Goal: Information Seeking & Learning: Learn about a topic

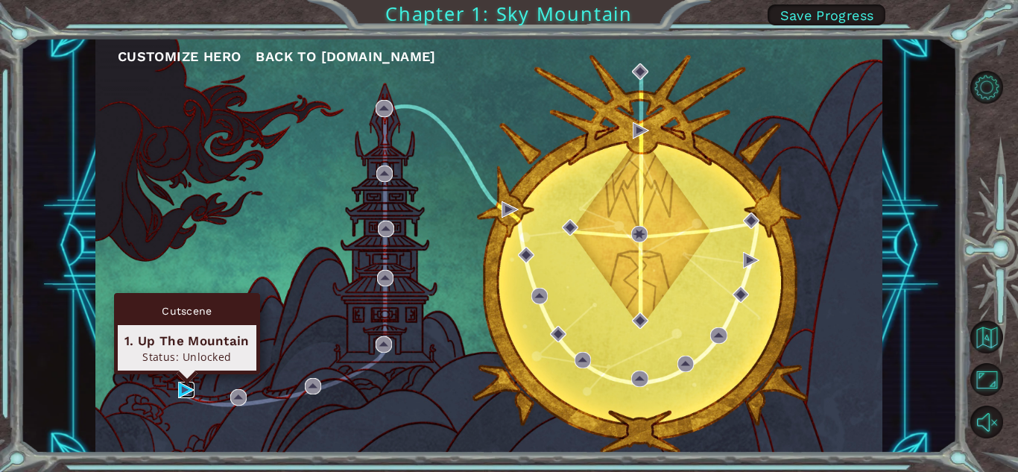
click at [180, 390] on img at bounding box center [186, 390] width 16 height 16
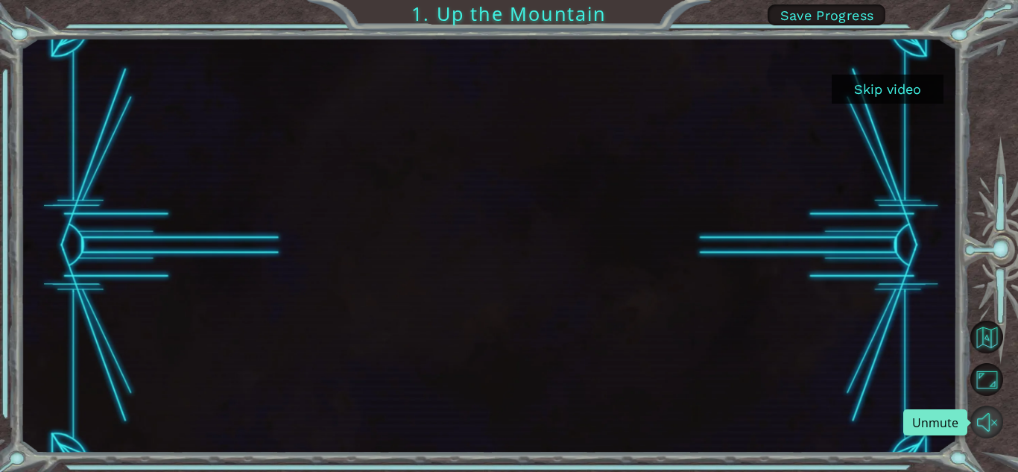
click at [999, 420] on button "Unmute" at bounding box center [987, 422] width 33 height 33
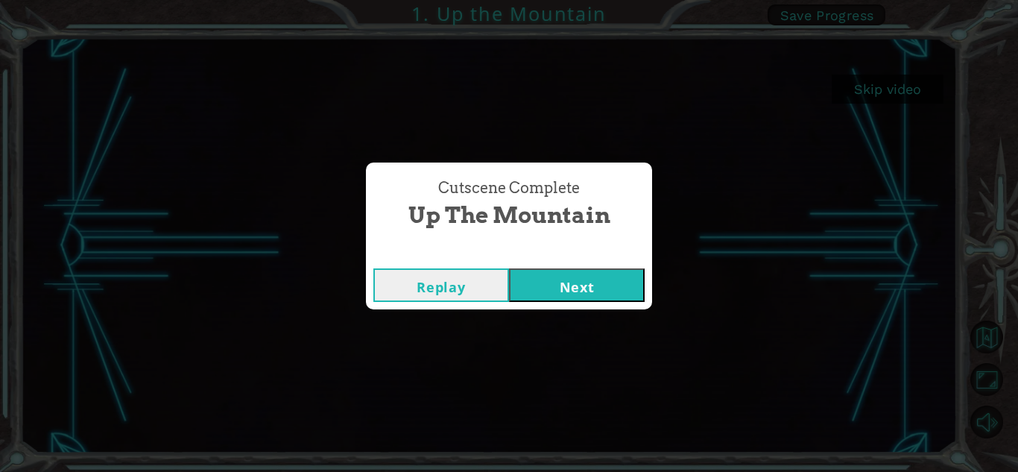
click at [152, 181] on div "Cutscene Complete Up the Mountain Replay Next" at bounding box center [509, 236] width 1018 height 472
click at [608, 275] on button "Next" at bounding box center [577, 285] width 136 height 34
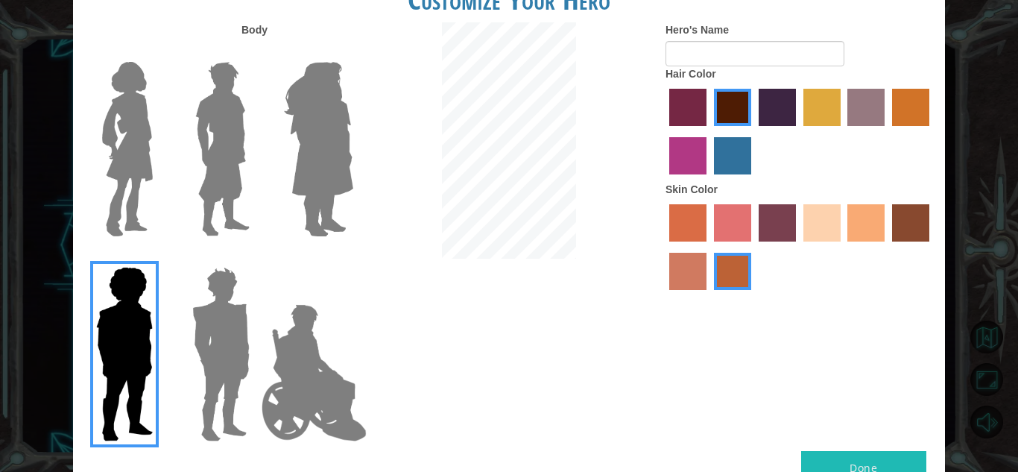
click at [135, 179] on img at bounding box center [127, 149] width 63 height 186
click at [159, 52] on input "Hero Connie" at bounding box center [159, 52] width 0 height 0
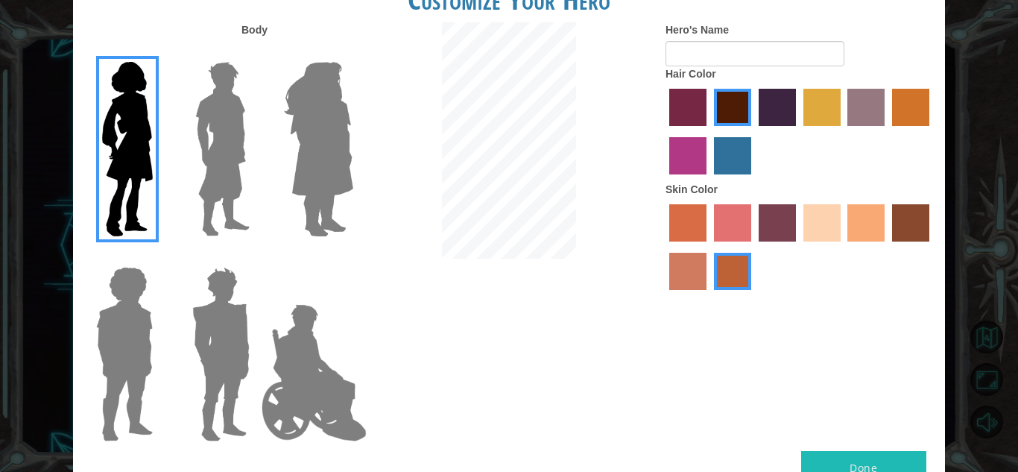
click at [135, 179] on img at bounding box center [127, 149] width 63 height 186
click at [159, 52] on input "Hero Connie" at bounding box center [159, 52] width 0 height 0
click at [312, 224] on img at bounding box center [318, 149] width 81 height 186
click at [353, 52] on input "Hero Amethyst" at bounding box center [353, 52] width 0 height 0
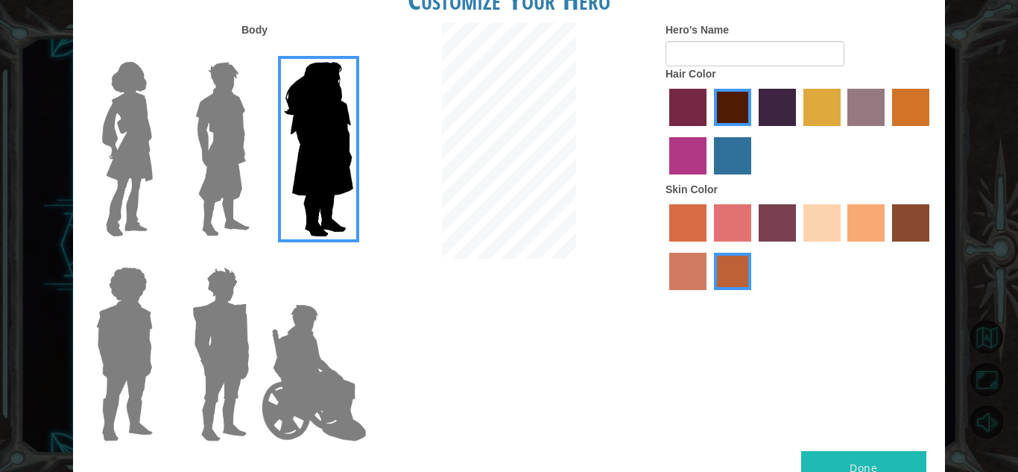
click at [113, 189] on img at bounding box center [127, 149] width 63 height 186
click at [159, 52] on input "Hero Connie" at bounding box center [159, 52] width 0 height 0
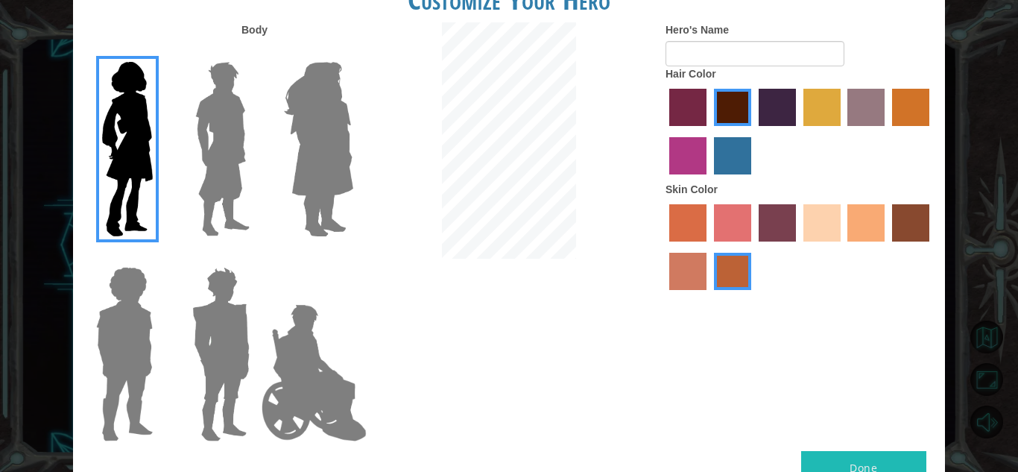
click at [771, 102] on label "hot purple hair color" at bounding box center [777, 107] width 37 height 37
click at [754, 131] on input "hot purple hair color" at bounding box center [754, 131] width 0 height 0
click at [815, 226] on label "sandy beach skin color" at bounding box center [822, 222] width 37 height 37
click at [798, 247] on input "sandy beach skin color" at bounding box center [798, 247] width 0 height 0
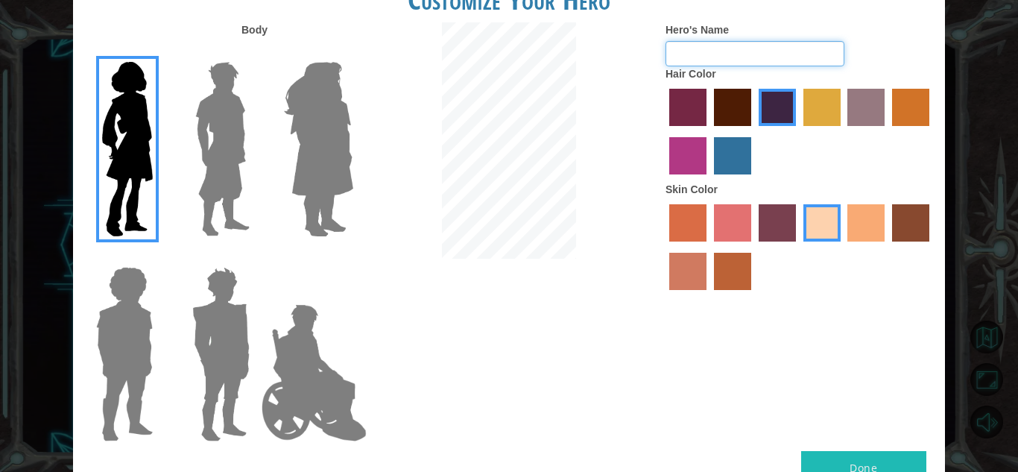
click at [711, 45] on input "Hero's Name" at bounding box center [755, 53] width 179 height 25
type input "d"
type input "[PERSON_NAME]"
click at [880, 99] on label "bazaar hair color" at bounding box center [866, 107] width 37 height 37
click at [843, 131] on input "bazaar hair color" at bounding box center [843, 131] width 0 height 0
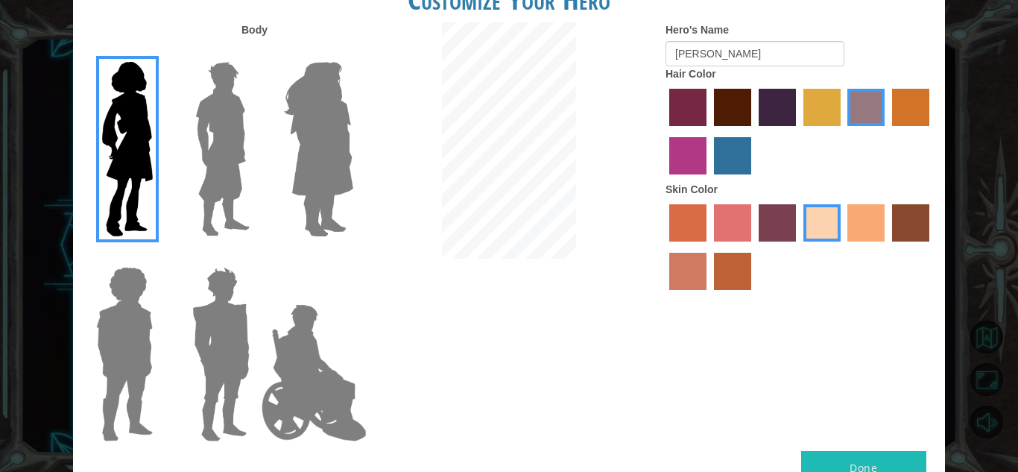
click at [788, 107] on label "hot purple hair color" at bounding box center [777, 107] width 37 height 37
click at [754, 131] on input "hot purple hair color" at bounding box center [754, 131] width 0 height 0
click at [742, 158] on label "lachmara hair color" at bounding box center [732, 155] width 37 height 37
click at [709, 180] on input "lachmara hair color" at bounding box center [709, 180] width 0 height 0
click at [775, 113] on label "hot purple hair color" at bounding box center [777, 107] width 37 height 37
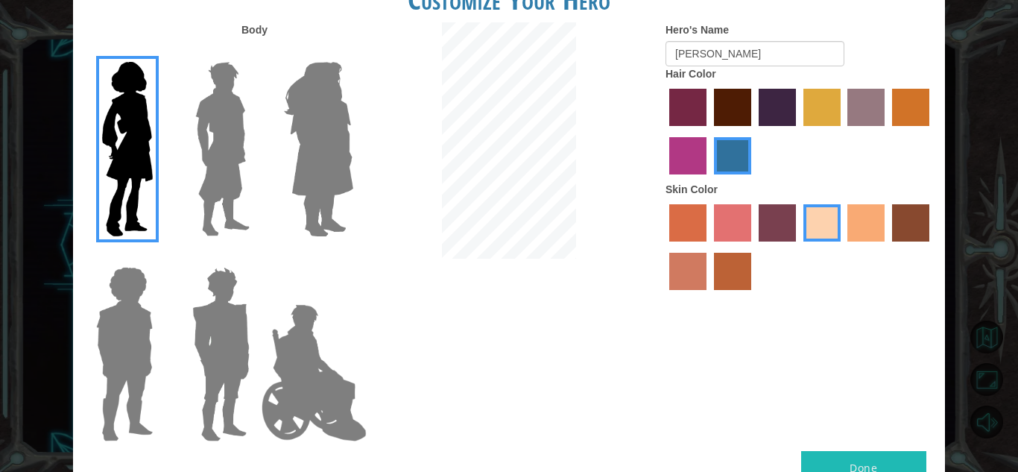
click at [754, 131] on input "hot purple hair color" at bounding box center [754, 131] width 0 height 0
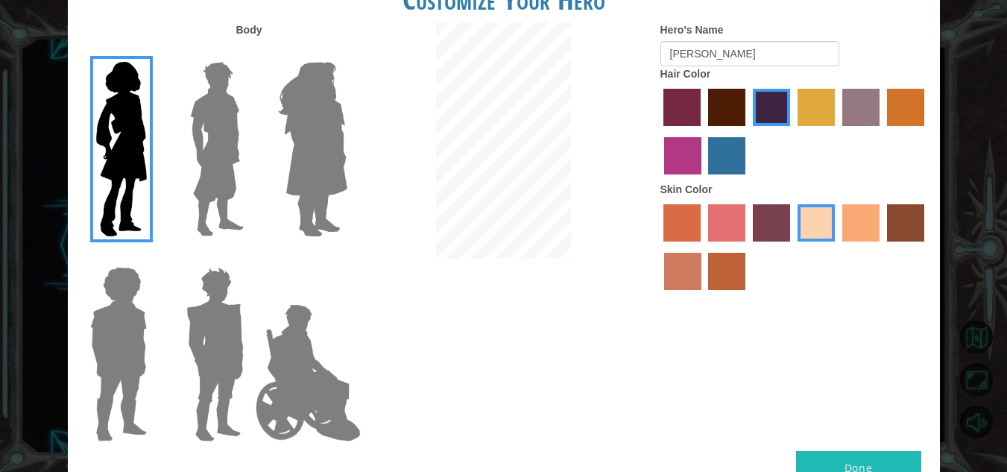
click at [860, 459] on button "Done" at bounding box center [858, 468] width 125 height 34
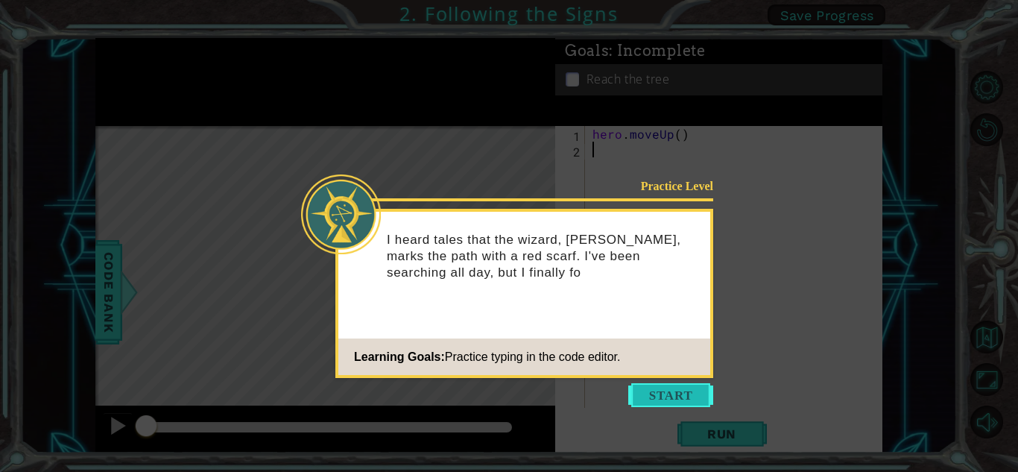
click at [678, 390] on button "Start" at bounding box center [670, 395] width 85 height 24
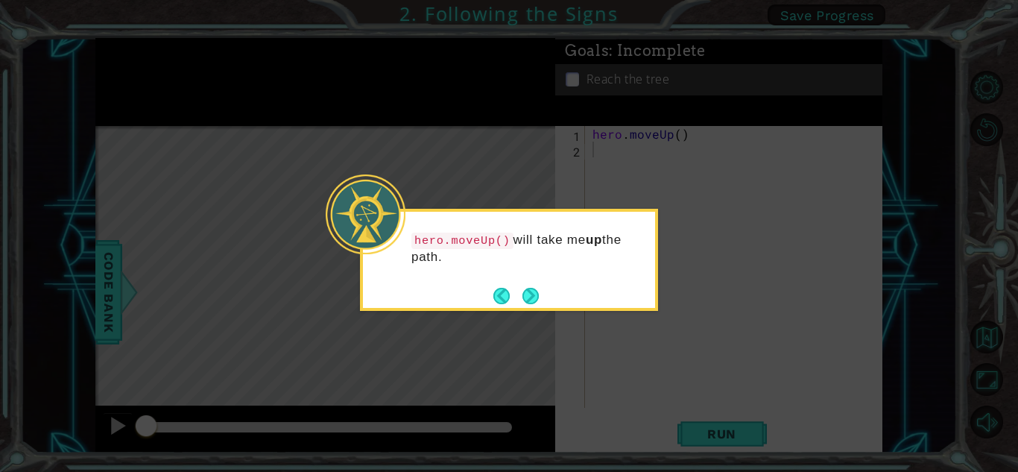
click at [597, 277] on div "hero.moveUp() will take me up the path." at bounding box center [509, 256] width 292 height 76
click at [529, 289] on button "Next" at bounding box center [531, 296] width 16 height 16
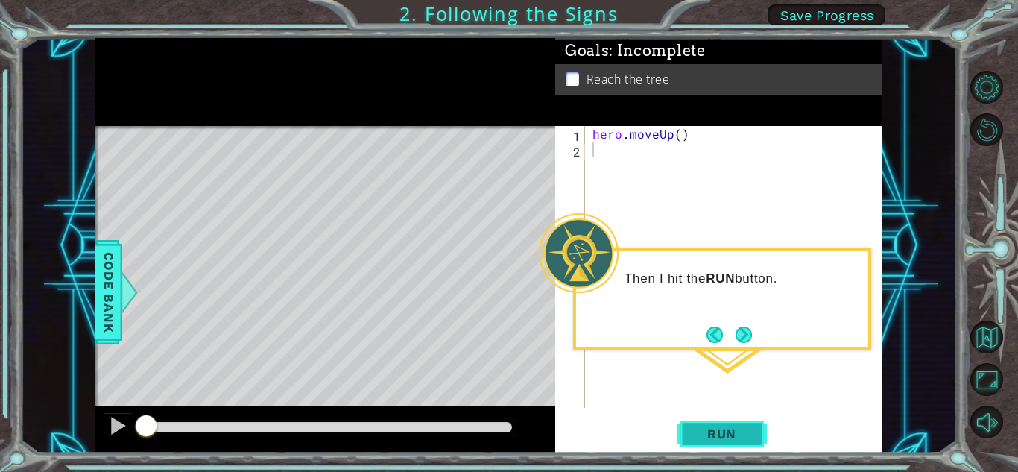
click at [731, 425] on button "Run" at bounding box center [722, 433] width 89 height 33
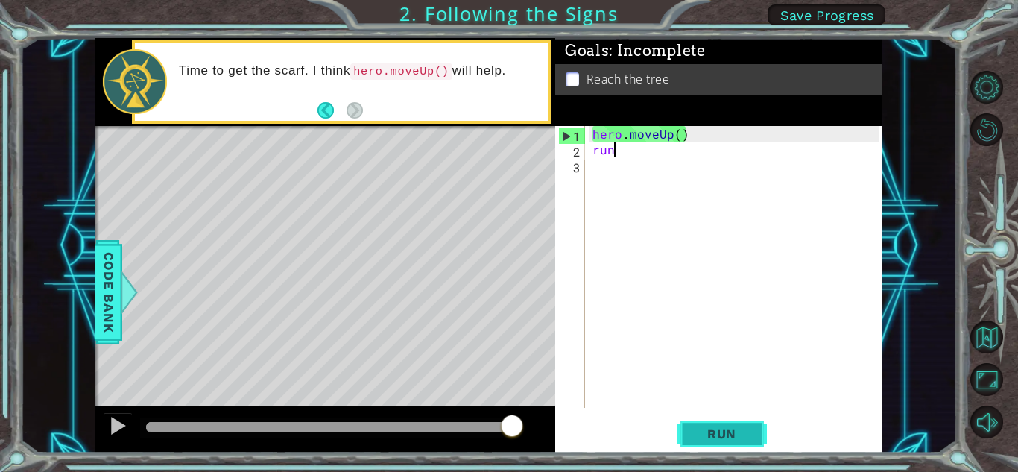
click at [741, 440] on button "Run" at bounding box center [722, 433] width 89 height 33
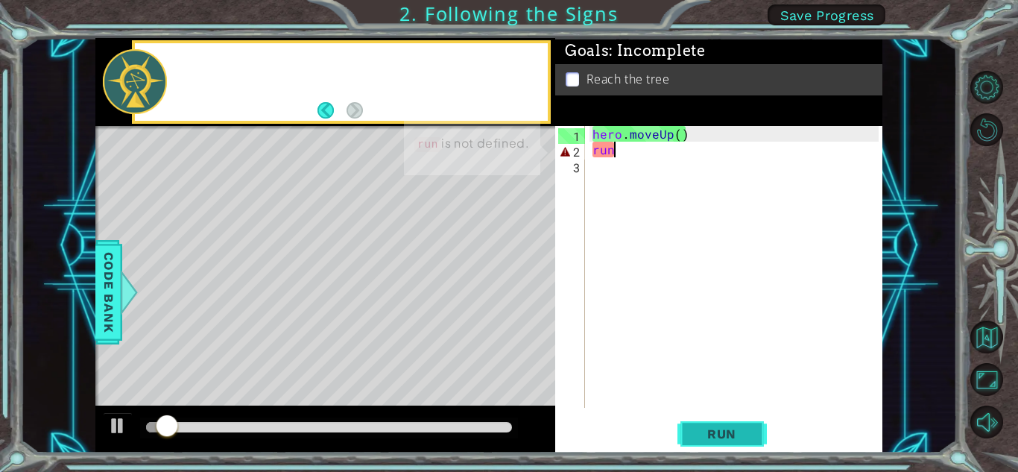
click at [740, 423] on button "Run" at bounding box center [722, 433] width 89 height 33
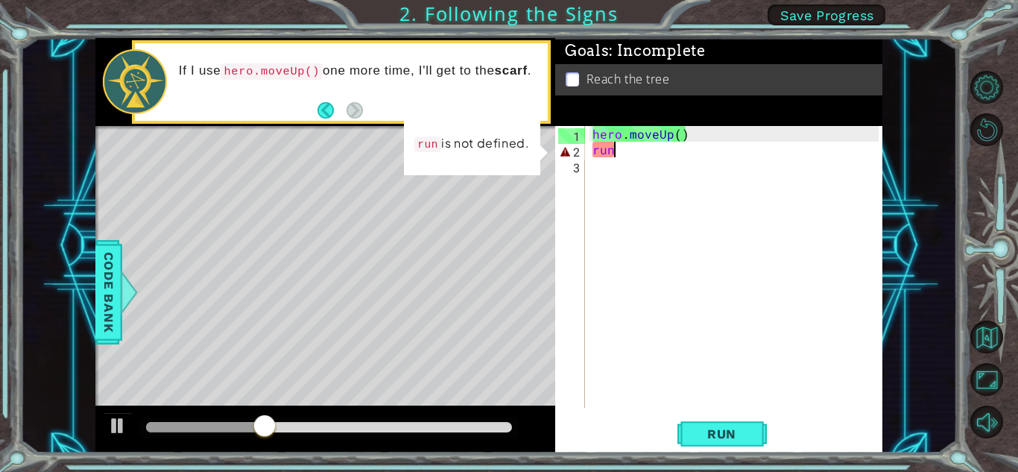
click at [622, 147] on div "hero . moveUp ( ) run" at bounding box center [738, 282] width 297 height 313
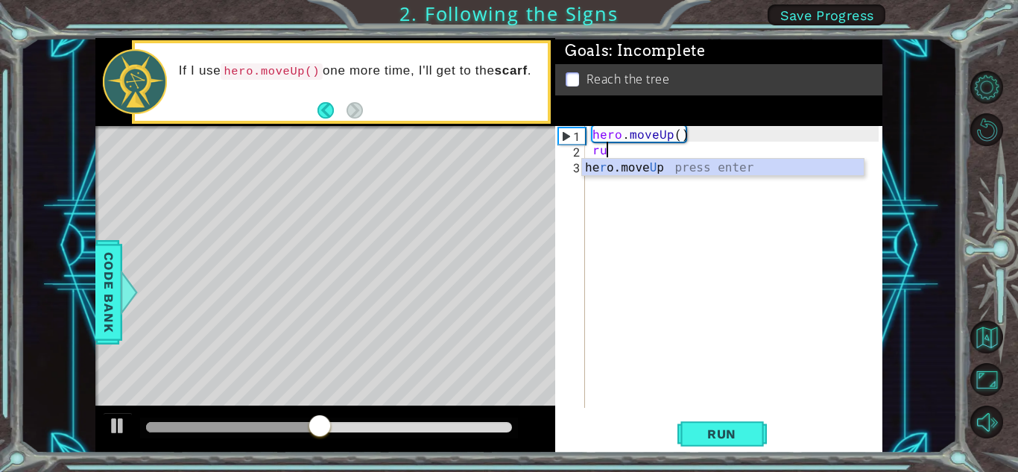
type textarea "r"
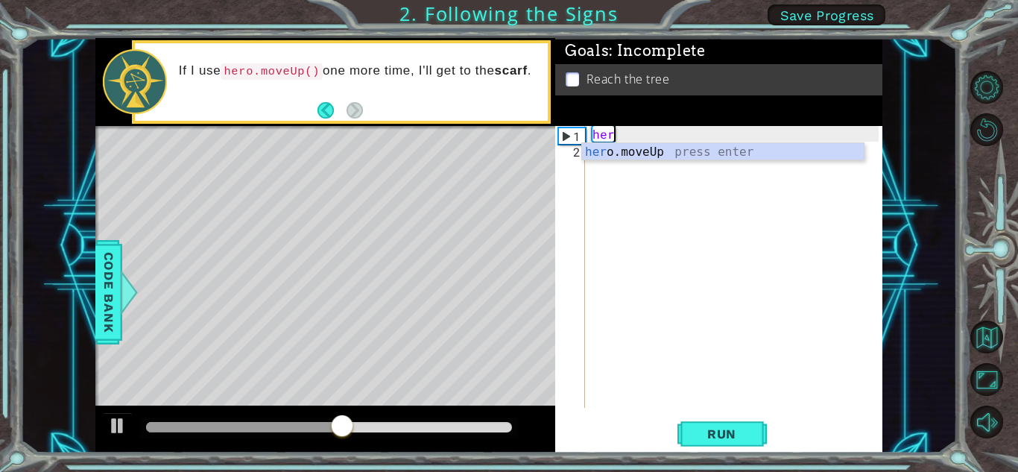
type textarea "h"
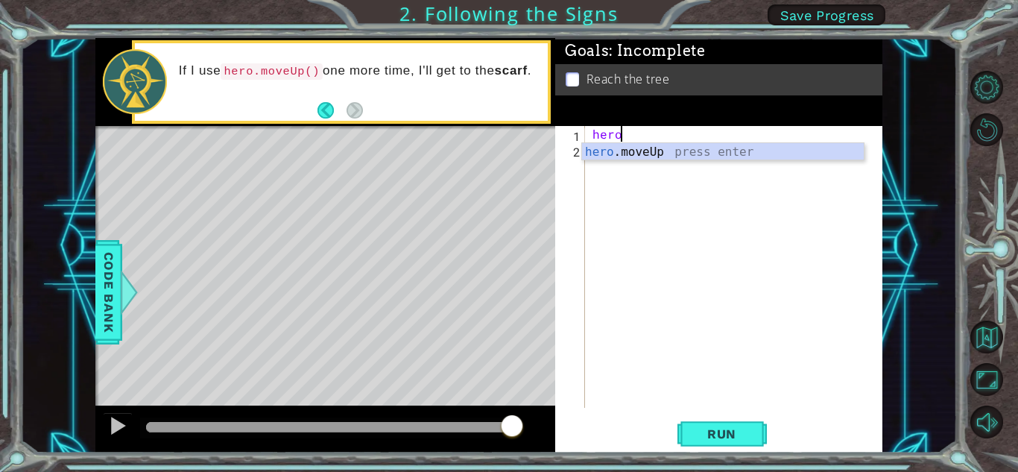
scroll to position [0, 1]
type textarea "hero."
click at [710, 151] on div "hero. moveUp press enter" at bounding box center [723, 170] width 282 height 54
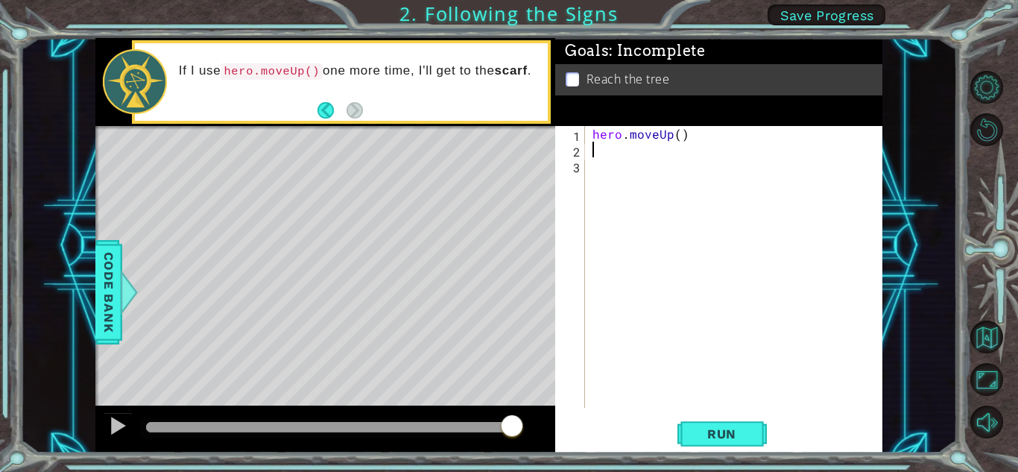
scroll to position [0, 0]
click at [326, 105] on button "Back" at bounding box center [332, 110] width 29 height 16
click at [325, 104] on button "Back" at bounding box center [332, 110] width 29 height 16
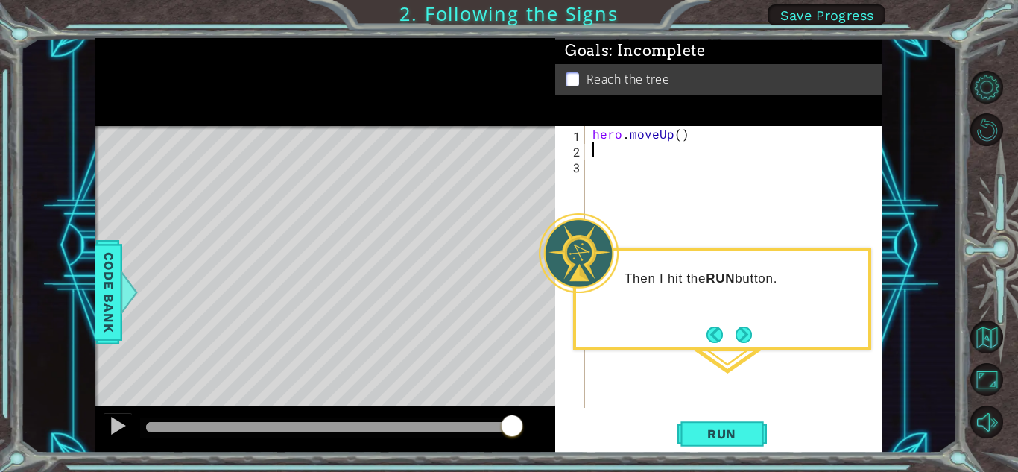
click at [691, 136] on div "hero . moveUp ( )" at bounding box center [738, 282] width 297 height 313
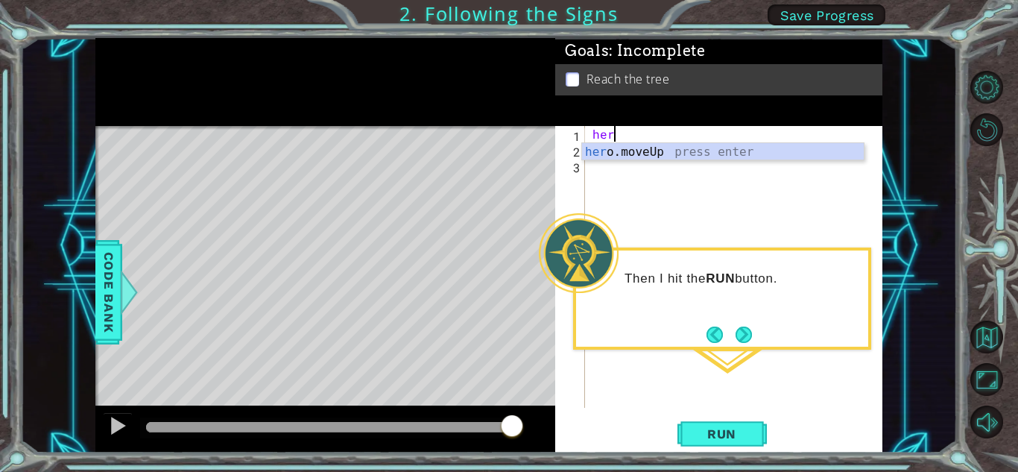
type textarea "h"
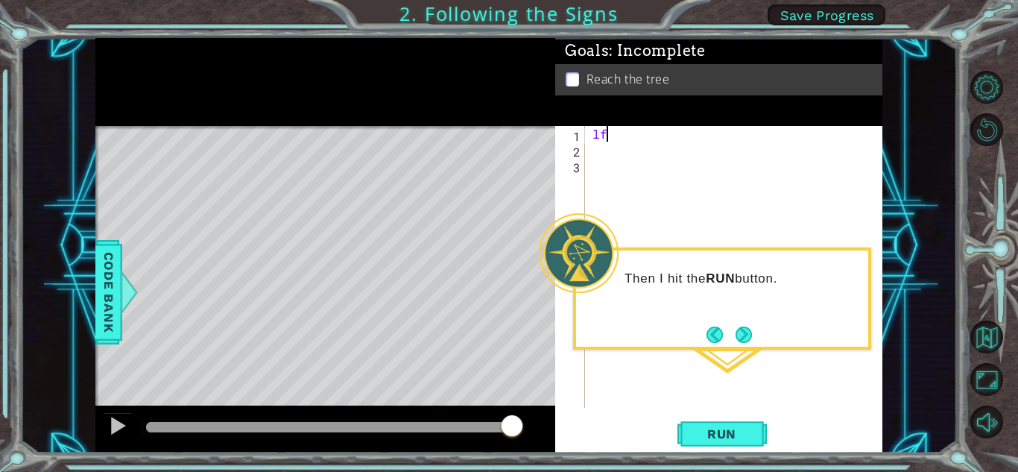
type textarea "l"
type textarea "m"
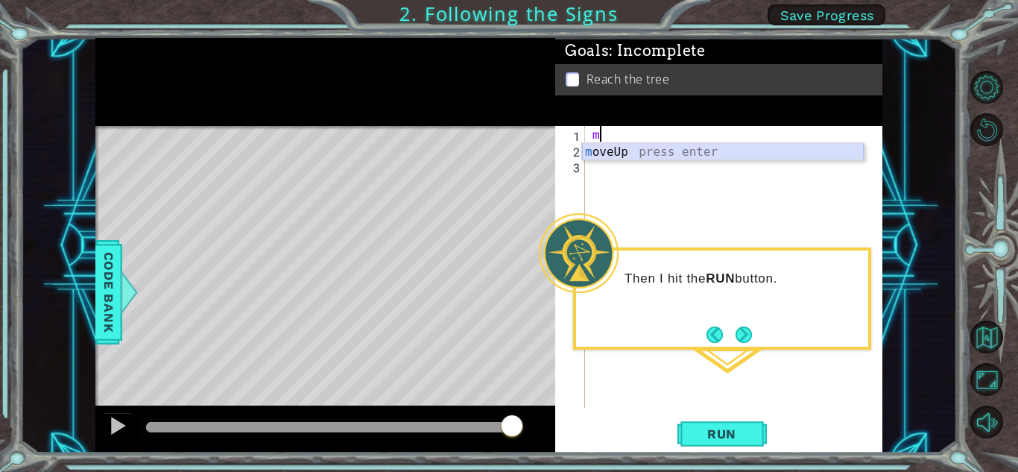
click at [618, 154] on div "m oveUp press enter" at bounding box center [723, 170] width 282 height 54
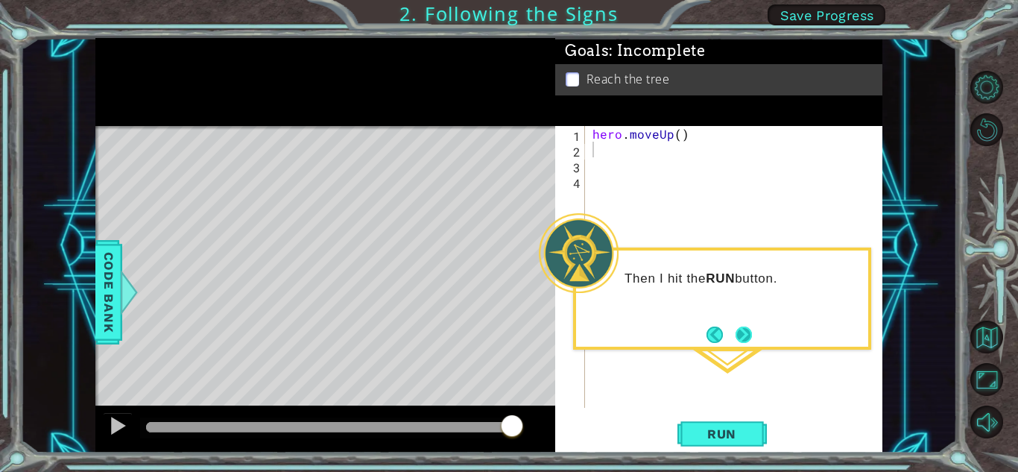
click at [738, 331] on button "Next" at bounding box center [744, 334] width 16 height 16
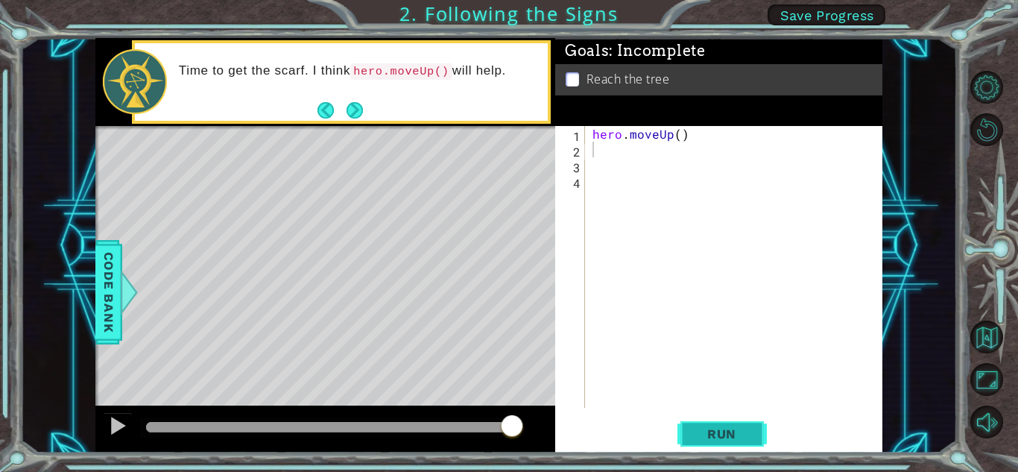
click at [711, 426] on span "Run" at bounding box center [722, 433] width 59 height 15
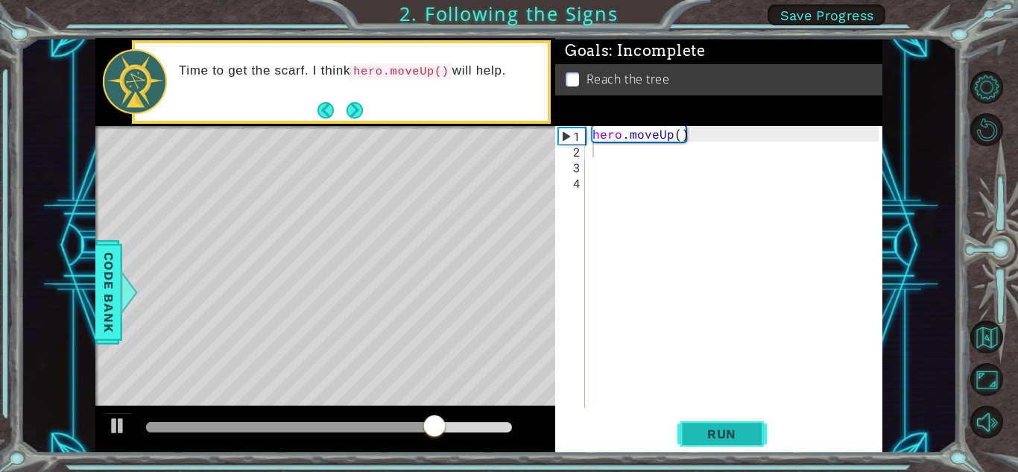
click at [735, 429] on span "Run" at bounding box center [722, 433] width 59 height 15
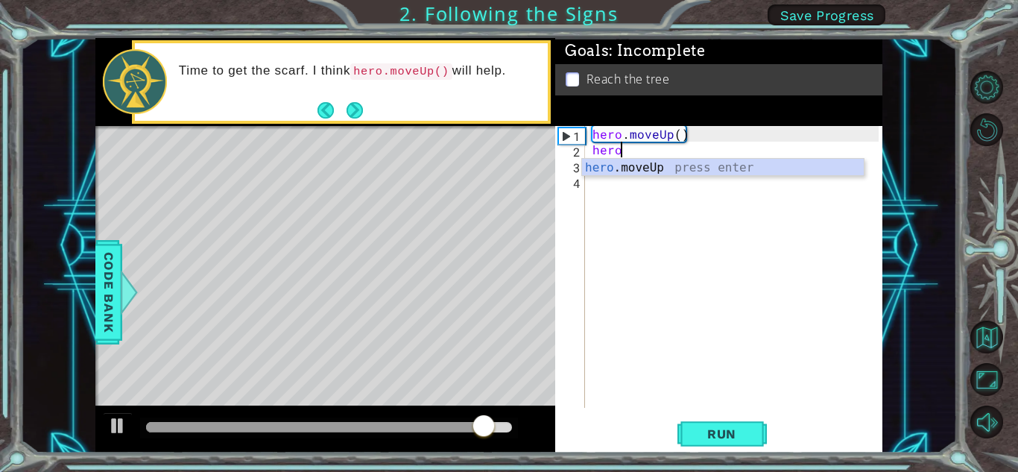
scroll to position [0, 1]
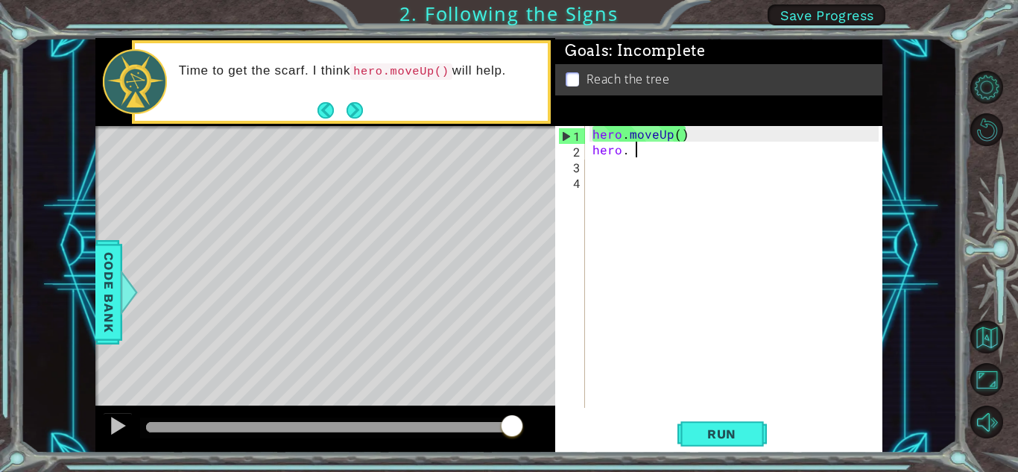
type textarea "hero."
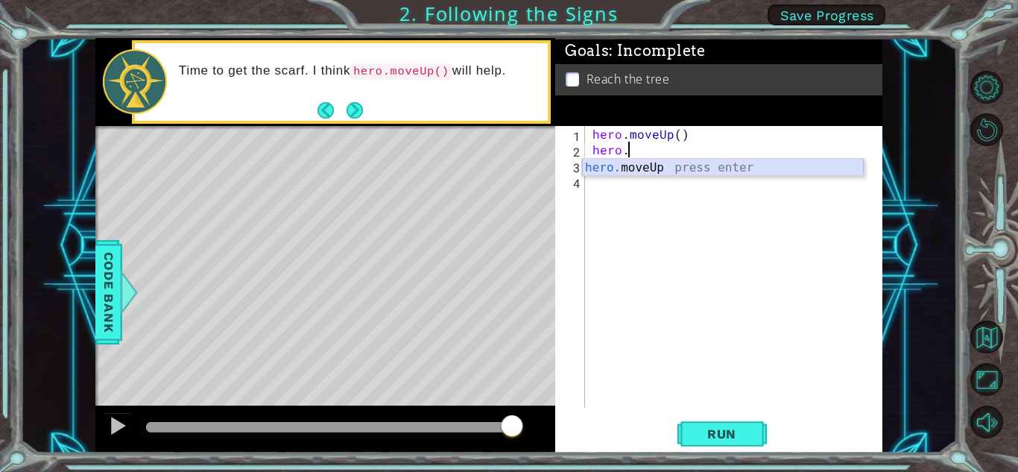
click at [733, 161] on div "hero. moveUp press enter" at bounding box center [723, 186] width 282 height 54
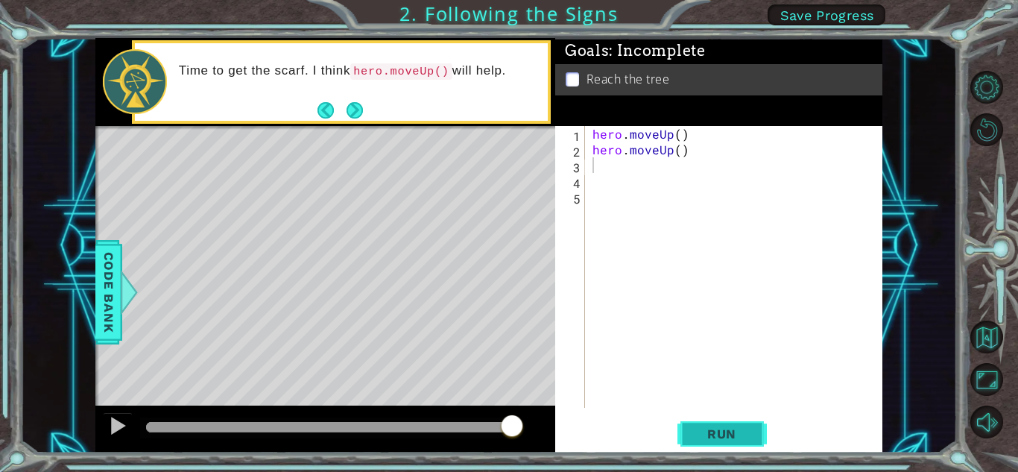
drag, startPoint x: 721, startPoint y: 431, endPoint x: 712, endPoint y: 431, distance: 8.9
click at [721, 427] on span "Run" at bounding box center [722, 433] width 59 height 15
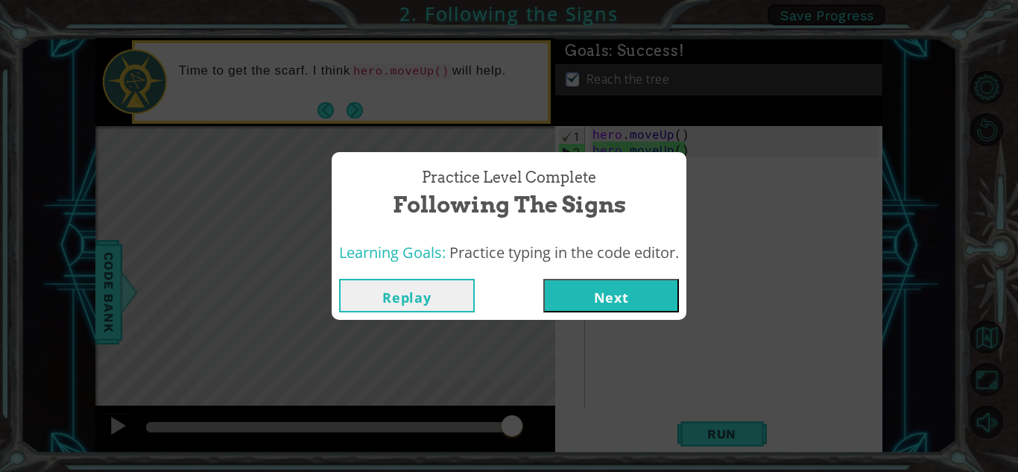
click at [616, 286] on button "Next" at bounding box center [611, 296] width 136 height 34
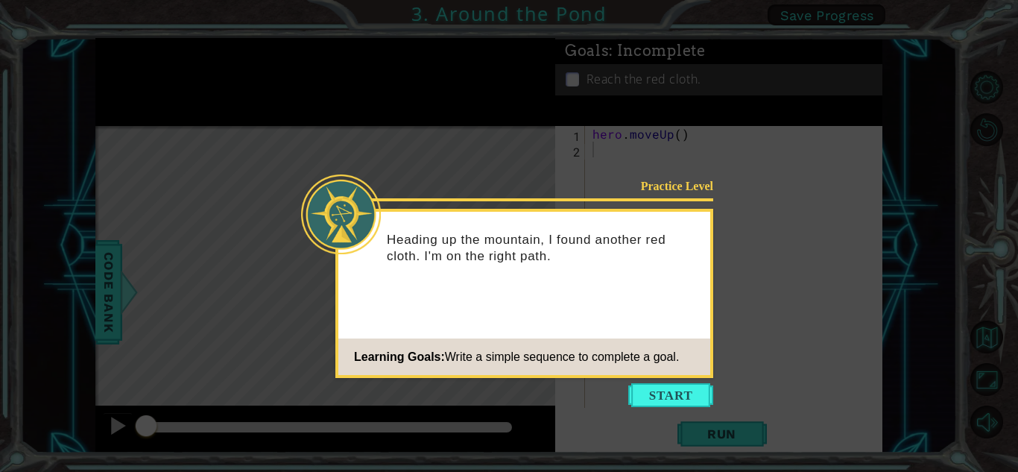
drag, startPoint x: 655, startPoint y: 393, endPoint x: 632, endPoint y: 389, distance: 23.4
click at [630, 389] on button "Start" at bounding box center [670, 395] width 85 height 24
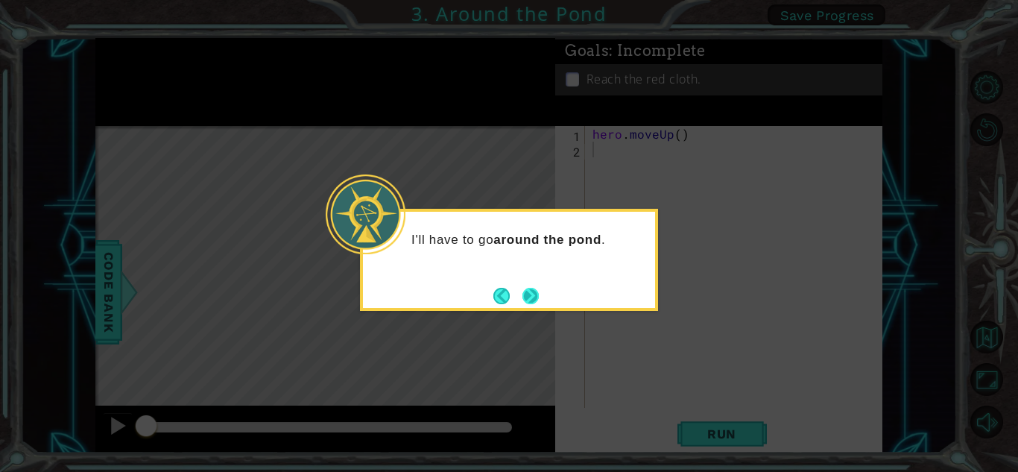
click at [528, 282] on div "I'll have to go around the pond ." at bounding box center [509, 260] width 298 height 102
click at [534, 293] on button "Next" at bounding box center [531, 296] width 16 height 16
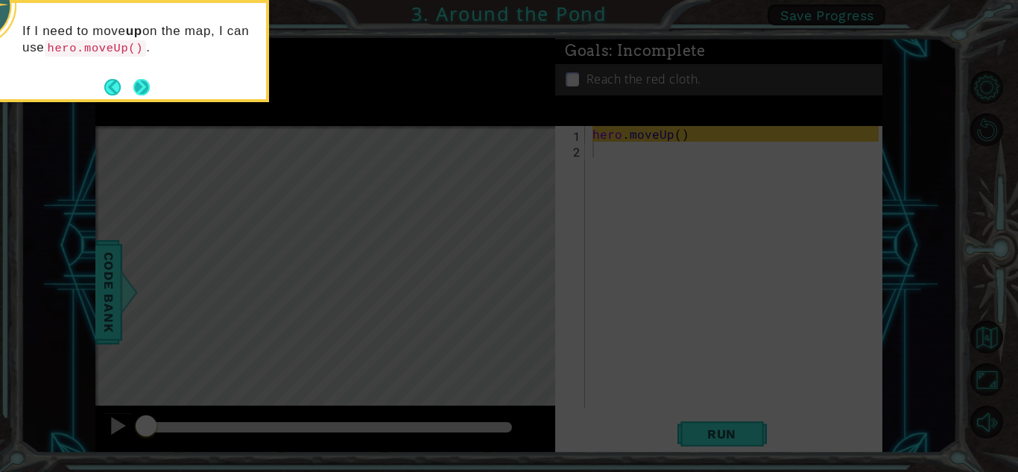
click at [136, 82] on button "Next" at bounding box center [141, 87] width 16 height 16
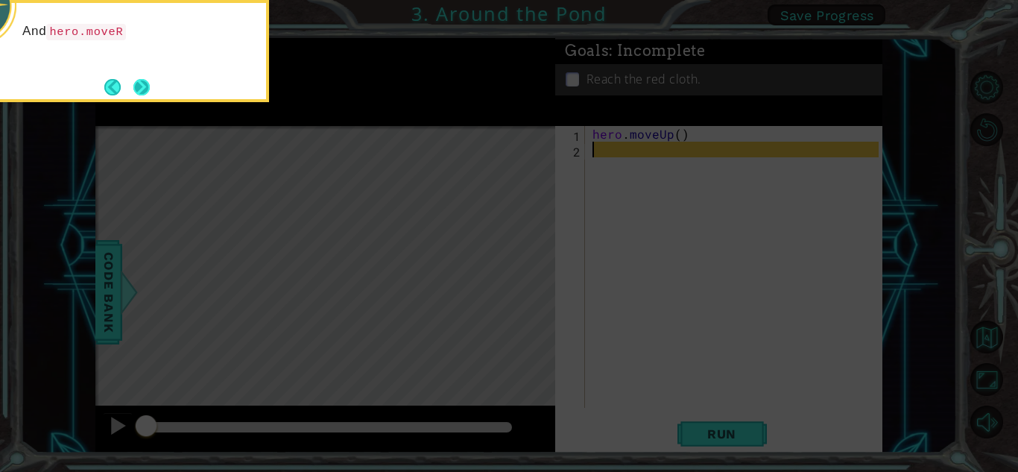
click at [136, 82] on button "Next" at bounding box center [141, 87] width 16 height 16
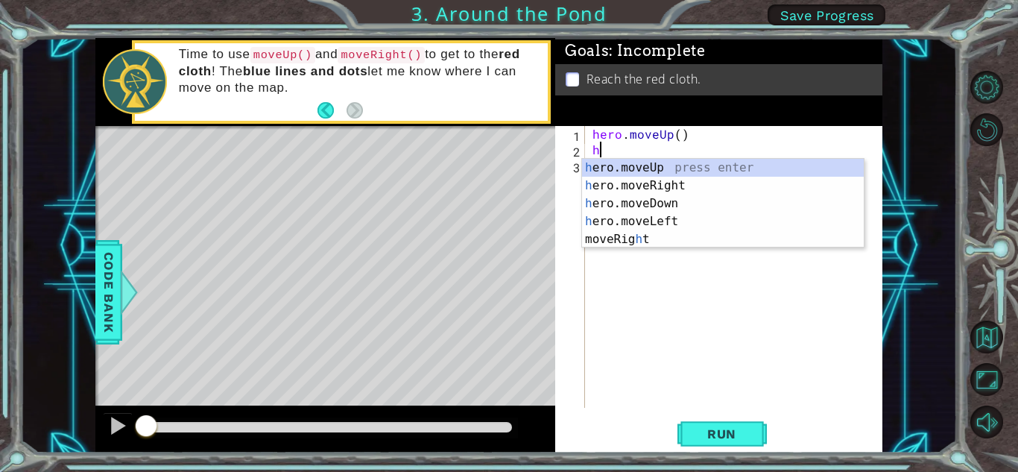
type textarea "he"
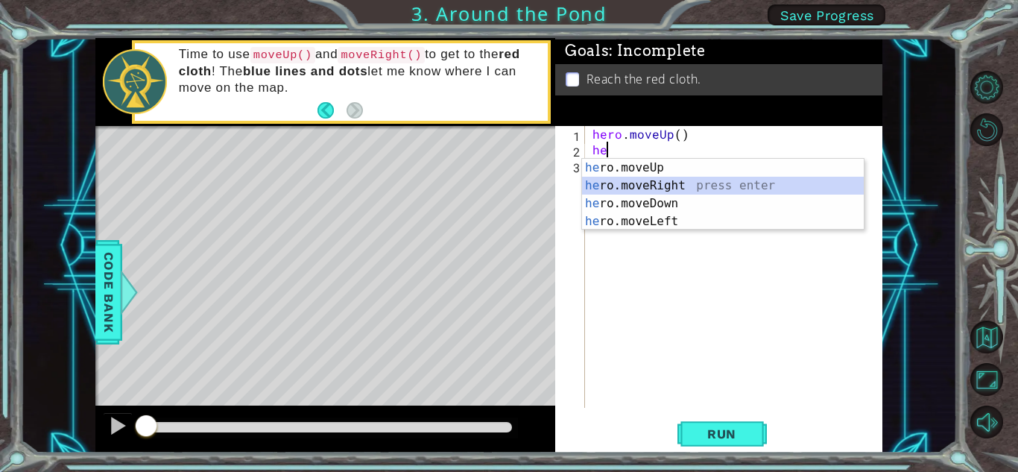
click at [693, 183] on div "he ro.moveUp press enter he ro.moveRight press enter he ro.moveDown press enter…" at bounding box center [723, 212] width 282 height 107
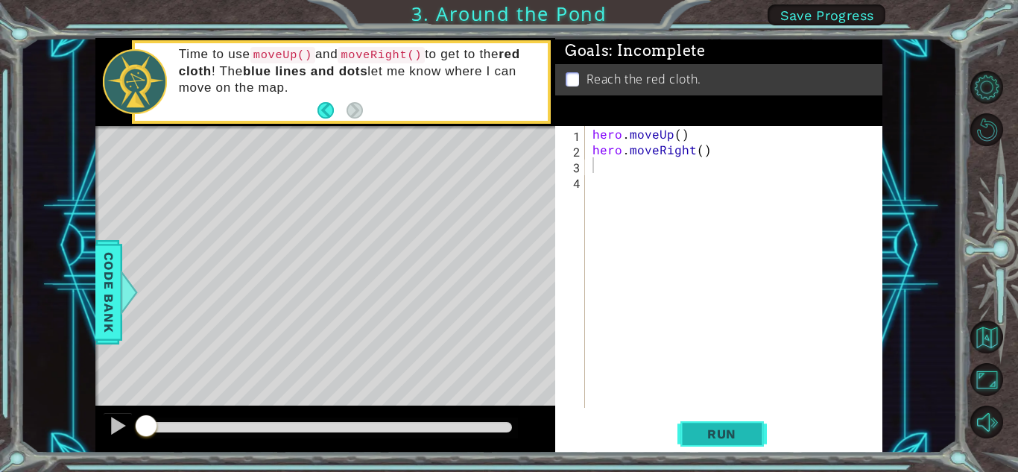
click at [729, 423] on button "Run" at bounding box center [722, 433] width 89 height 33
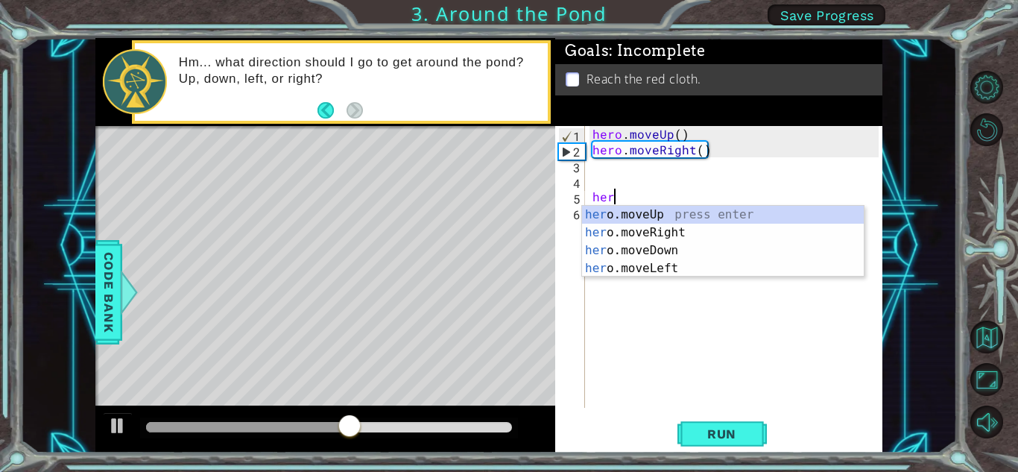
type textarea "hero"
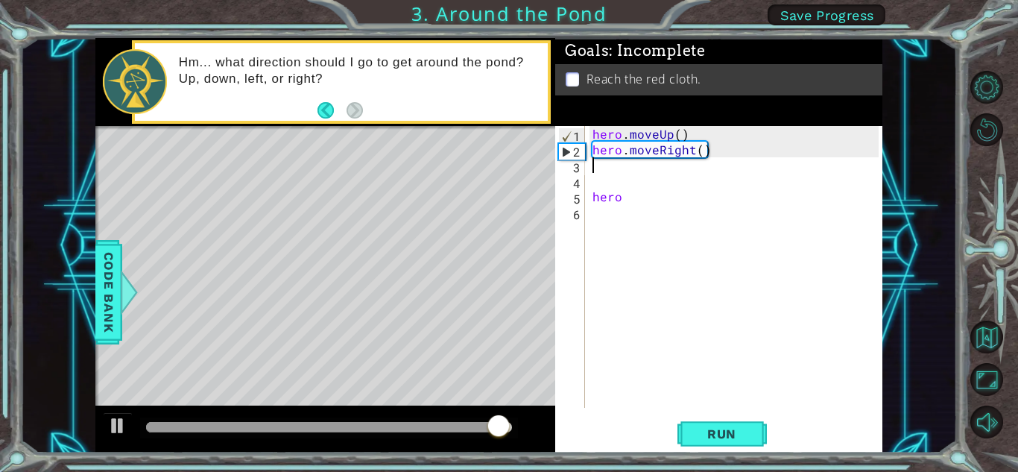
click at [593, 173] on div "hero . moveUp ( ) hero . moveRight ( ) hero" at bounding box center [738, 282] width 297 height 313
click at [617, 193] on div "hero . moveUp ( ) hero . moveRight ( ) hero" at bounding box center [738, 282] width 297 height 313
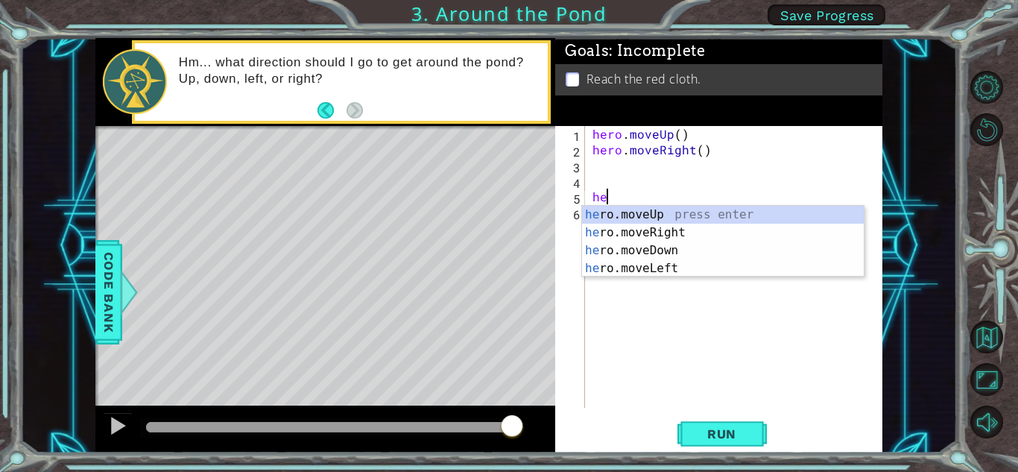
type textarea "h"
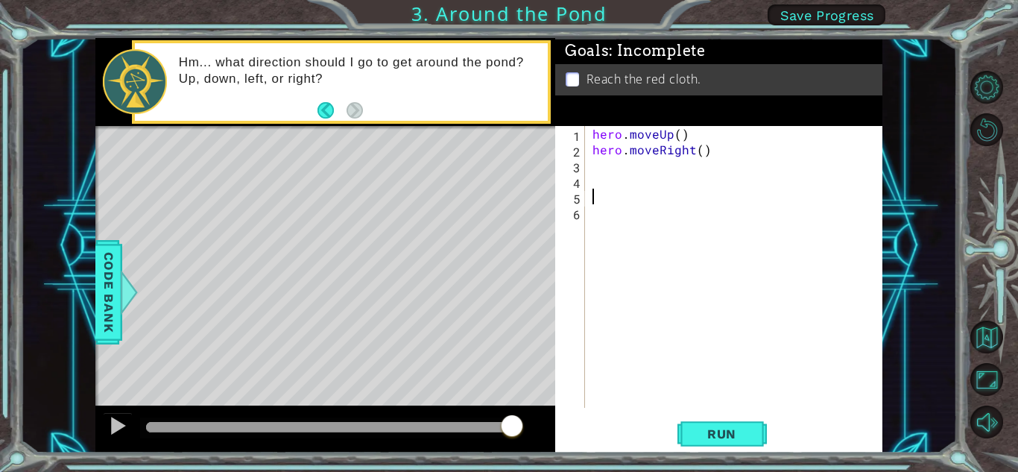
click at [587, 156] on div "1 2 3 4 5 6 hero . moveUp ( ) hero . moveRight ( ) הההההההההההההההההההההההההההה…" at bounding box center [717, 267] width 324 height 282
click at [587, 164] on div "1 2 3 4 5 6 hero . moveUp ( ) hero . moveRight ( ) הההההההההההההההההההההההההההה…" at bounding box center [717, 267] width 324 height 282
click at [596, 169] on div "hero . moveUp ( ) hero . moveRight ( )" at bounding box center [738, 282] width 297 height 313
type textarea "h"
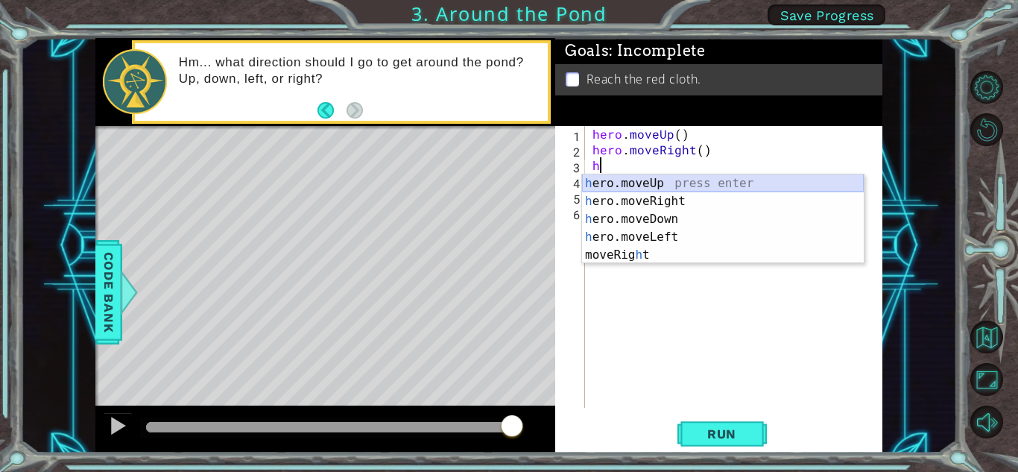
click at [616, 174] on div "h ero.moveUp press enter h ero.moveRight press enter h ero.moveDown press enter…" at bounding box center [723, 236] width 282 height 125
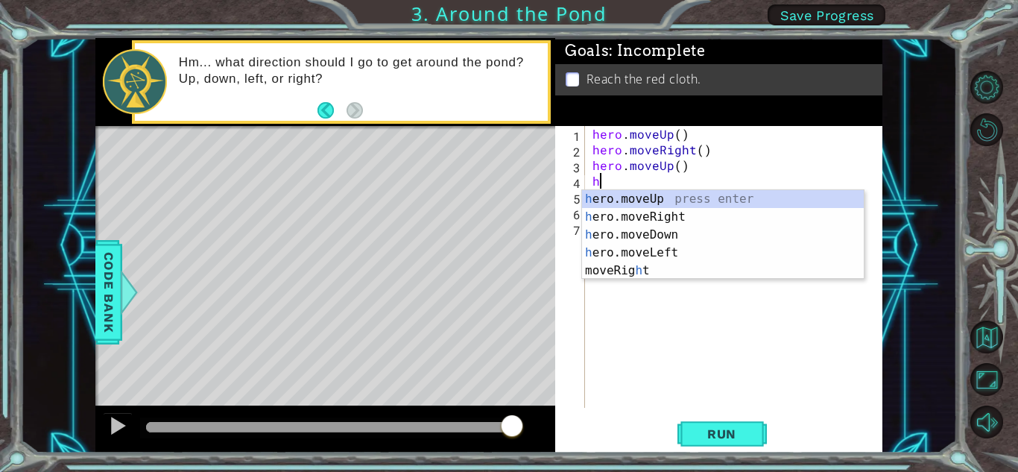
type textarea "hr"
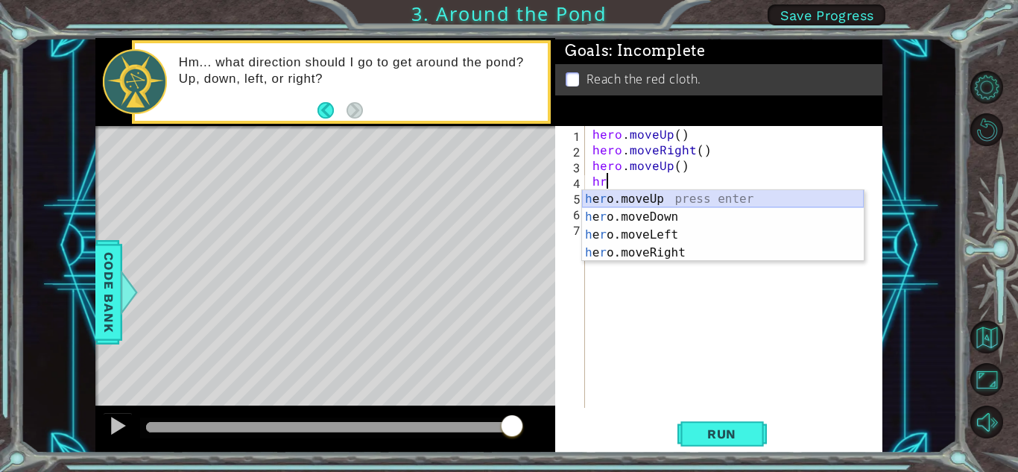
click at [593, 195] on div "h e r o.moveUp press enter h e r o.moveDown press enter h e r o.moveLeft press …" at bounding box center [723, 243] width 282 height 107
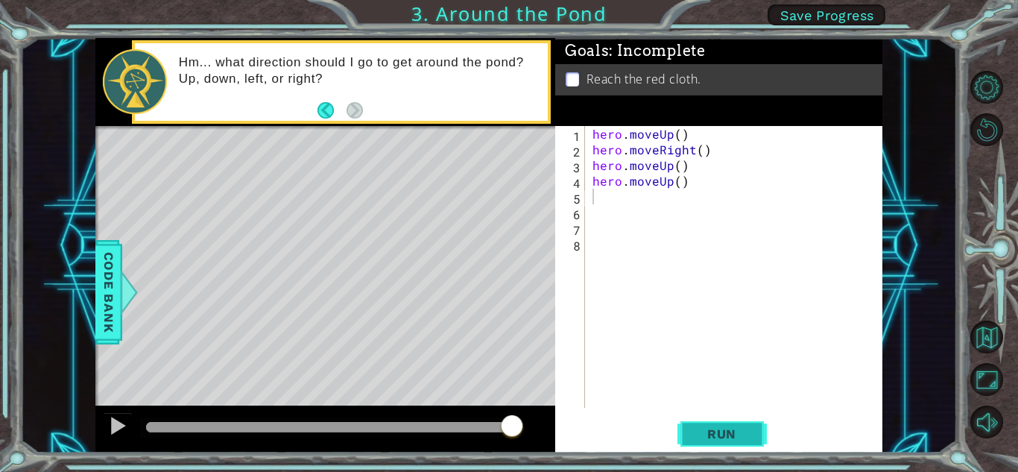
click at [705, 438] on span "Run" at bounding box center [722, 433] width 59 height 15
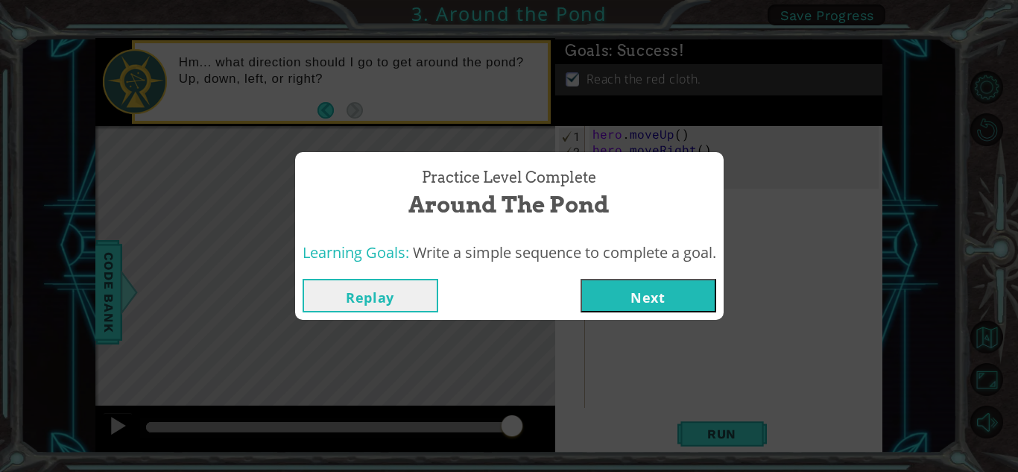
click at [687, 300] on button "Next" at bounding box center [649, 296] width 136 height 34
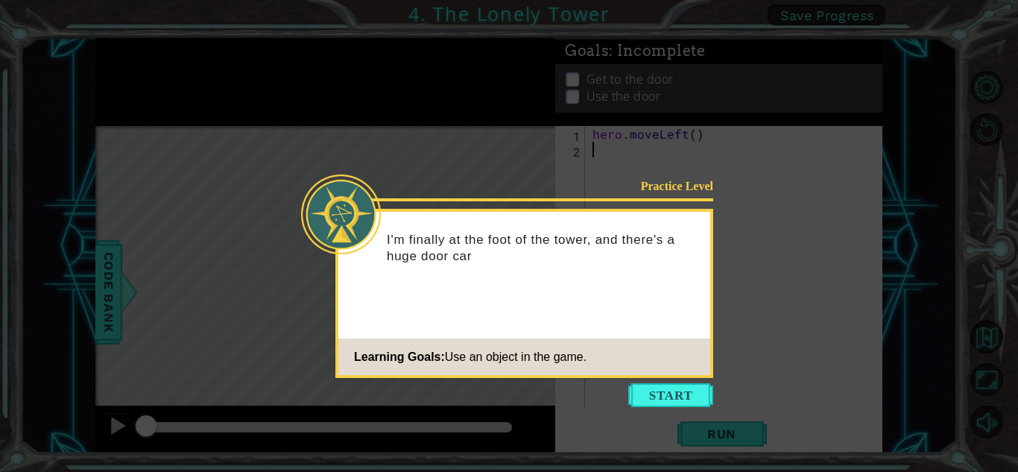
click at [666, 389] on button "Start" at bounding box center [670, 395] width 85 height 24
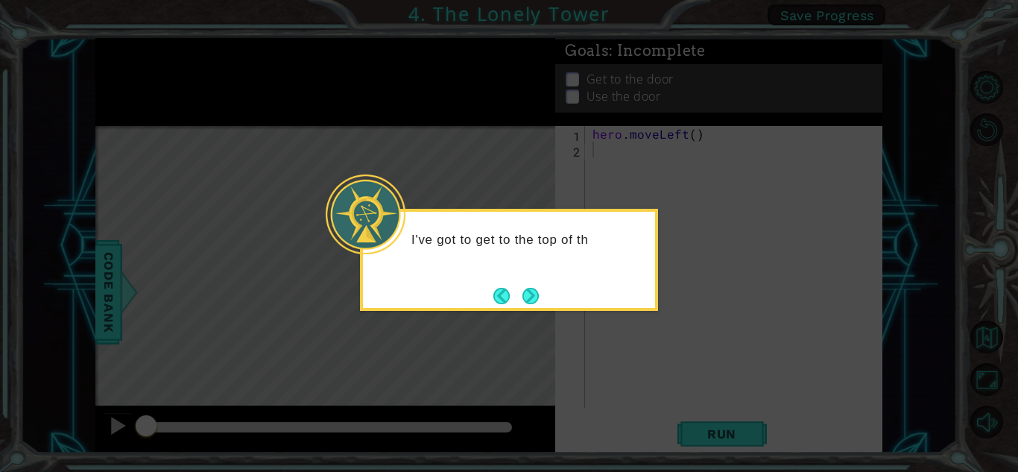
click at [525, 291] on button "Next" at bounding box center [531, 296] width 16 height 16
click at [525, 288] on button "Next" at bounding box center [531, 296] width 16 height 16
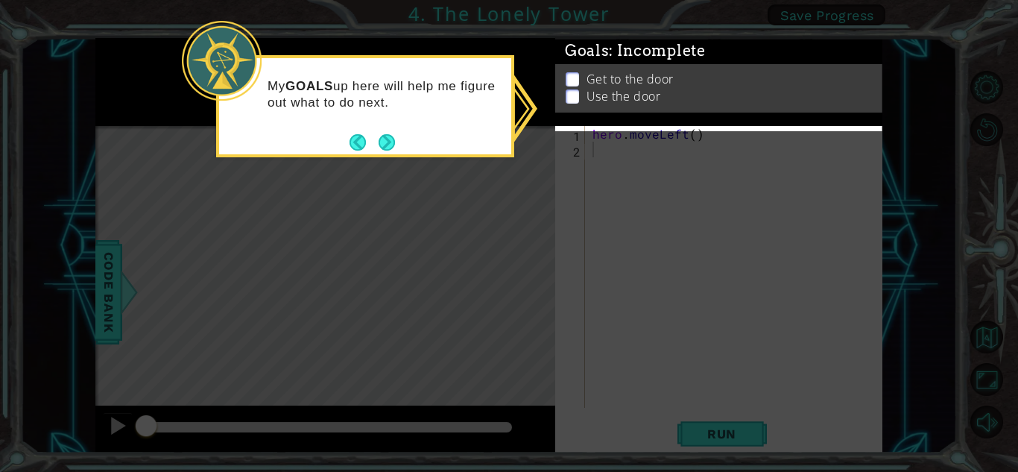
click at [388, 131] on footer at bounding box center [372, 142] width 45 height 22
click at [381, 134] on button "Next" at bounding box center [387, 142] width 16 height 16
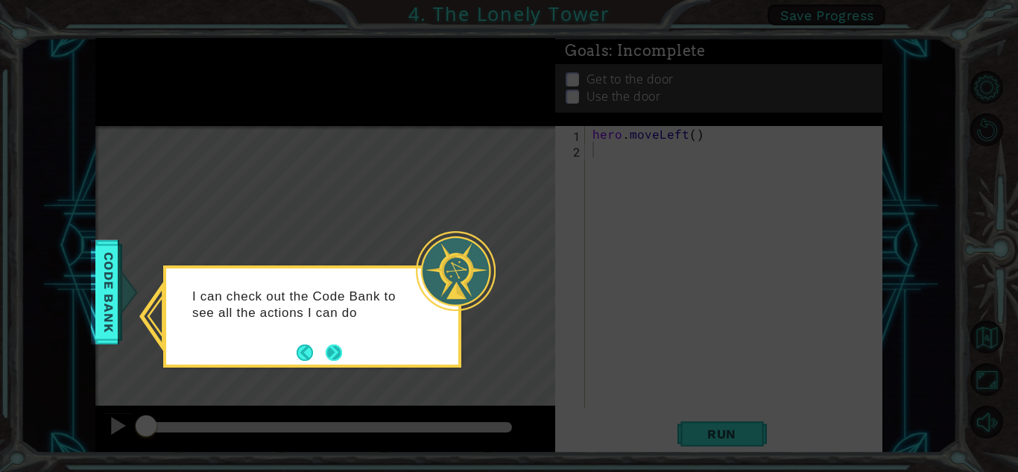
click at [337, 344] on button "Next" at bounding box center [333, 352] width 17 height 17
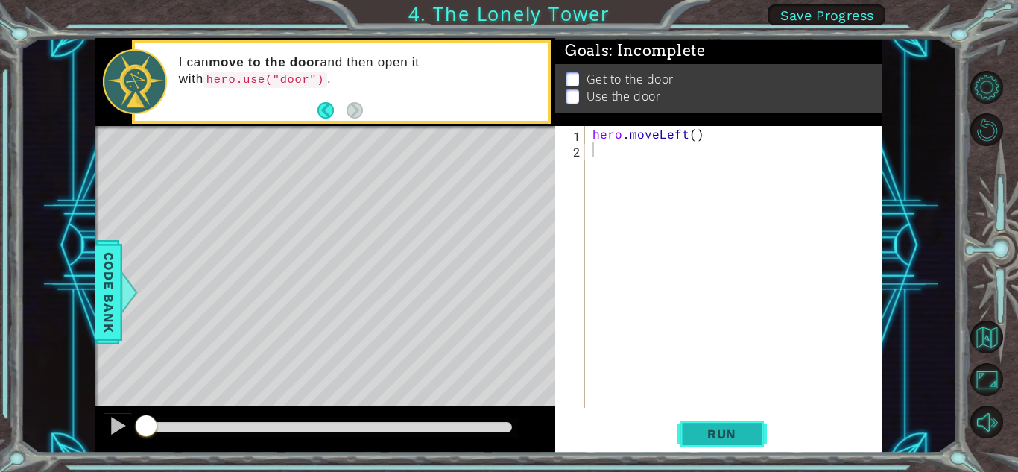
click at [719, 421] on button "Run" at bounding box center [722, 433] width 89 height 33
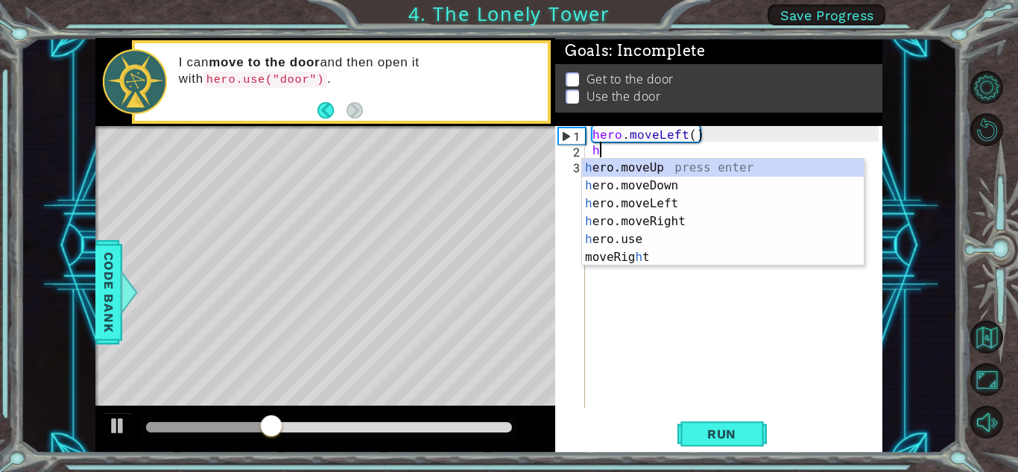
type textarea "he"
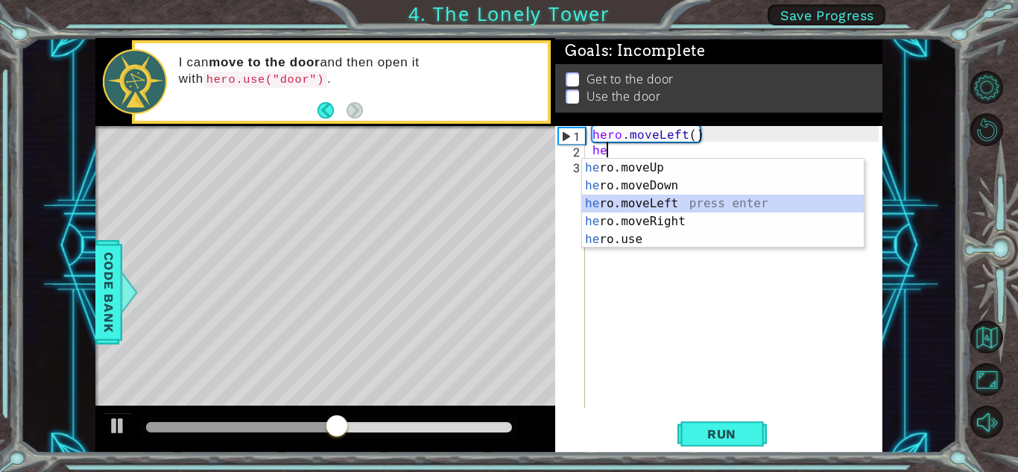
click at [676, 199] on div "he ro.moveUp press enter he ro.moveDown press enter he ro.moveLeft press enter …" at bounding box center [723, 221] width 282 height 125
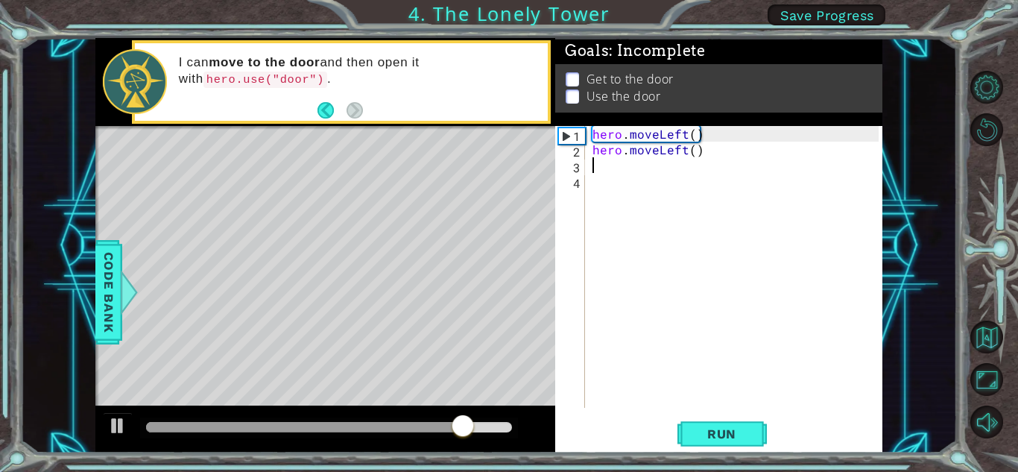
type textarea "h"
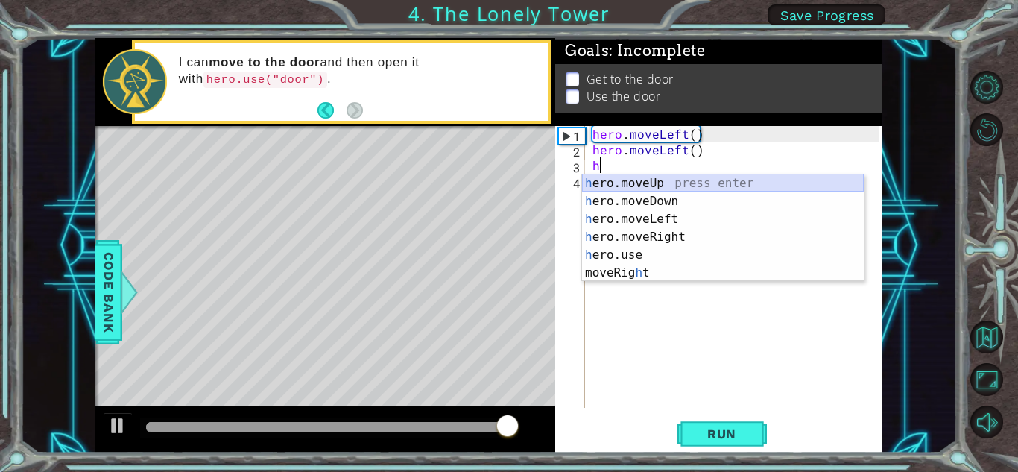
click at [619, 175] on div "h ero.moveUp press enter h ero.moveDown press enter h ero.moveLeft press enter …" at bounding box center [723, 245] width 282 height 143
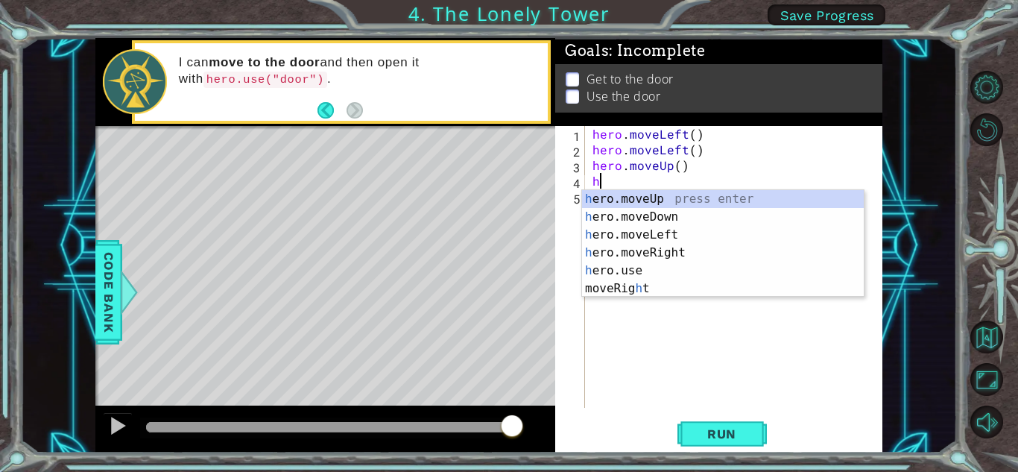
type textarea "he"
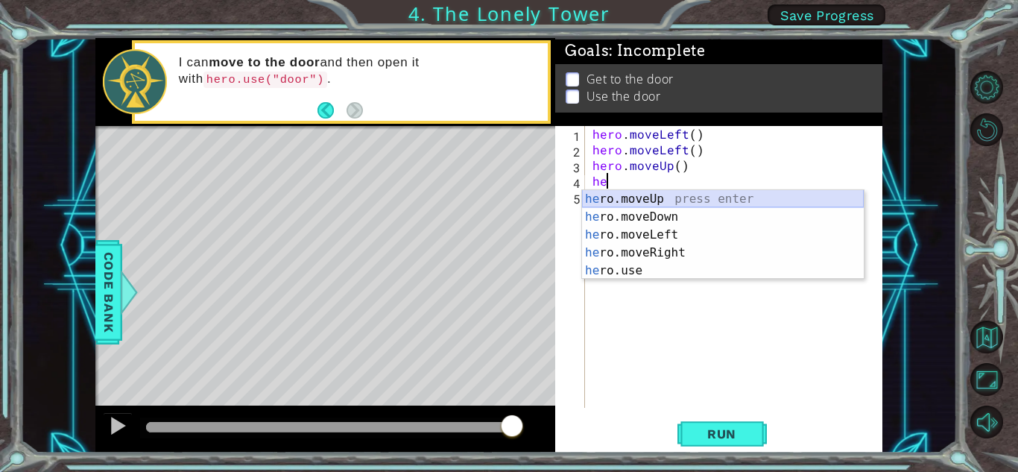
click at [651, 197] on div "he ro.moveUp press enter he ro.moveDown press enter he ro.moveLeft press enter …" at bounding box center [723, 252] width 282 height 125
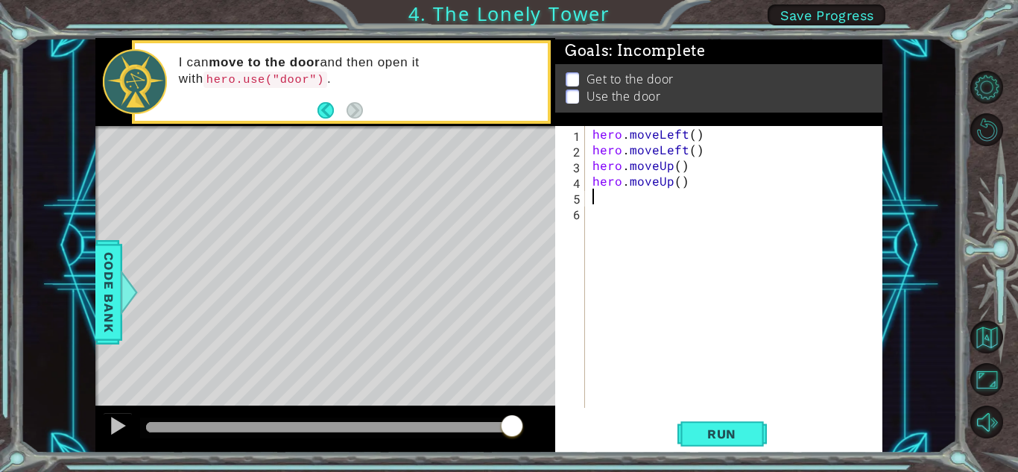
type textarea "h"
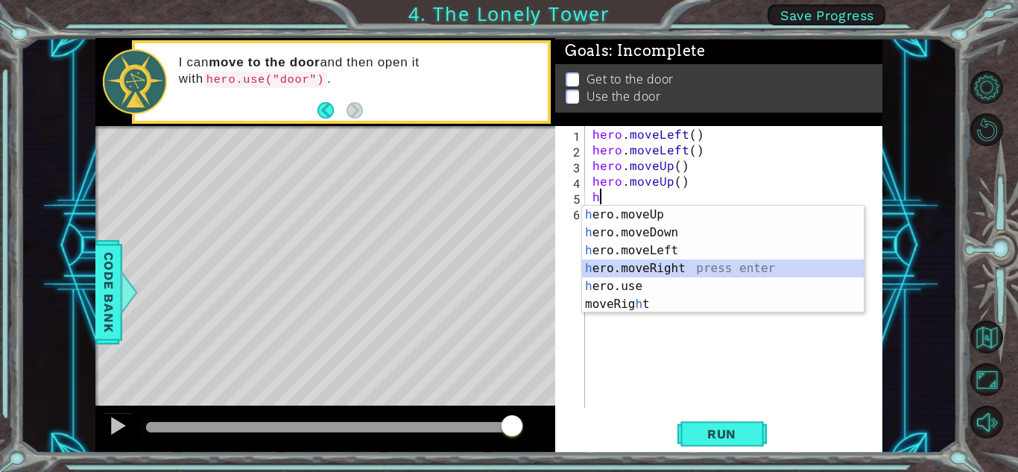
click at [646, 264] on div "h ero.moveUp press enter h ero.moveDown press enter h ero.moveLeft press enter …" at bounding box center [723, 277] width 282 height 143
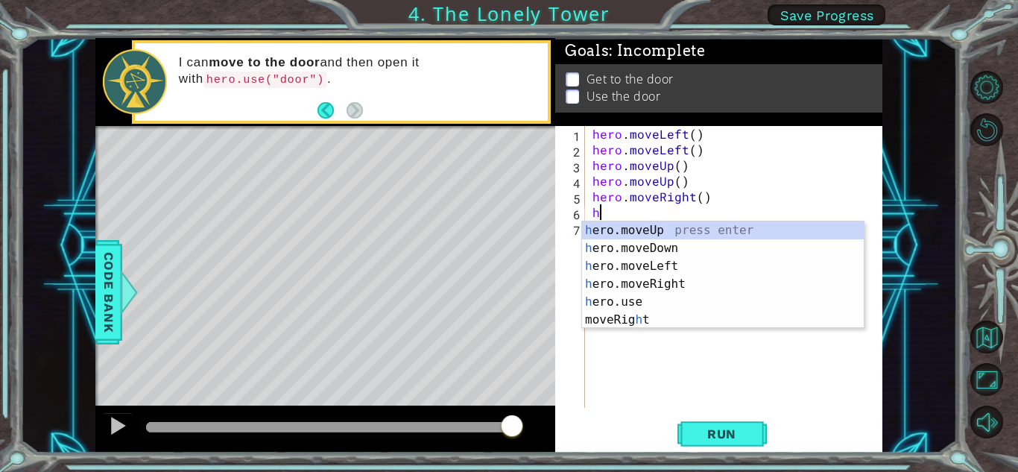
type textarea "he"
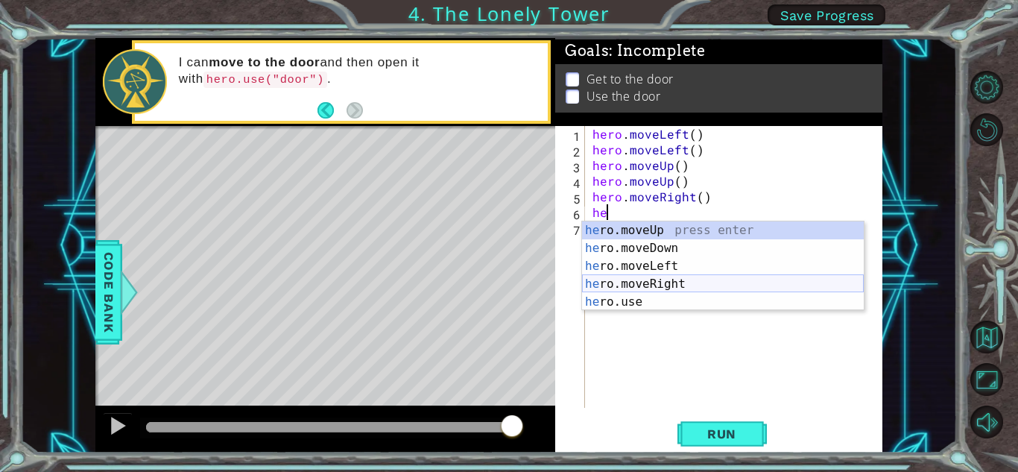
click at [645, 284] on div "he ro.moveUp press enter he ro.moveDown press enter he ro.moveLeft press enter …" at bounding box center [723, 283] width 282 height 125
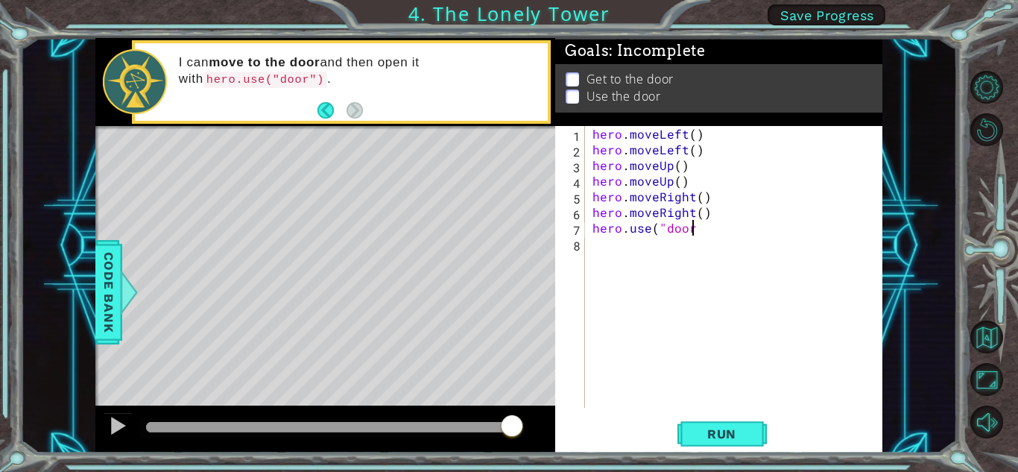
scroll to position [0, 5]
type textarea "hero.use("door""
type textarea "0"
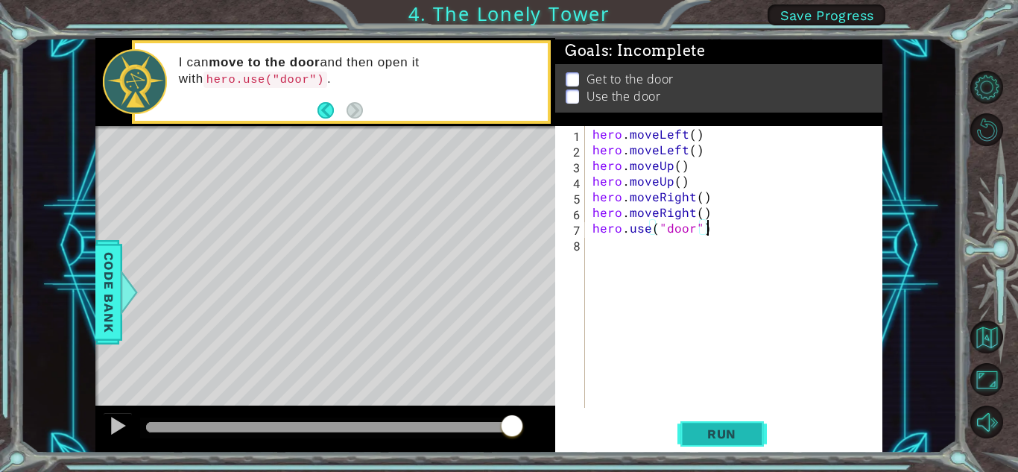
type textarea "hero.use("door")"
click at [704, 429] on span "Run" at bounding box center [722, 433] width 59 height 15
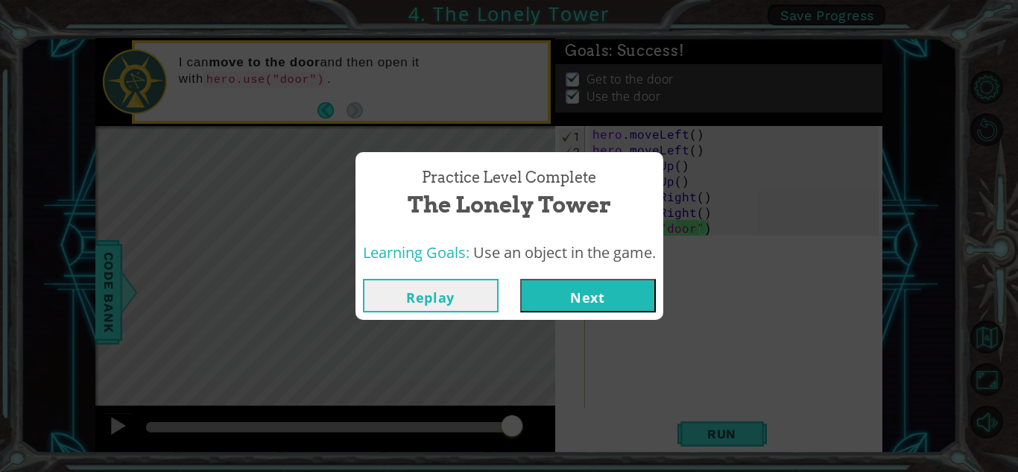
click at [596, 299] on button "Next" at bounding box center [588, 296] width 136 height 34
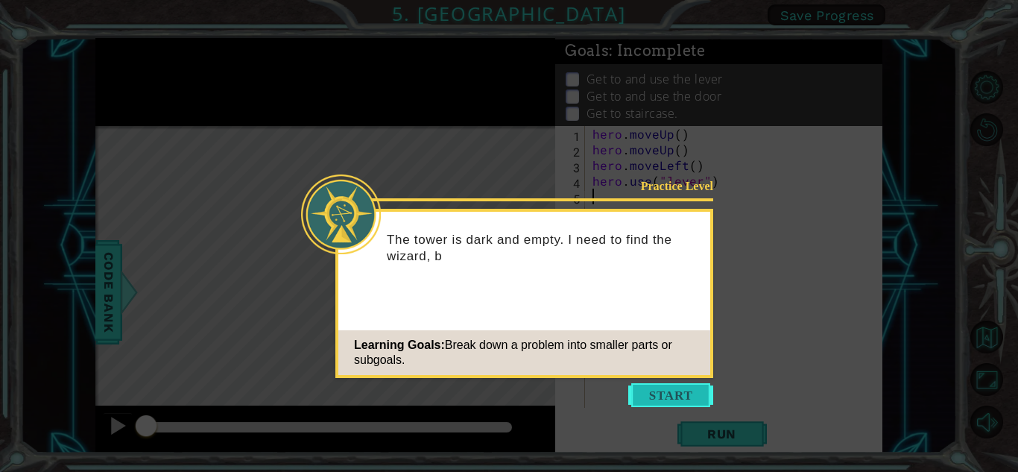
click at [647, 395] on button "Start" at bounding box center [670, 395] width 85 height 24
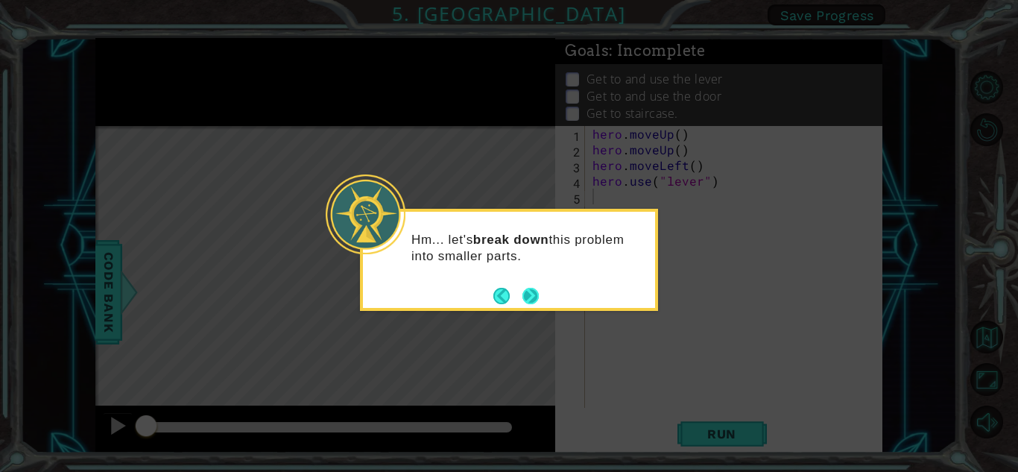
click at [529, 296] on button "Next" at bounding box center [531, 296] width 16 height 16
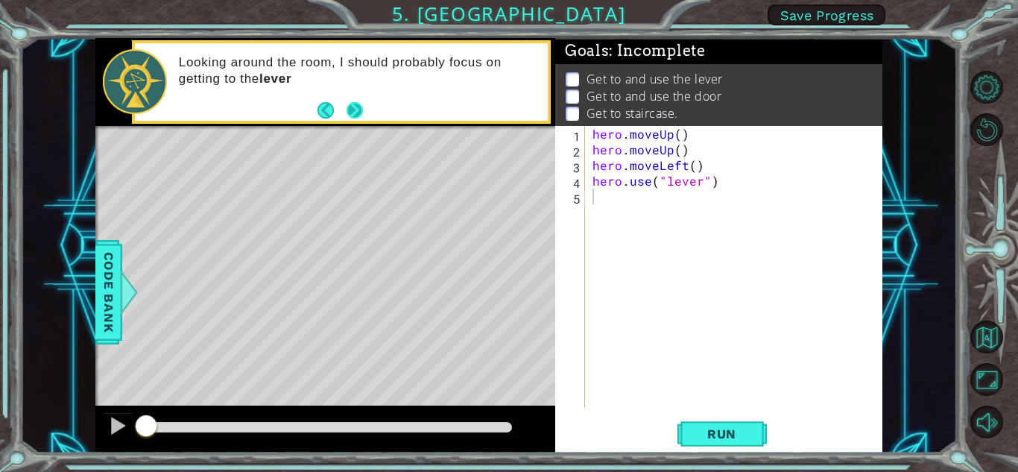
click at [359, 102] on button "Next" at bounding box center [355, 110] width 16 height 16
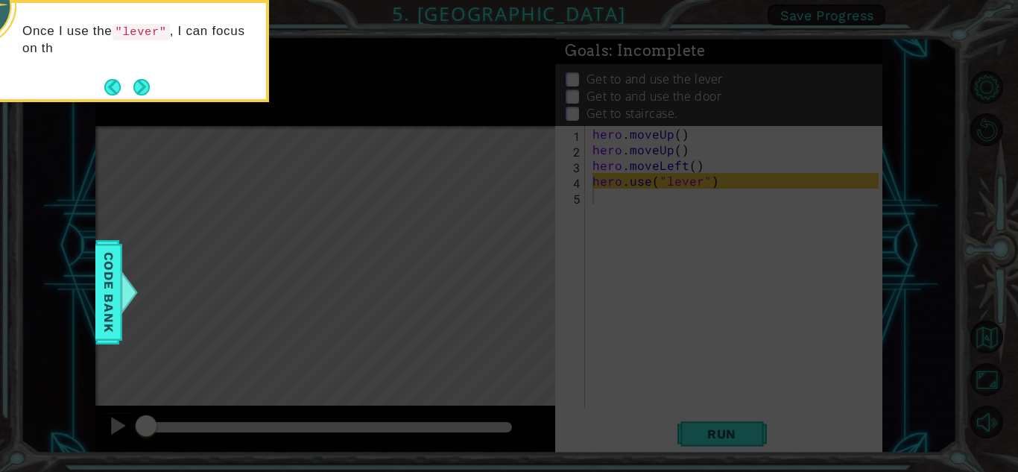
drag, startPoint x: 151, startPoint y: 81, endPoint x: 126, endPoint y: 74, distance: 25.5
click at [145, 80] on button "Next" at bounding box center [141, 87] width 16 height 16
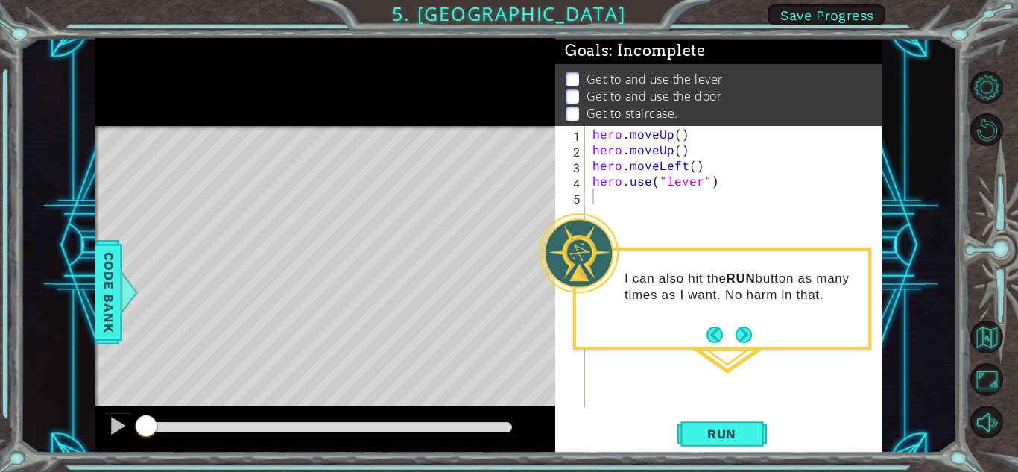
click at [728, 341] on button "Back" at bounding box center [721, 334] width 29 height 16
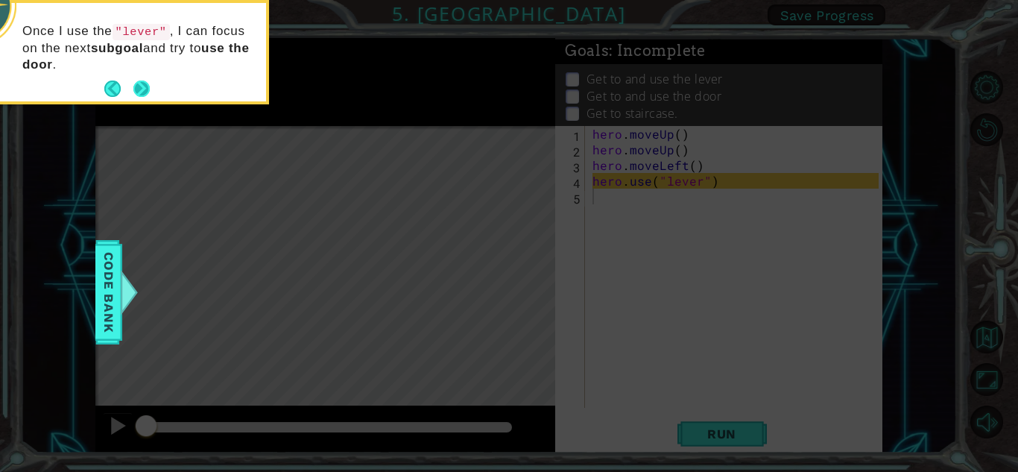
click at [134, 88] on button "Next" at bounding box center [141, 89] width 16 height 16
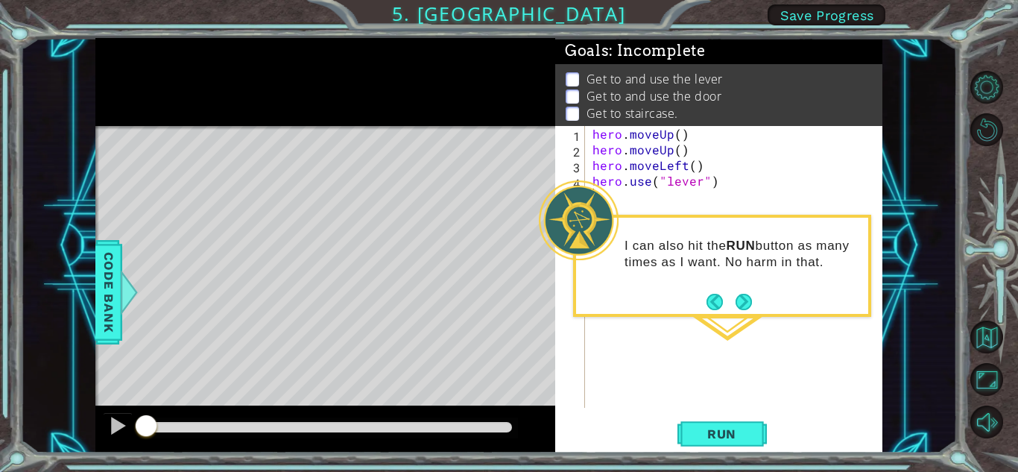
click at [746, 299] on button "Next" at bounding box center [744, 302] width 16 height 16
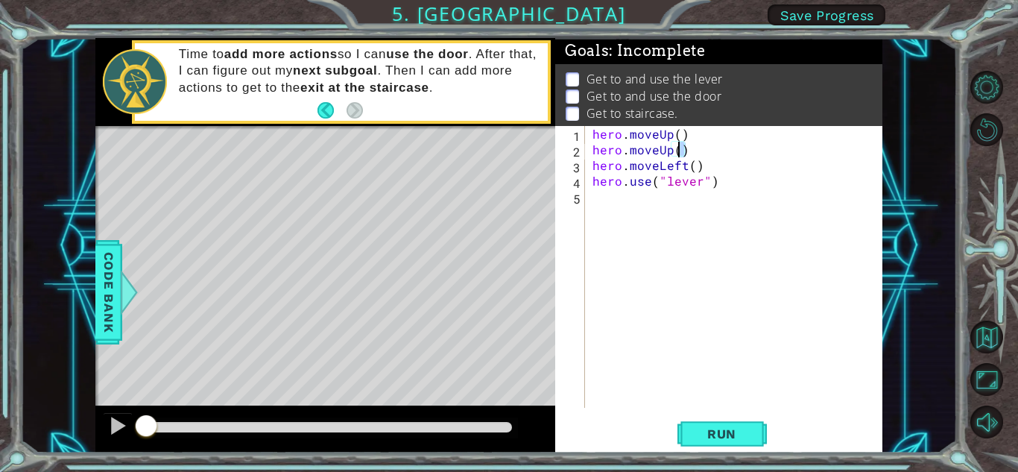
click at [681, 154] on div "hero . moveUp ( ) hero . moveUp ( ) hero . moveLeft ( ) hero . use ( "lever" )" at bounding box center [738, 282] width 297 height 313
click at [684, 147] on div "hero . moveUp ( ) hero . moveUp ( ) hero . moveLeft ( ) hero . use ( "lever" )" at bounding box center [734, 267] width 289 height 282
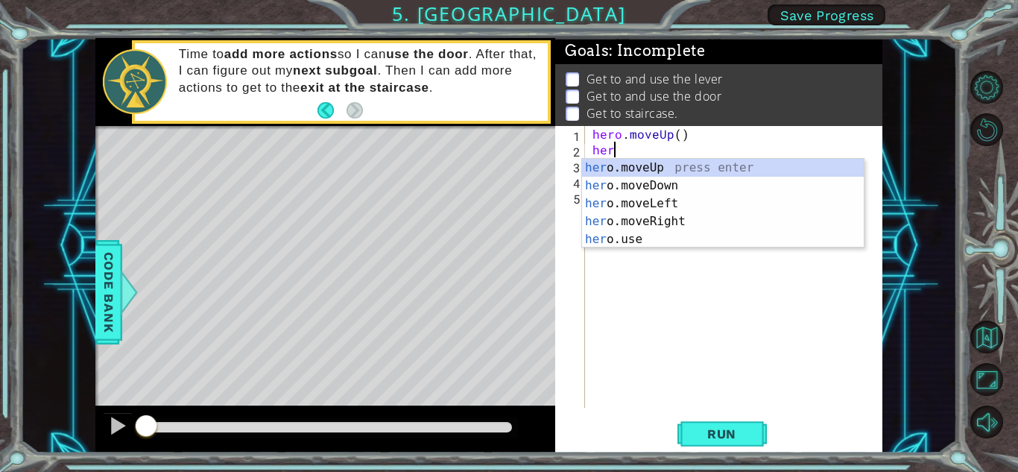
type textarea "h"
type textarea "he"
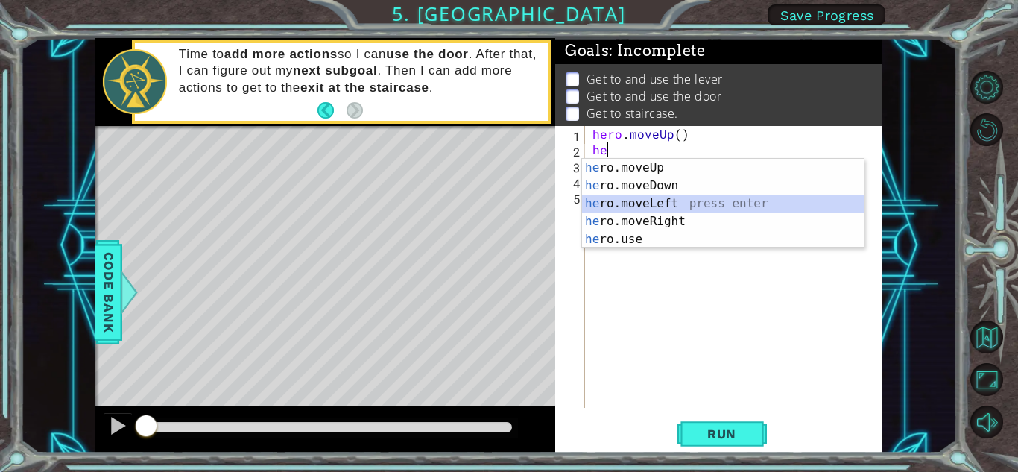
click at [640, 198] on div "he ro.moveUp press enter he ro.moveDown press enter he ro.moveLeft press enter …" at bounding box center [723, 221] width 282 height 125
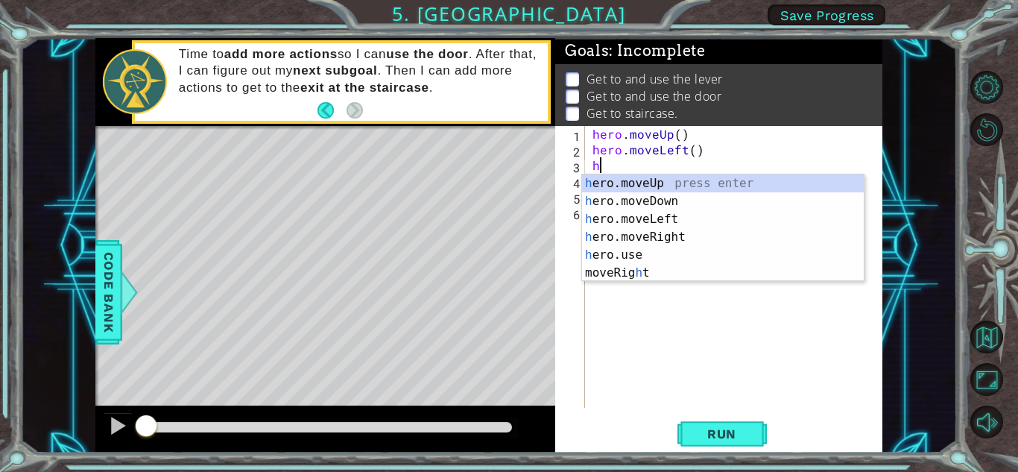
type textarea "hr"
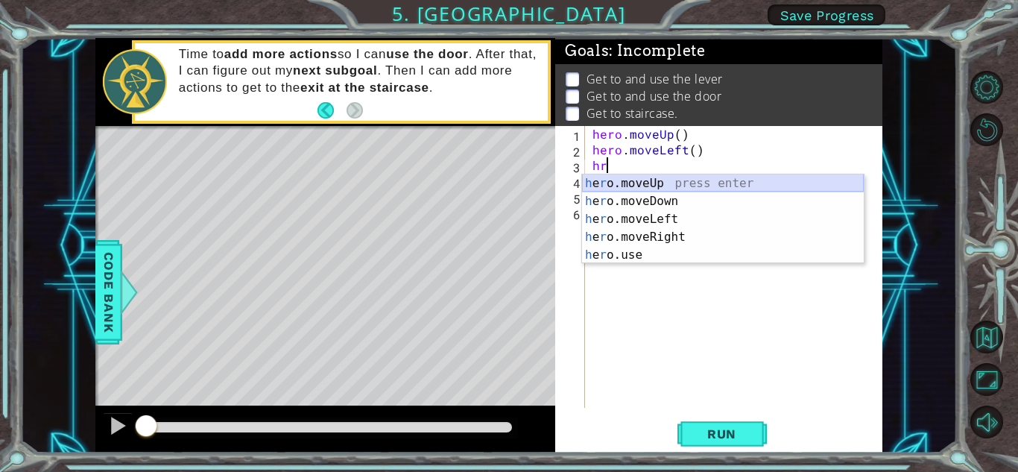
click at [623, 181] on div "h e r o.moveUp press enter h e r o.moveDown press enter h e r o.moveLeft press …" at bounding box center [723, 236] width 282 height 125
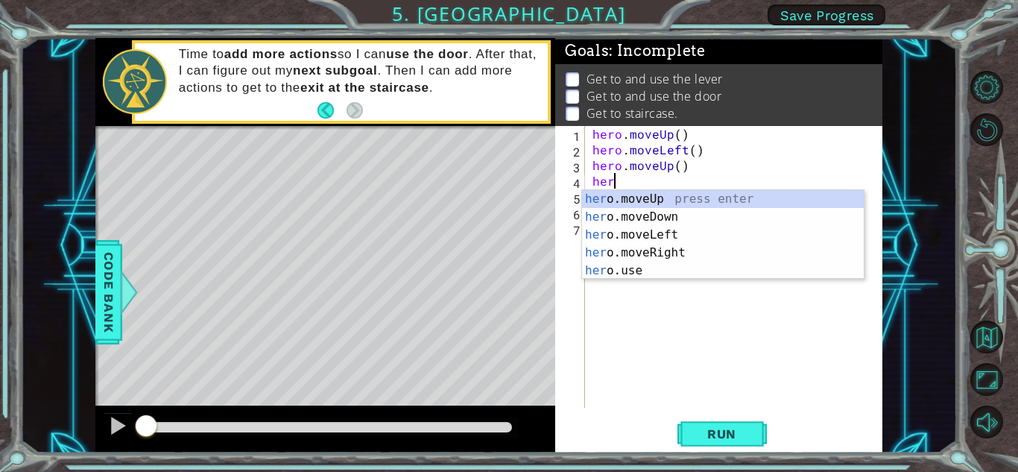
type textarea "hero"
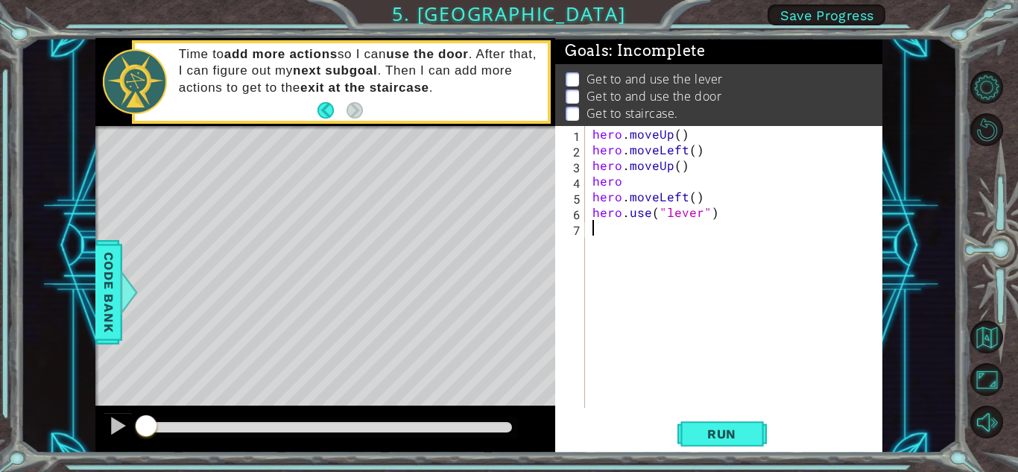
click at [599, 285] on div "hero . moveUp ( ) hero . moveLeft ( ) hero . moveUp ( ) hero hero . moveLeft ( …" at bounding box center [738, 282] width 297 height 313
click at [630, 183] on div "hero . moveUp ( ) hero . moveLeft ( ) hero . moveUp ( ) hero hero . moveLeft ( …" at bounding box center [738, 282] width 297 height 313
drag, startPoint x: 692, startPoint y: 198, endPoint x: 692, endPoint y: 206, distance: 8.2
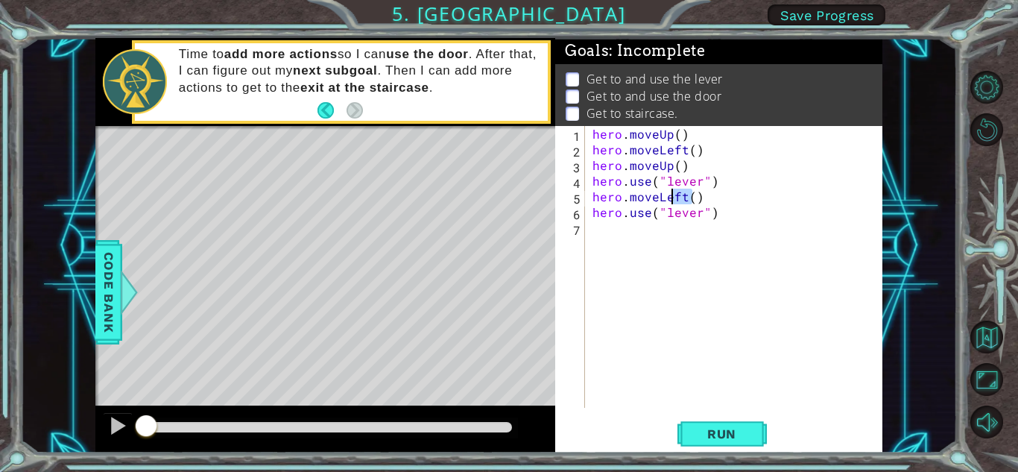
click at [684, 204] on div "hero . moveUp ( ) hero . moveLeft ( ) hero . moveUp ( ) hero . use ( "lever" ) …" at bounding box center [738, 282] width 297 height 313
click at [694, 201] on div "hero . moveUp ( ) hero . moveLeft ( ) hero . moveUp ( ) hero . use ( "lever" ) …" at bounding box center [734, 267] width 289 height 282
click at [696, 197] on div "hero . moveUp ( ) hero . moveLeft ( ) hero . moveUp ( ) hero . use ( "lever" ) …" at bounding box center [738, 282] width 297 height 313
click at [697, 197] on div "hero . moveUp ( ) hero . moveLeft ( ) hero . moveUp ( ) hero . use ( "lever" ) …" at bounding box center [738, 282] width 297 height 313
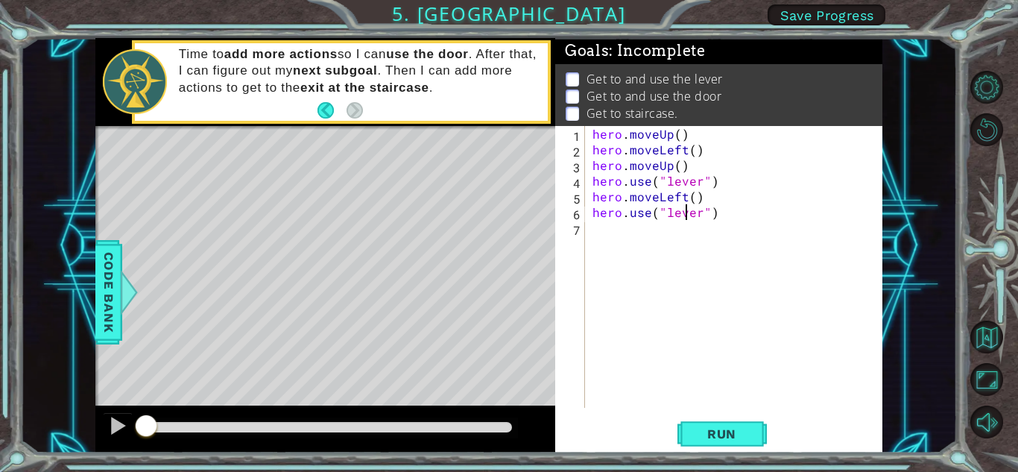
drag, startPoint x: 685, startPoint y: 215, endPoint x: 725, endPoint y: 215, distance: 40.3
click at [691, 215] on div "hero . moveUp ( ) hero . moveLeft ( ) hero . moveUp ( ) hero . use ( "lever" ) …" at bounding box center [738, 282] width 297 height 313
click at [711, 212] on div "hero . moveUp ( ) hero . moveLeft ( ) hero . moveUp ( ) hero . use ( "lever" ) …" at bounding box center [738, 282] width 297 height 313
click at [698, 199] on div "hero . moveUp ( ) hero . moveLeft ( ) hero . moveUp ( ) hero . use ( "lever" ) …" at bounding box center [738, 282] width 297 height 313
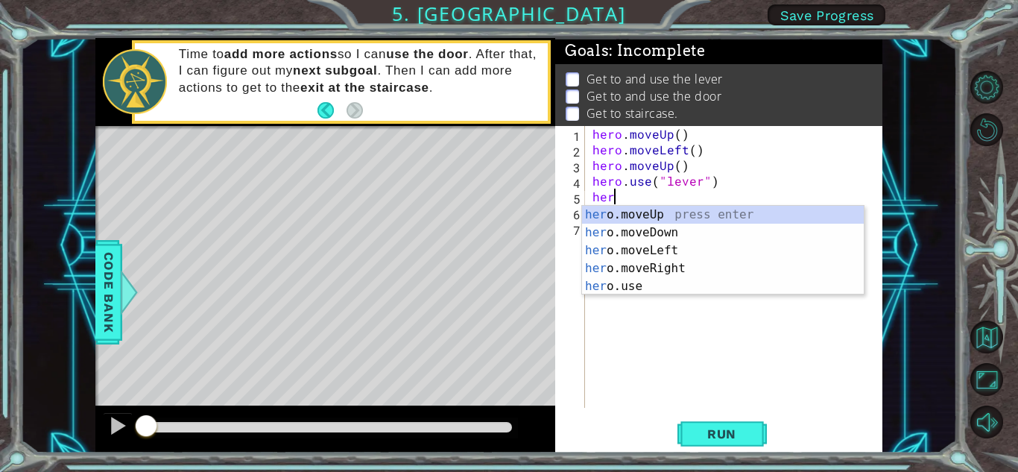
scroll to position [0, 0]
type textarea "h"
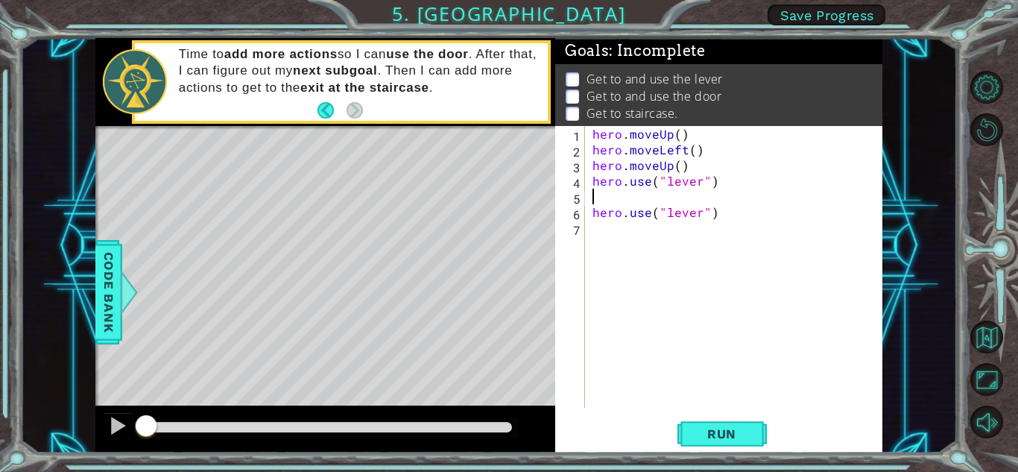
click at [713, 218] on div "hero . moveUp ( ) hero . moveLeft ( ) hero . moveUp ( ) hero . use ( "lever" ) …" at bounding box center [738, 282] width 297 height 313
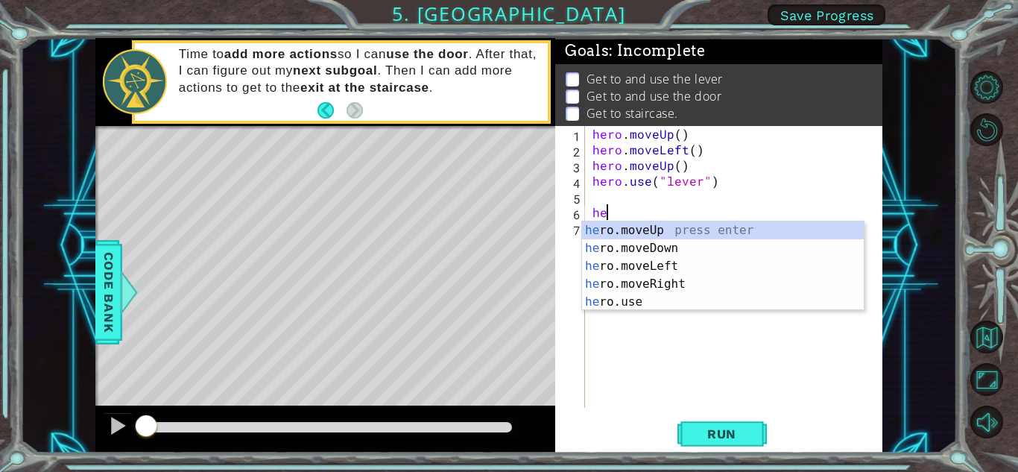
type textarea "h"
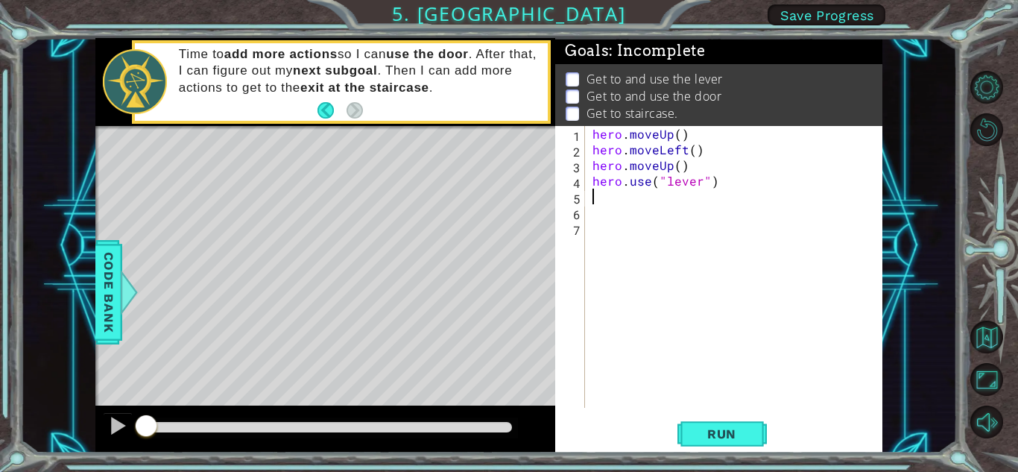
click at [595, 191] on div "hero . moveUp ( ) hero . moveLeft ( ) hero . moveUp ( ) hero . use ( "lever" )" at bounding box center [738, 282] width 297 height 313
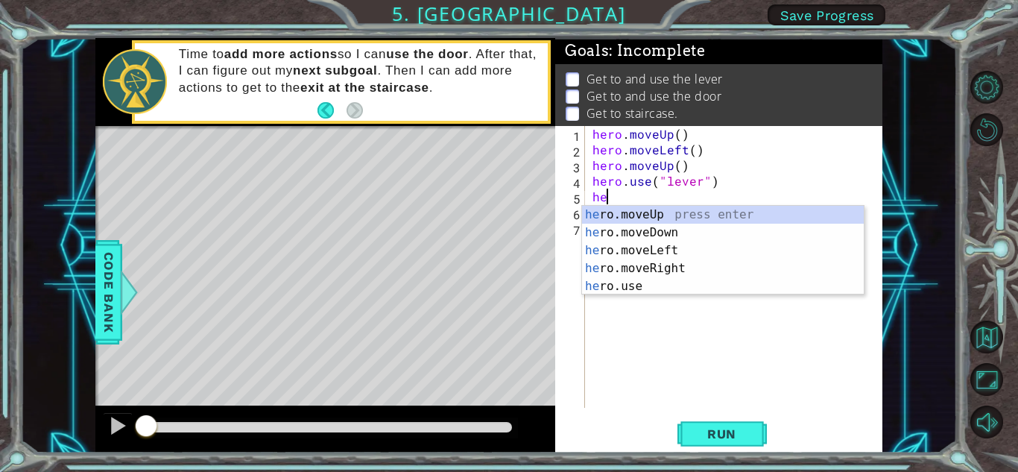
type textarea "her"
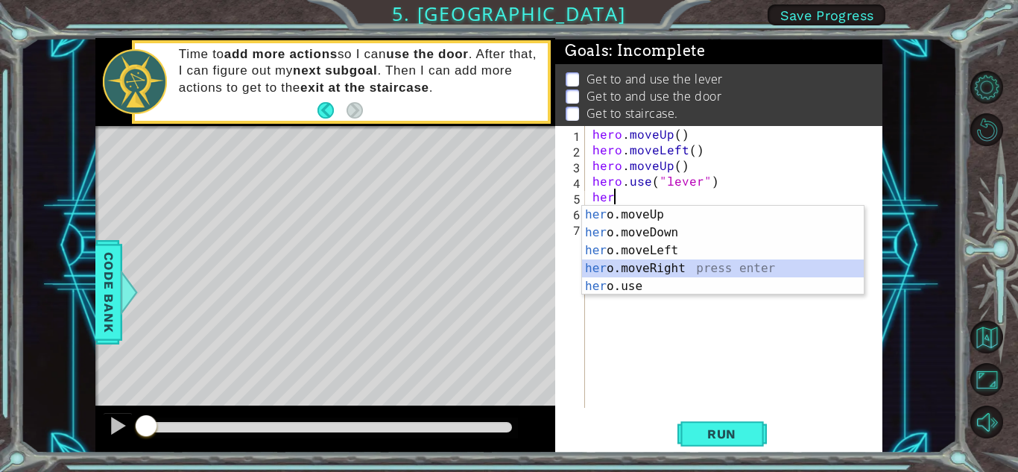
click at [588, 266] on div "her o.moveUp press enter her o.moveDown press enter her o.moveLeft press enter …" at bounding box center [723, 268] width 282 height 125
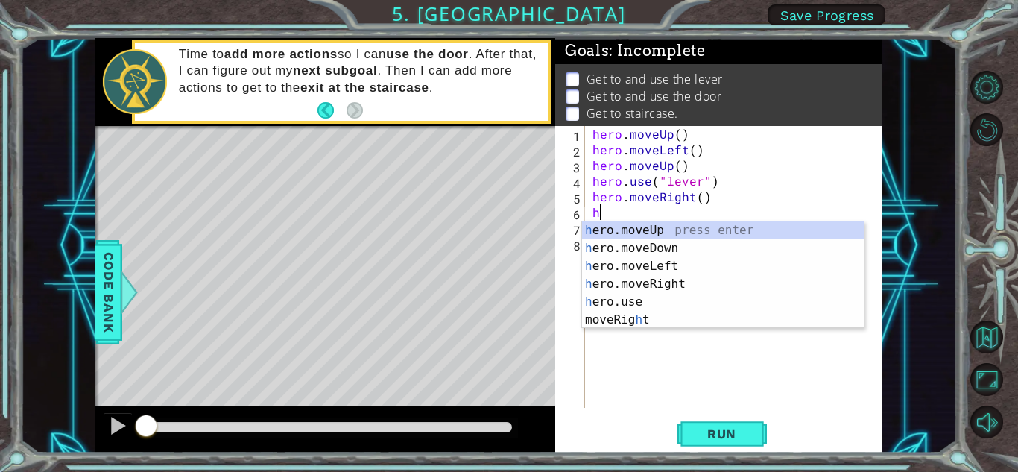
type textarea "he"
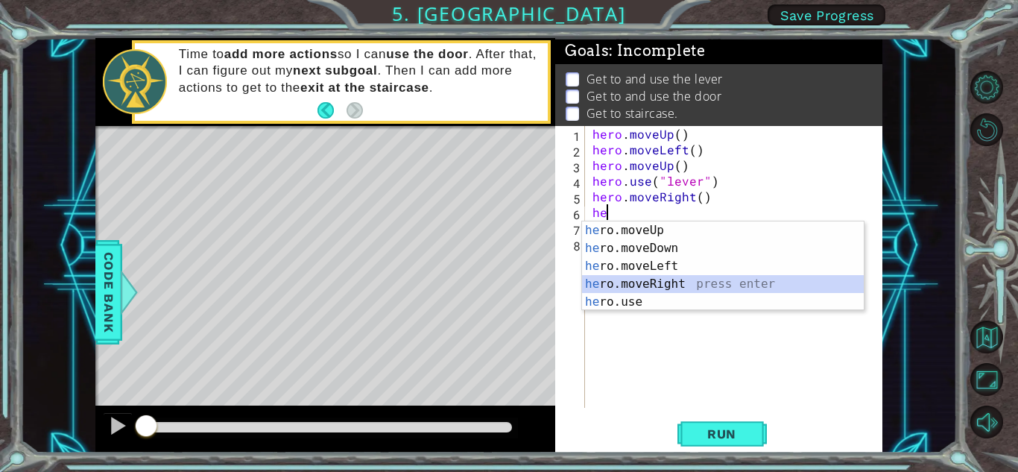
click at [628, 281] on div "he ro.moveUp press enter he ro.moveDown press enter he ro.moveLeft press enter …" at bounding box center [723, 283] width 282 height 125
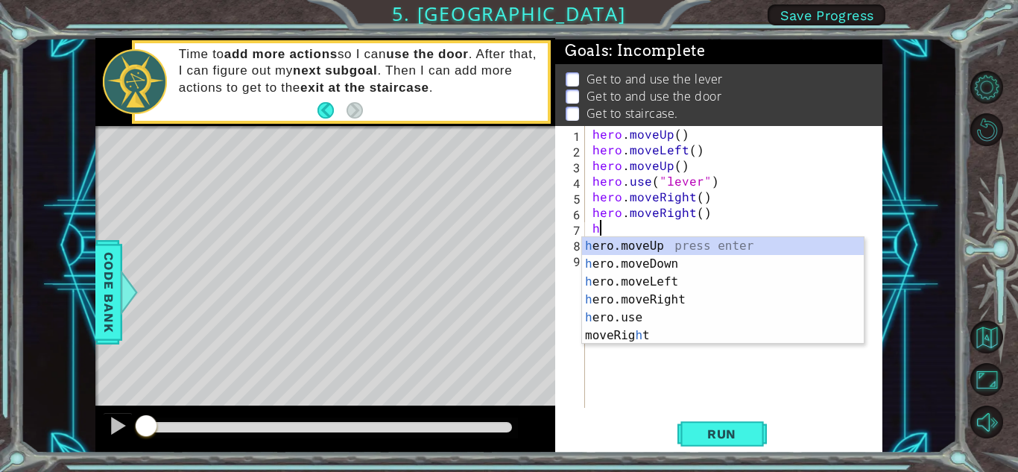
type textarea "hr"
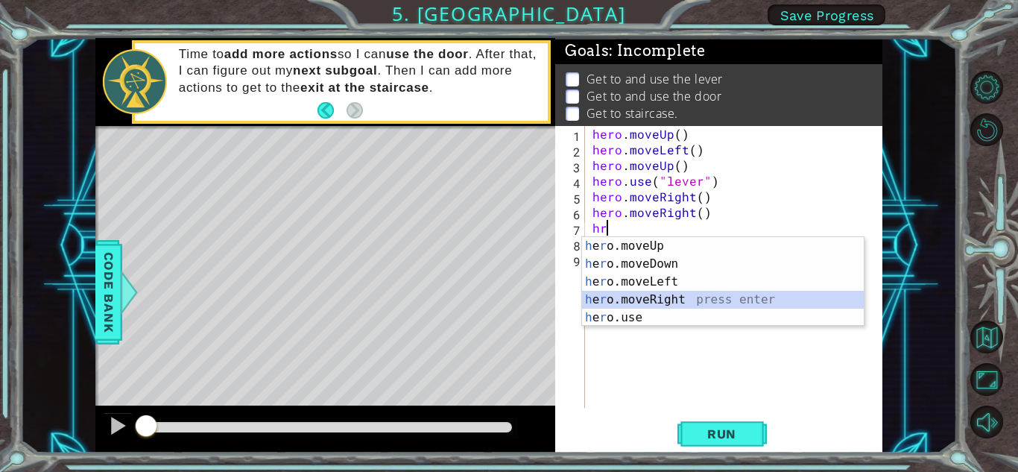
click at [615, 295] on div "h e r o.moveUp press enter h e r o.moveDown press enter h e r o.moveLeft press …" at bounding box center [723, 299] width 282 height 125
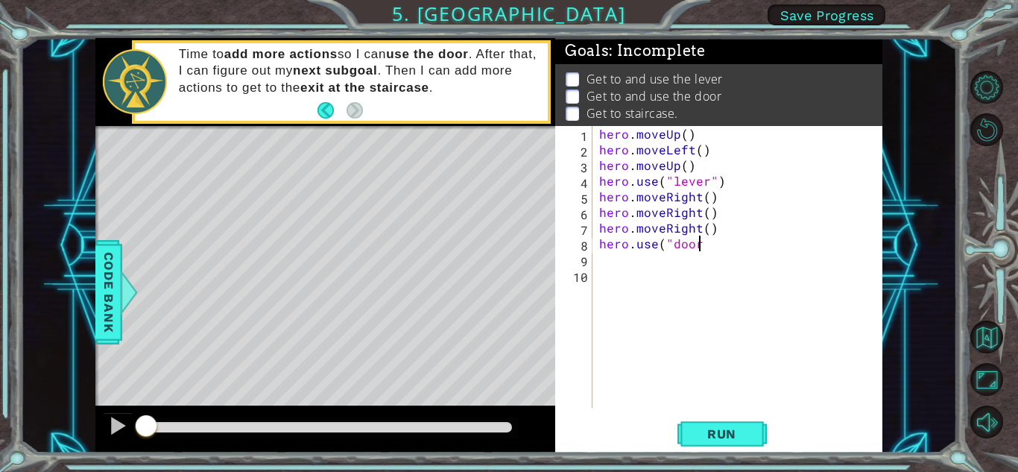
scroll to position [0, 6]
type textarea "hero.use("door")"
click at [717, 425] on button "Run" at bounding box center [722, 433] width 89 height 33
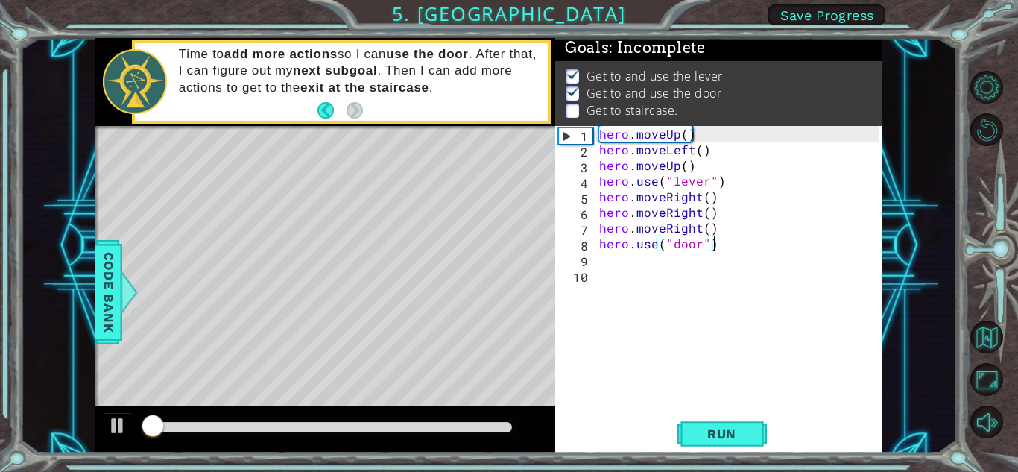
scroll to position [11, 0]
click at [596, 256] on div "hero.use("door") 1 2 3 4 5 6 7 8 9 10 hero . moveUp ( ) hero . moveLeft ( ) her…" at bounding box center [717, 267] width 324 height 282
click at [594, 259] on div "hero.use("door") 1 2 3 4 5 6 7 8 9 10 hero . moveUp ( ) hero . moveLeft ( ) her…" at bounding box center [717, 267] width 324 height 282
click at [608, 255] on div "hero . moveUp ( ) hero . moveLeft ( ) hero . moveUp ( ) hero . use ( "lever" ) …" at bounding box center [741, 282] width 290 height 313
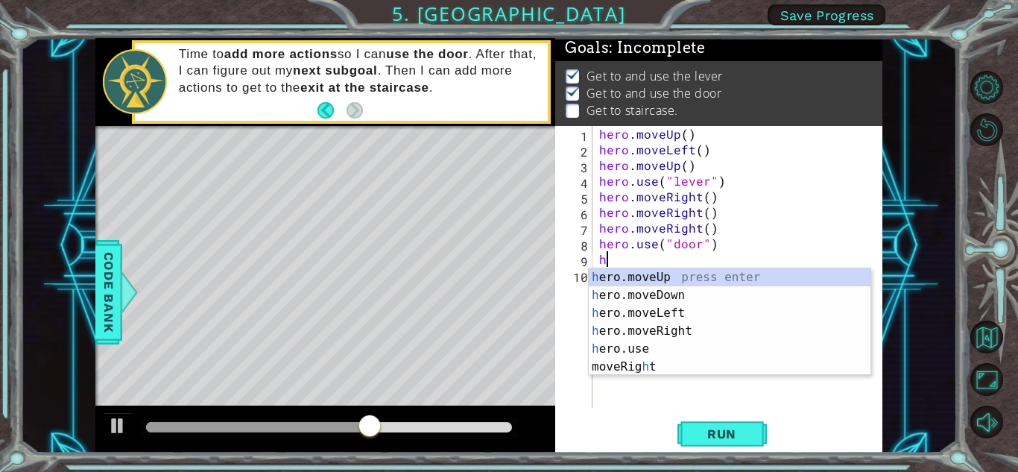
type textarea "hr"
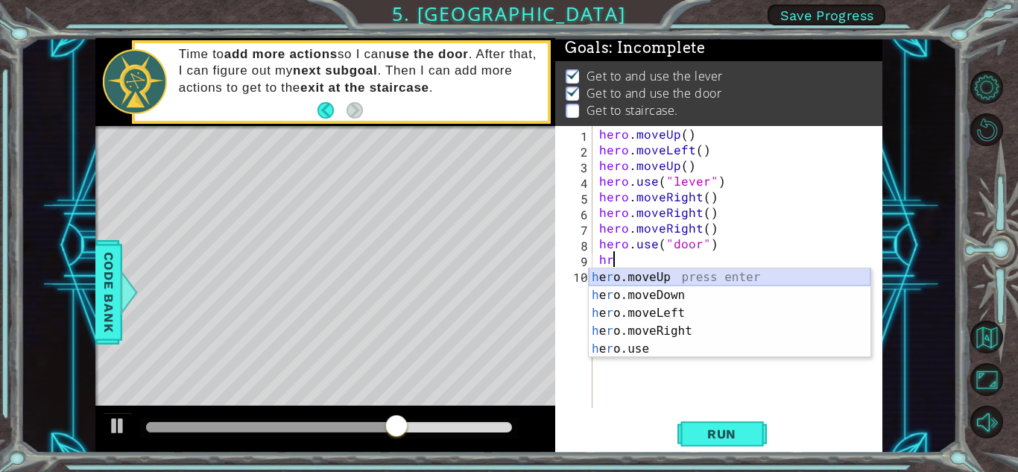
click at [675, 275] on div "h e r o.moveUp press enter h e r o.moveDown press enter h e r o.moveLeft press …" at bounding box center [730, 330] width 282 height 125
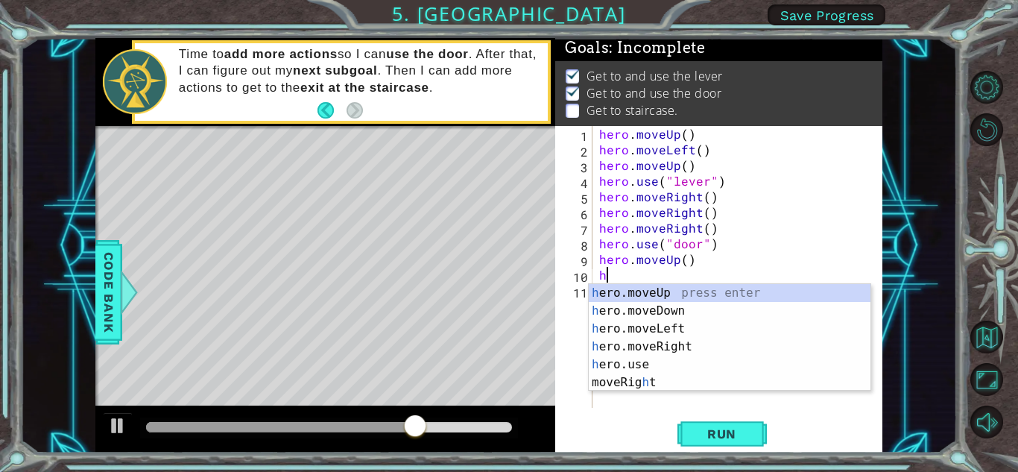
type textarea "he"
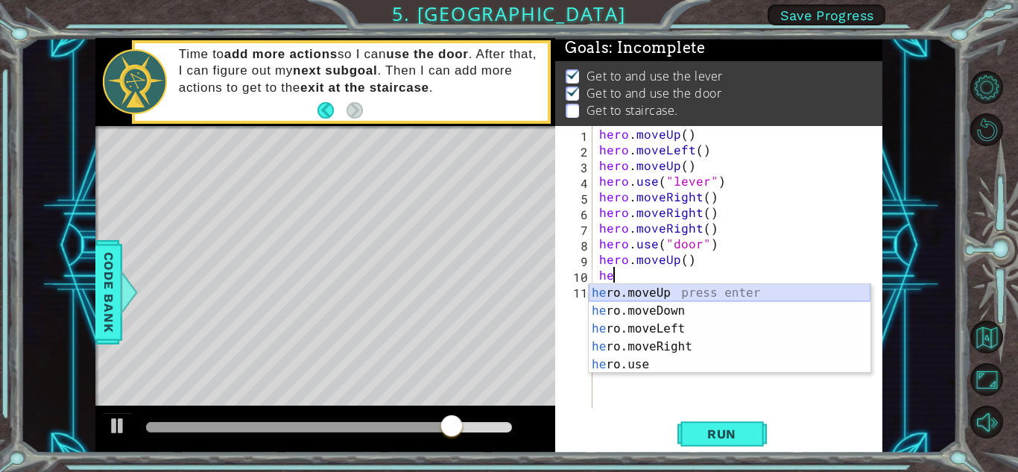
click at [740, 294] on div "he ro.moveUp press enter he ro.moveDown press enter he ro.moveLeft press enter …" at bounding box center [730, 346] width 282 height 125
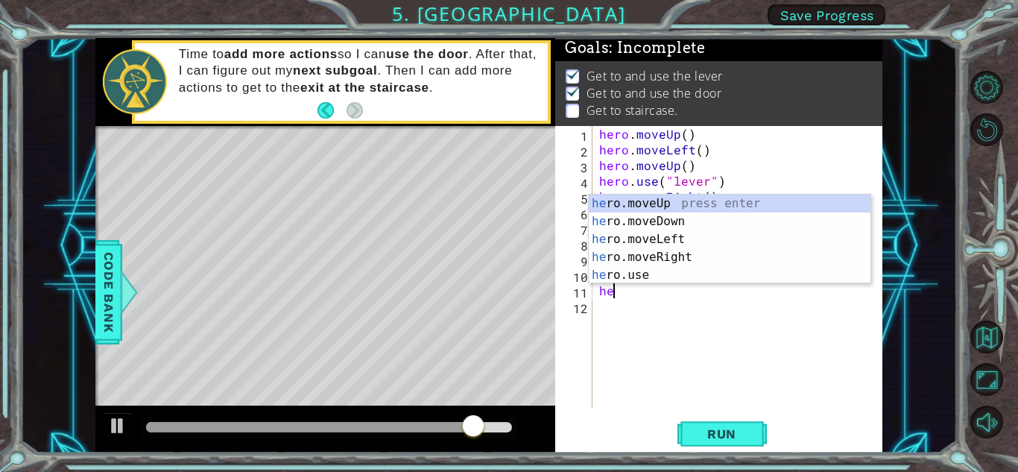
type textarea "her"
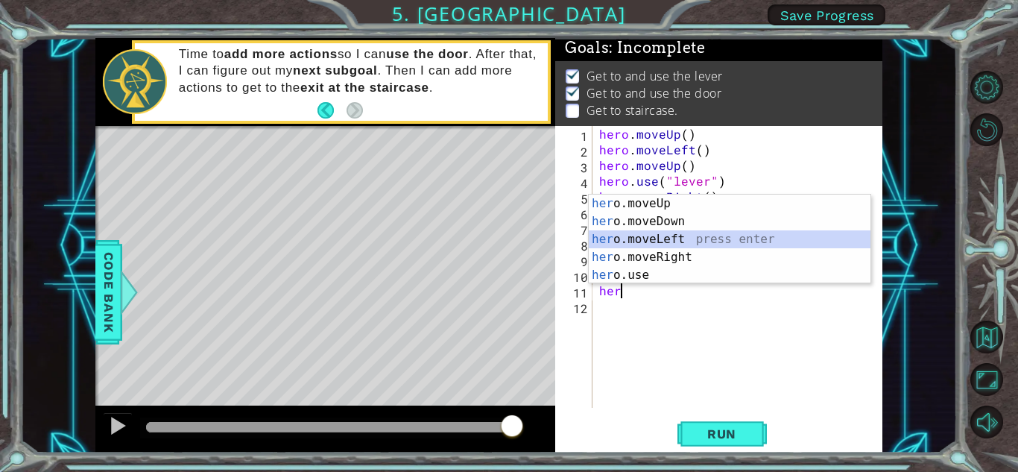
click at [609, 236] on div "her o.moveUp press enter her o.moveDown press enter her o.moveLeft press enter …" at bounding box center [730, 257] width 282 height 125
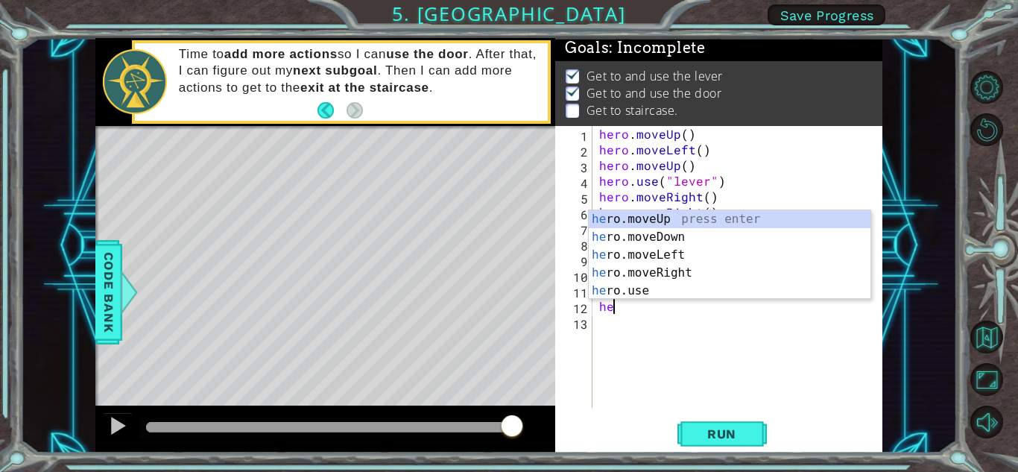
type textarea "her"
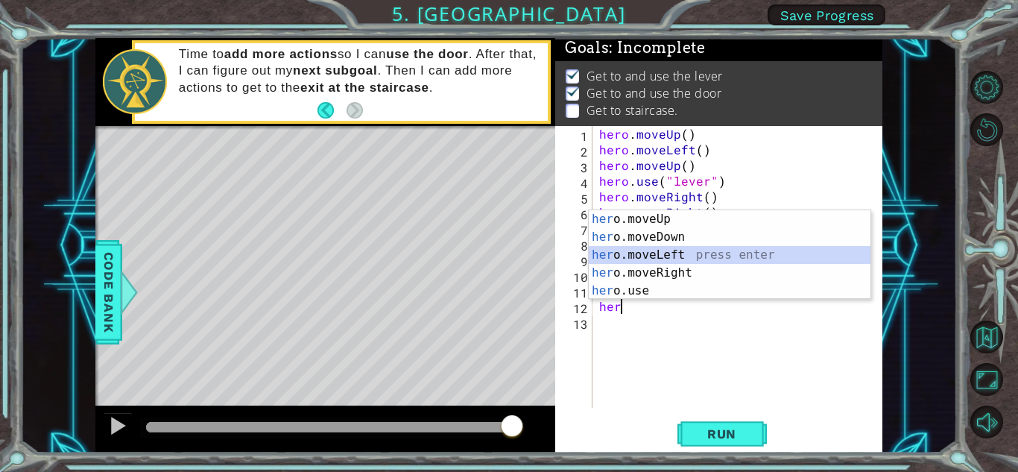
click at [623, 257] on div "her o.moveUp press enter her o.moveDown press enter her o.moveLeft press enter …" at bounding box center [730, 272] width 282 height 125
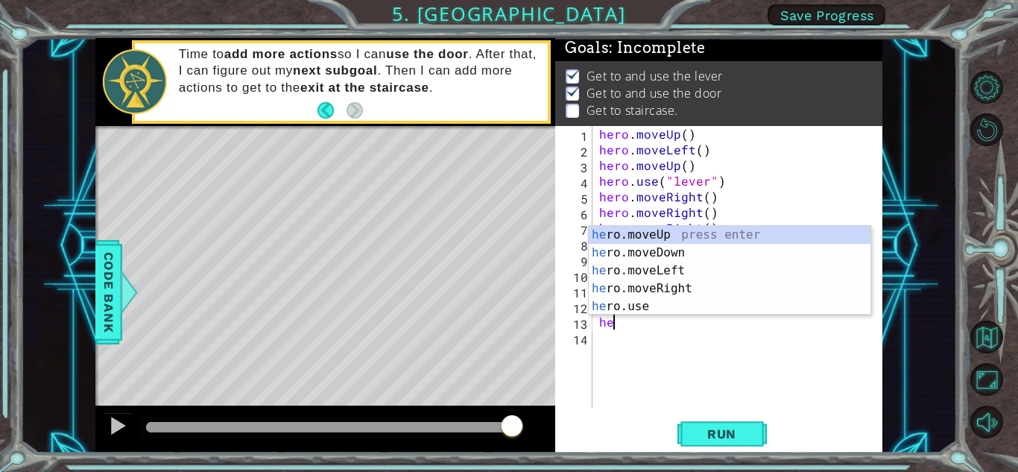
type textarea "her"
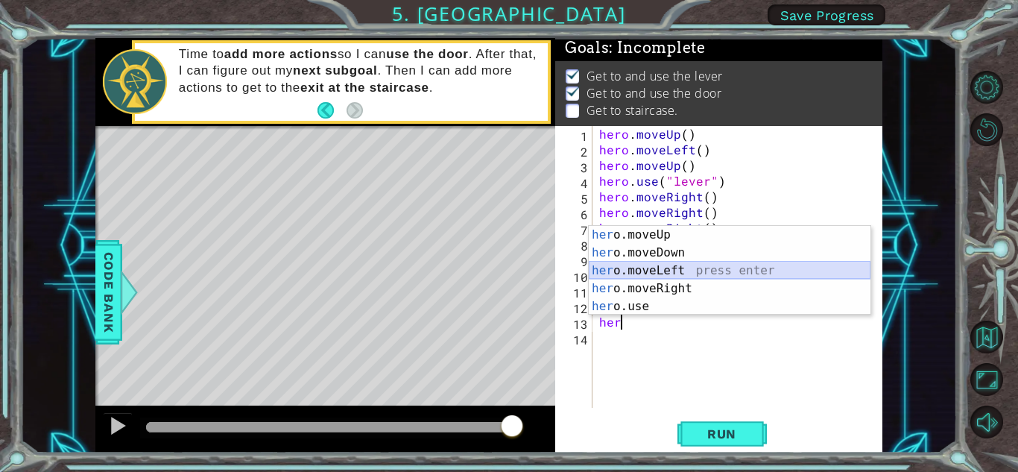
click at [613, 268] on div "her o.moveUp press enter her o.moveDown press enter her o.moveLeft press enter …" at bounding box center [730, 288] width 282 height 125
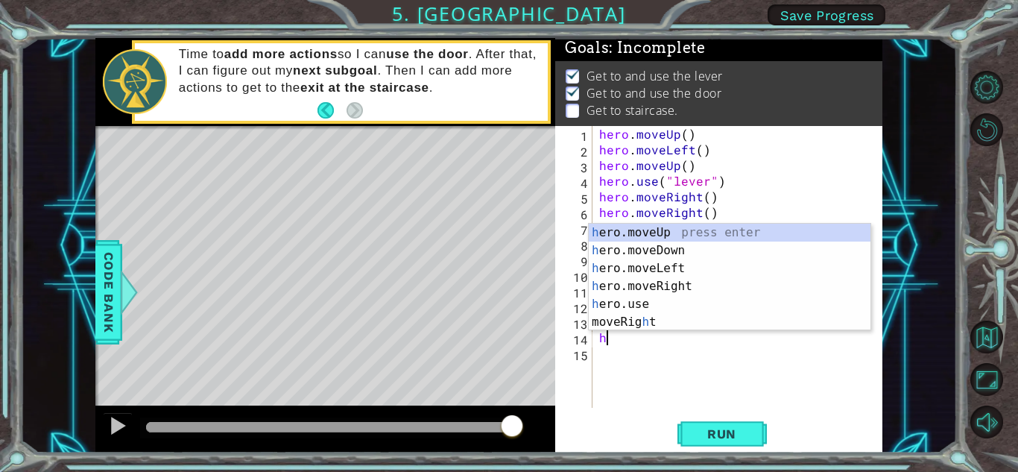
type textarea "he"
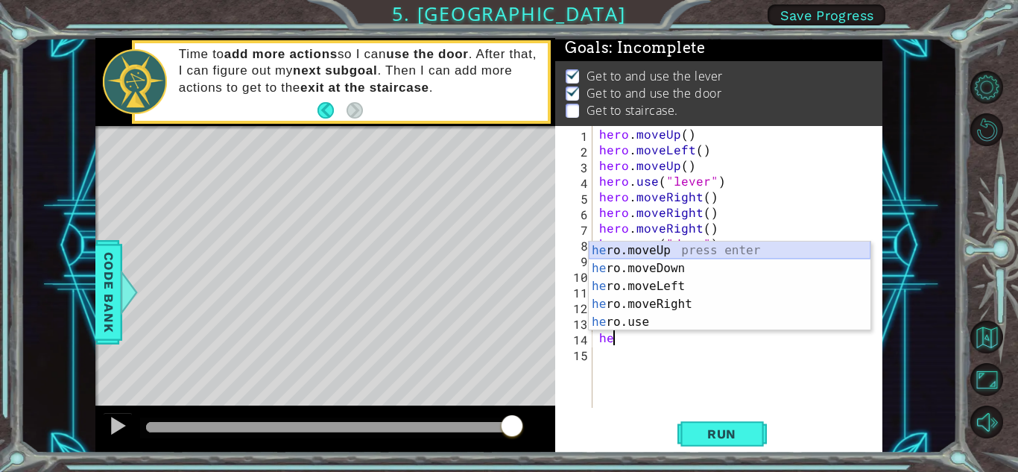
click at [617, 247] on div "he ro.moveUp press enter he ro.moveDown press enter he ro.moveLeft press enter …" at bounding box center [730, 304] width 282 height 125
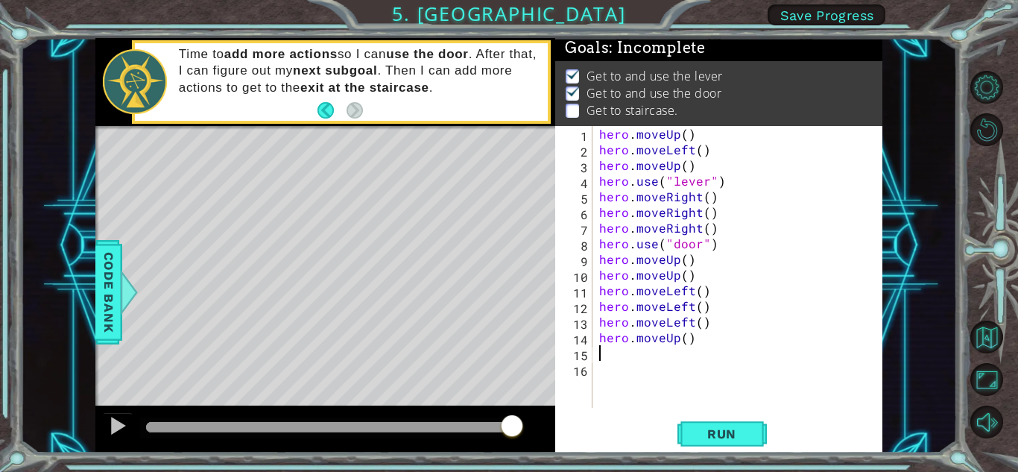
drag, startPoint x: 727, startPoint y: 423, endPoint x: 736, endPoint y: 388, distance: 36.9
click at [727, 422] on button "Run" at bounding box center [722, 433] width 89 height 33
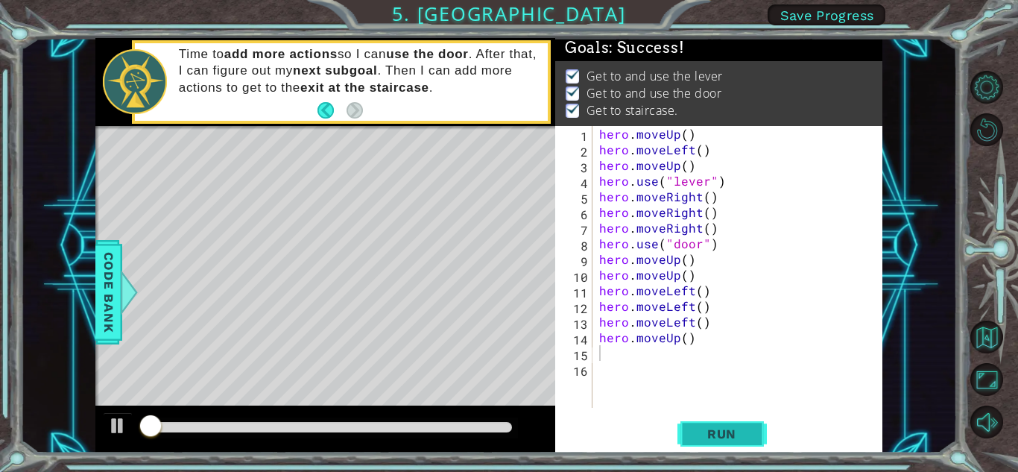
click at [739, 420] on button "Run" at bounding box center [722, 433] width 89 height 33
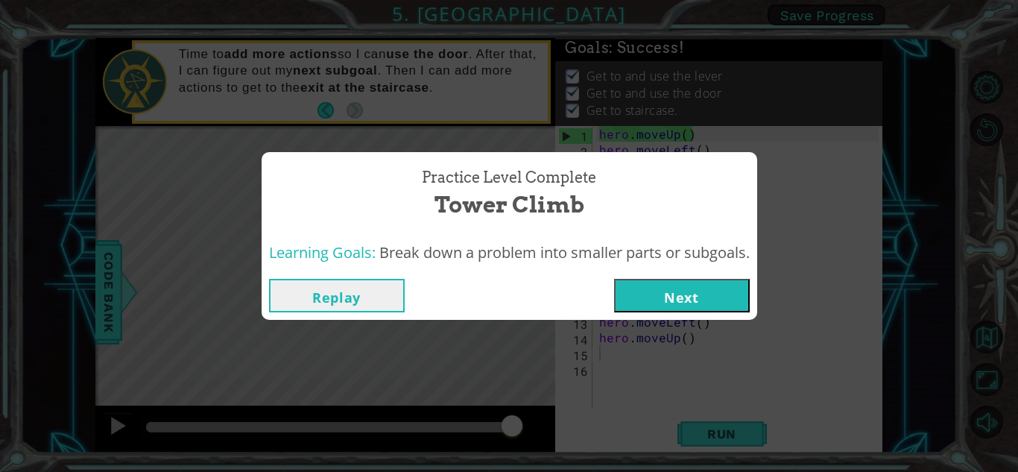
click at [701, 283] on button "Next" at bounding box center [682, 296] width 136 height 34
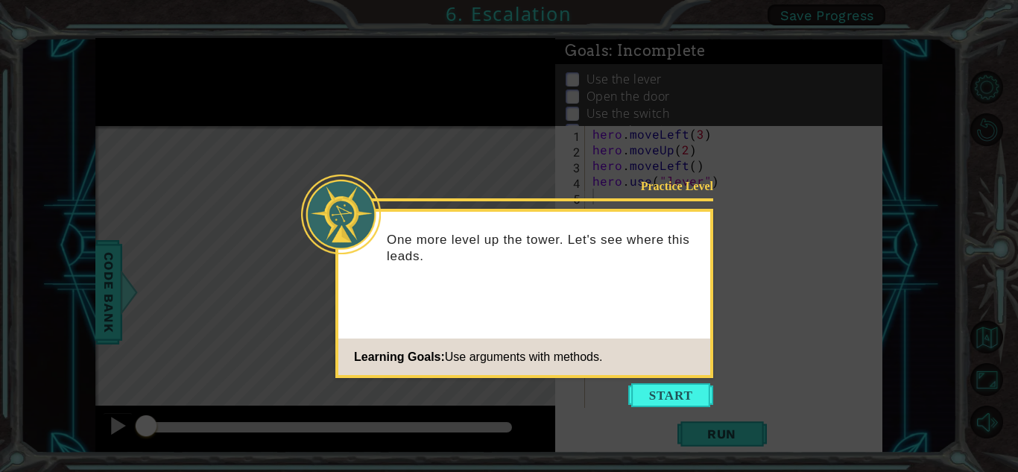
drag, startPoint x: 684, startPoint y: 390, endPoint x: 684, endPoint y: 381, distance: 9.0
click at [684, 386] on button "Start" at bounding box center [670, 395] width 85 height 24
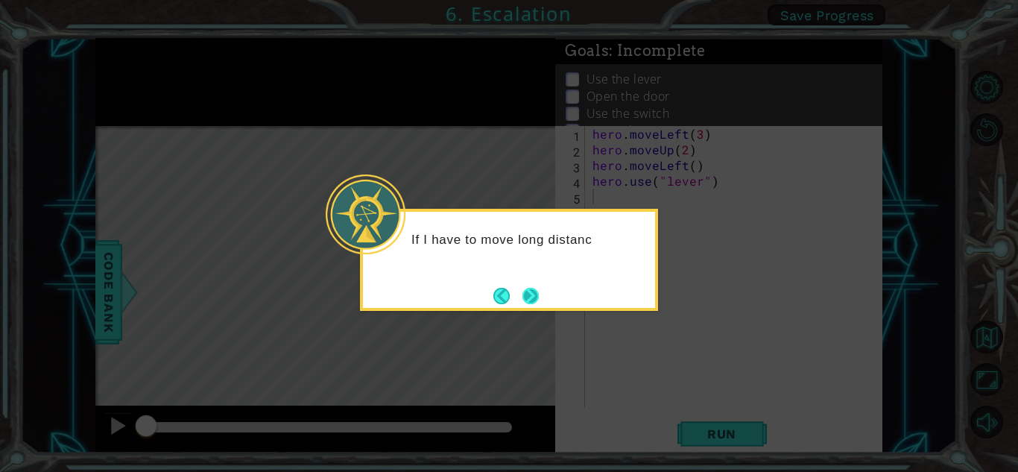
click at [523, 300] on button "Next" at bounding box center [531, 296] width 16 height 16
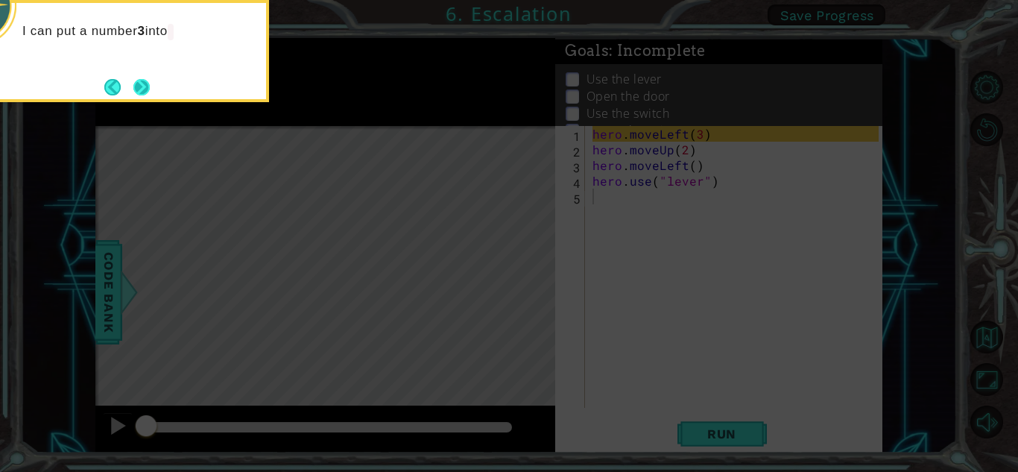
click at [151, 94] on button "Next" at bounding box center [142, 87] width 18 height 18
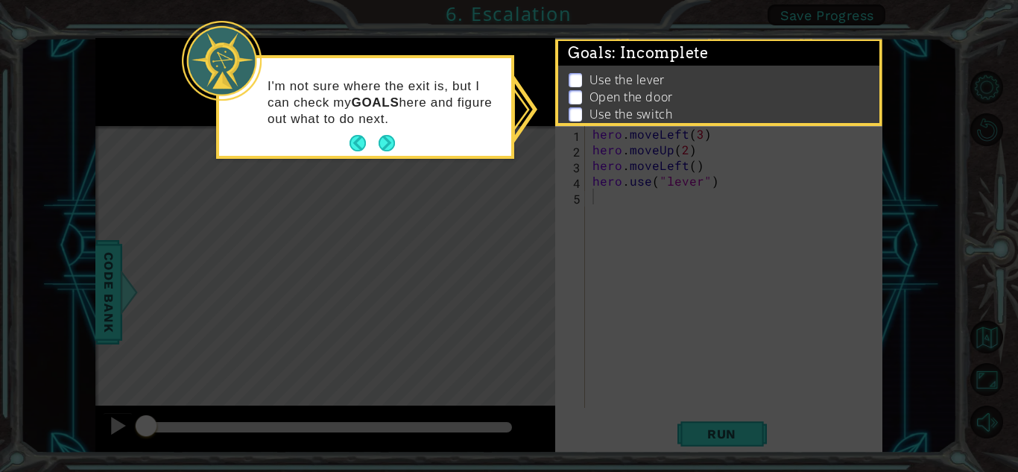
click at [385, 126] on p "I'm not sure where the exit is, but I can check my GOALS here and figure out wh…" at bounding box center [384, 102] width 233 height 49
drag, startPoint x: 382, startPoint y: 132, endPoint x: 382, endPoint y: 142, distance: 10.5
click at [382, 136] on div "I'm not sure where the exit is, but I can check my GOALS here and figure out wh…" at bounding box center [365, 107] width 292 height 98
click at [382, 144] on button "Next" at bounding box center [387, 143] width 16 height 16
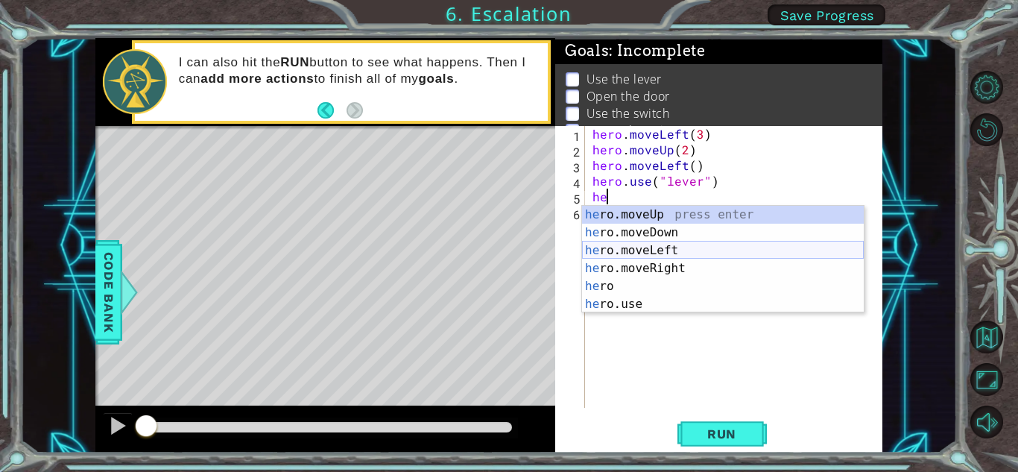
click at [636, 245] on div "he ro.moveUp press enter he ro.moveDown press enter he ro.moveLeft press enter …" at bounding box center [723, 277] width 282 height 143
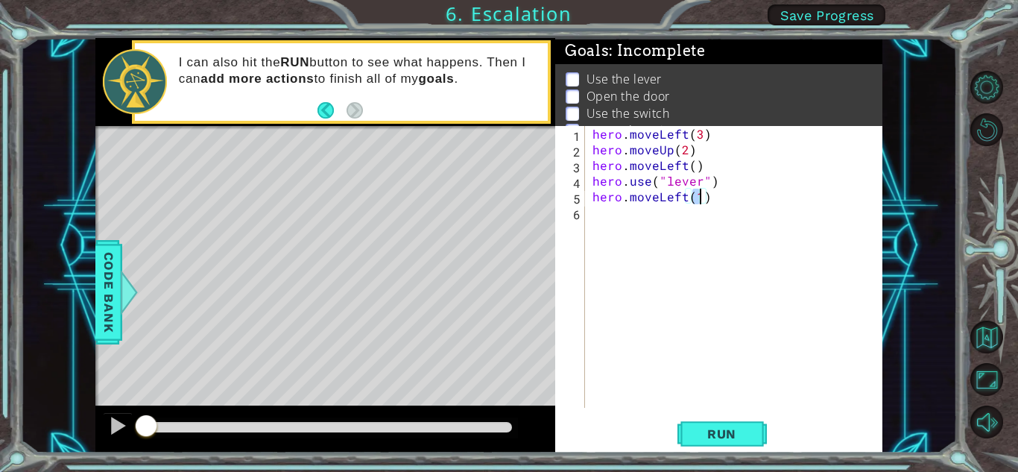
type textarea "hero.moveLeft()"
click at [706, 194] on div "hero . moveLeft ( 3 ) hero . moveUp ( 2 ) hero . moveLeft ( ) hero . use ( "lev…" at bounding box center [738, 282] width 297 height 313
click at [590, 211] on div "hero . moveLeft ( 3 ) hero . moveUp ( 2 ) hero . moveLeft ( ) hero . use ( "lev…" at bounding box center [734, 267] width 289 height 282
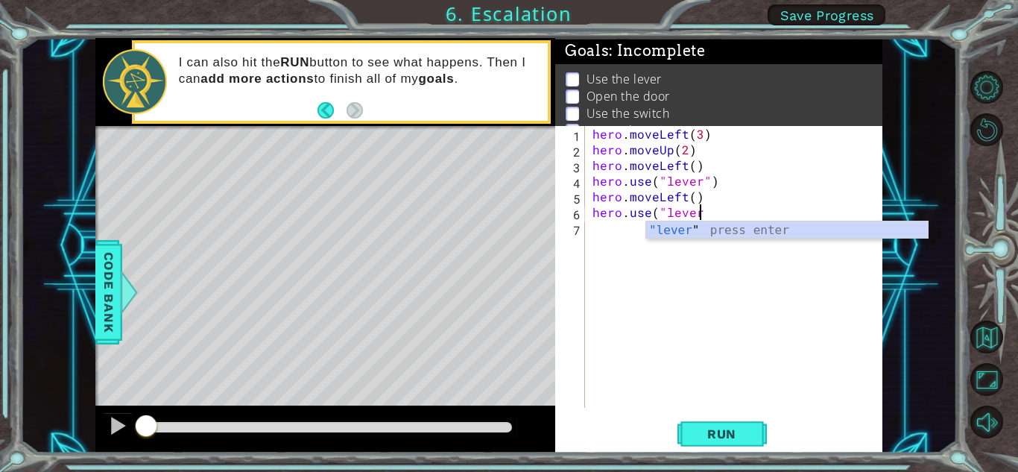
scroll to position [0, 6]
type textarea "hero.use("lever")"
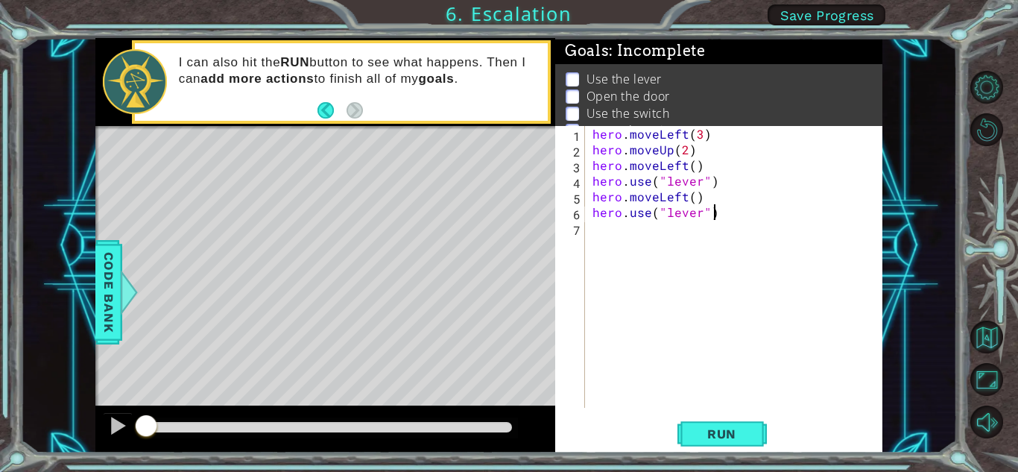
scroll to position [0, 7]
click at [590, 228] on div "hero . moveLeft ( 3 ) hero . moveUp ( 2 ) hero . moveLeft ( ) hero . use ( "lev…" at bounding box center [738, 282] width 297 height 313
click at [745, 423] on button "Run" at bounding box center [722, 433] width 89 height 33
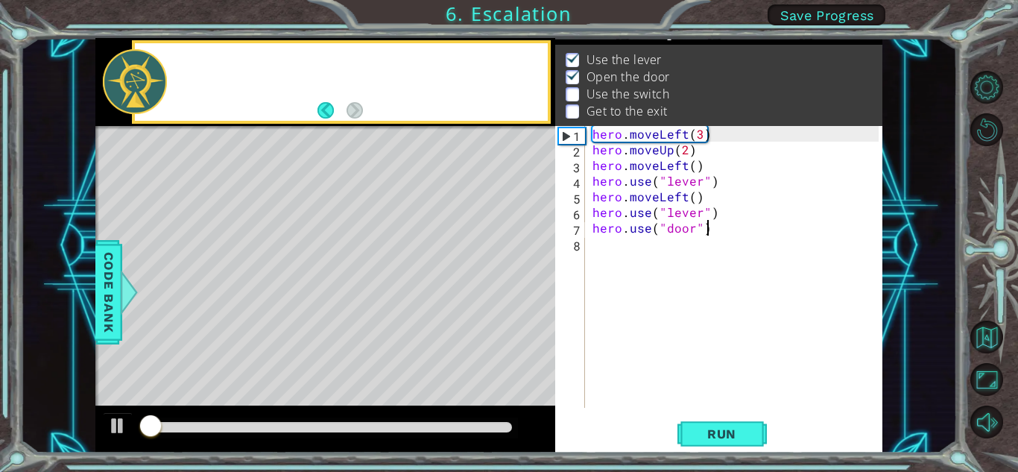
scroll to position [20, 0]
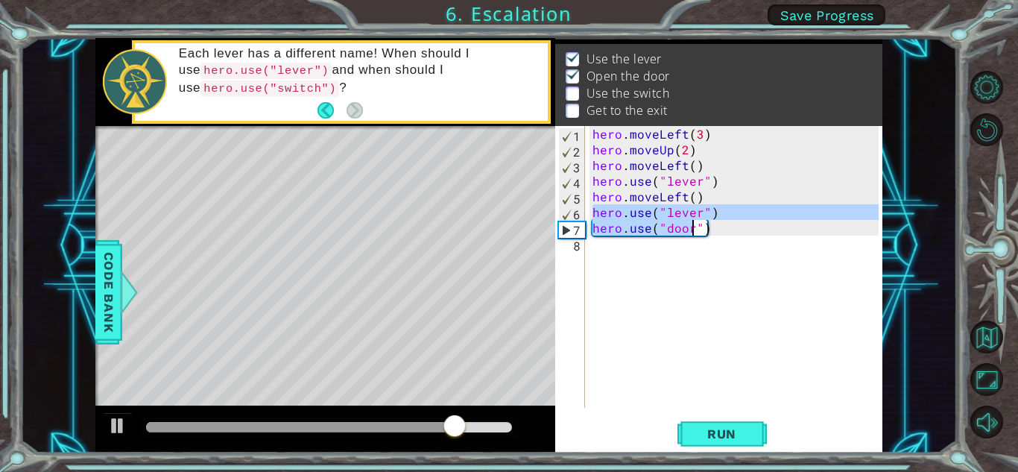
drag, startPoint x: 590, startPoint y: 211, endPoint x: 693, endPoint y: 225, distance: 103.8
click at [693, 225] on div "hero . moveLeft ( 3 ) hero . moveUp ( 2 ) hero . moveLeft ( ) hero . use ( "lev…" at bounding box center [738, 282] width 297 height 313
click at [717, 207] on div "hero . moveLeft ( 3 ) hero . moveUp ( 2 ) hero . moveLeft ( ) hero . use ( "lev…" at bounding box center [734, 267] width 289 height 282
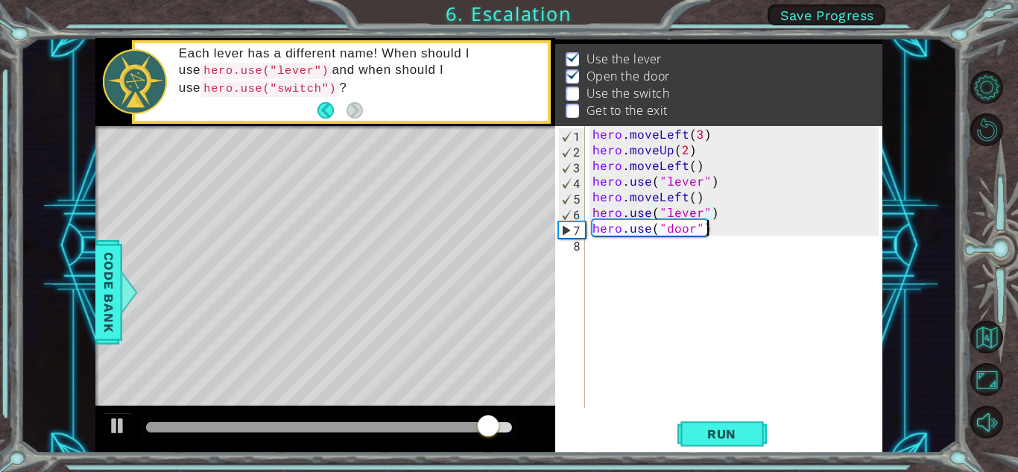
click at [711, 227] on div "hero . moveLeft ( 3 ) hero . moveUp ( 2 ) hero . moveLeft ( ) hero . use ( "lev…" at bounding box center [738, 282] width 297 height 313
type textarea "hero.use("door")"
click at [597, 245] on div "hero . moveLeft ( 3 ) hero . moveUp ( 2 ) hero . moveLeft ( ) hero . use ( "lev…" at bounding box center [738, 282] width 297 height 313
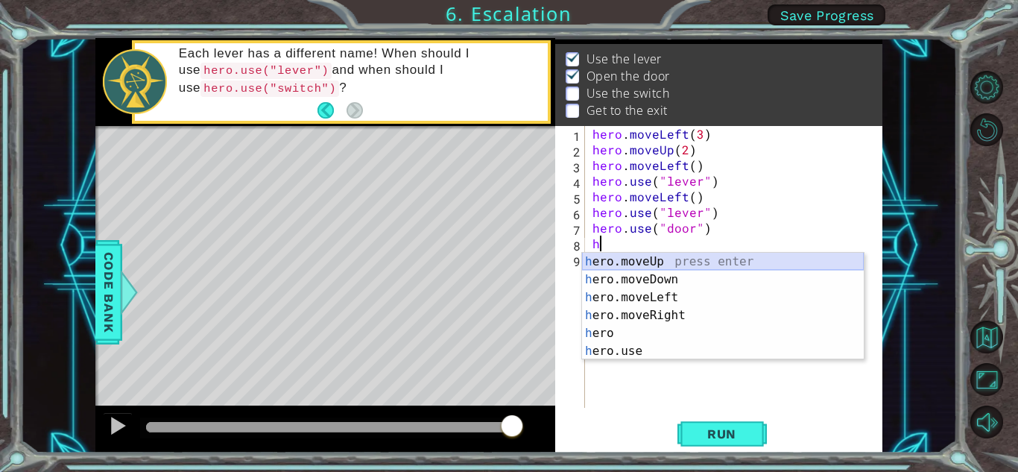
click at [687, 260] on div "h ero.moveUp press enter h ero.moveDown press enter h ero.moveLeft press enter …" at bounding box center [723, 324] width 282 height 143
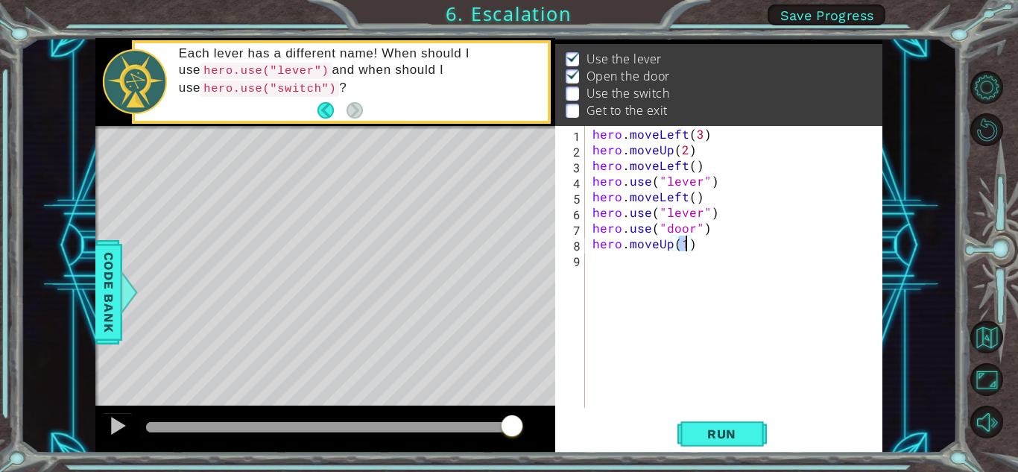
type textarea "hero.moveUp()"
click at [592, 257] on div "hero . moveLeft ( 3 ) hero . moveUp ( 2 ) hero . moveLeft ( ) hero . use ( "lev…" at bounding box center [738, 282] width 297 height 313
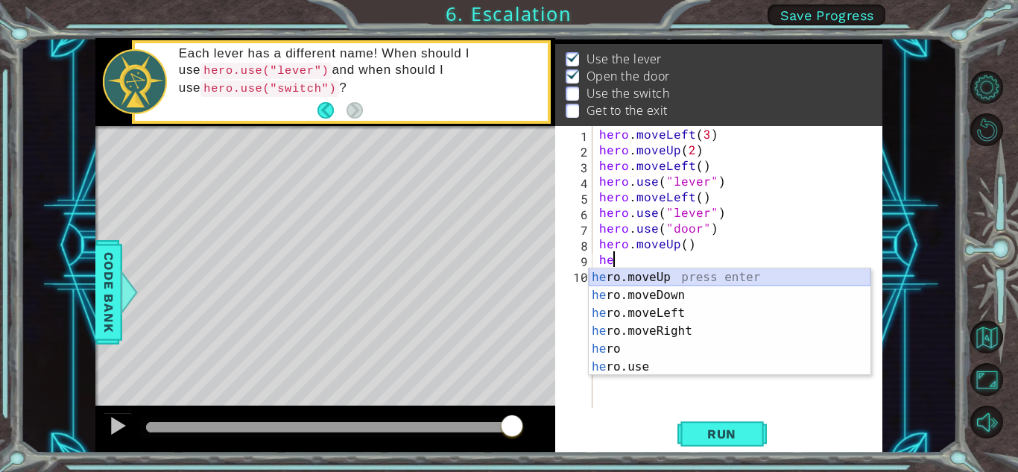
click at [722, 269] on div "he ro.moveUp press enter he ro.moveDown press enter he ro.moveLeft press enter …" at bounding box center [730, 339] width 282 height 143
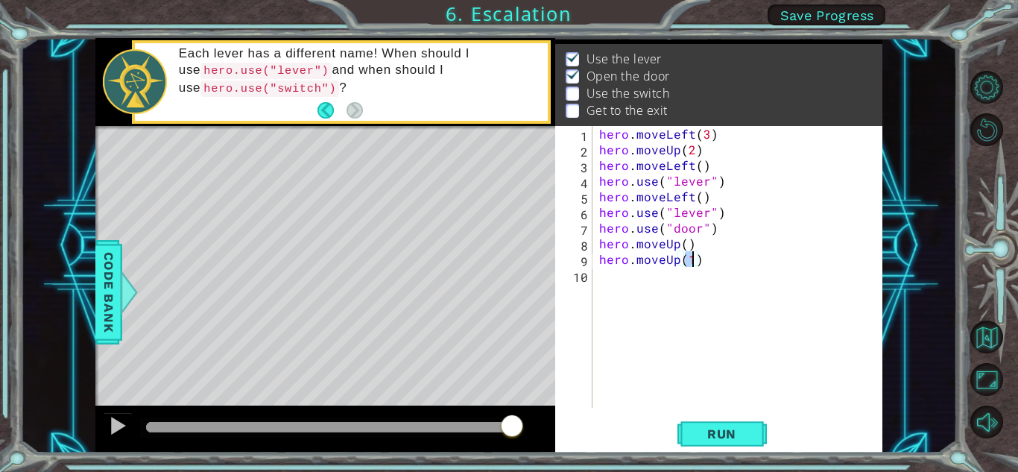
type textarea "hero.moveUp()"
click at [602, 280] on div "hero . moveLeft ( 3 ) hero . moveUp ( 2 ) hero . moveLeft ( ) hero . use ( "lev…" at bounding box center [741, 282] width 290 height 313
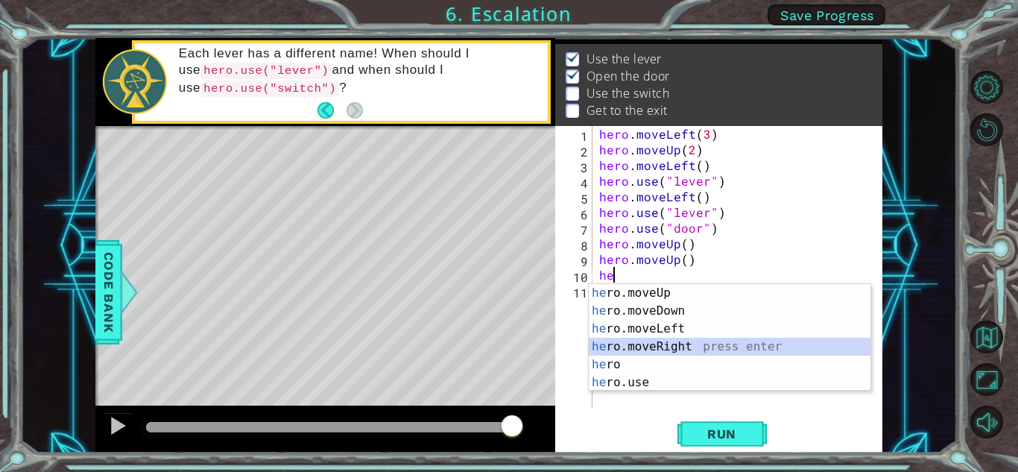
click at [628, 344] on div "he ro.moveUp press enter he ro.moveDown press enter he ro.moveLeft press enter …" at bounding box center [730, 355] width 282 height 143
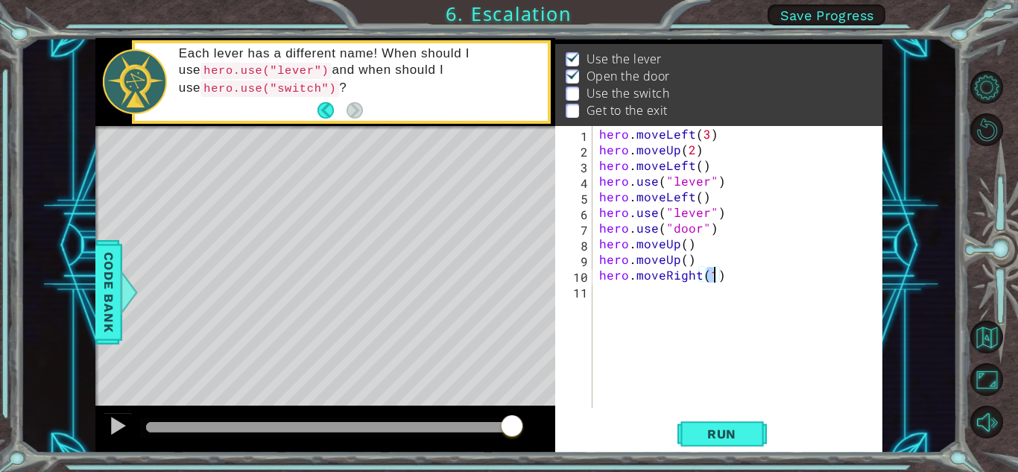
type textarea "hero.moveRight()"
click at [600, 288] on div "hero . moveLeft ( 3 ) hero . moveUp ( 2 ) hero . moveLeft ( ) hero . use ( "lev…" at bounding box center [741, 282] width 290 height 313
click at [698, 447] on button "Run" at bounding box center [722, 433] width 89 height 33
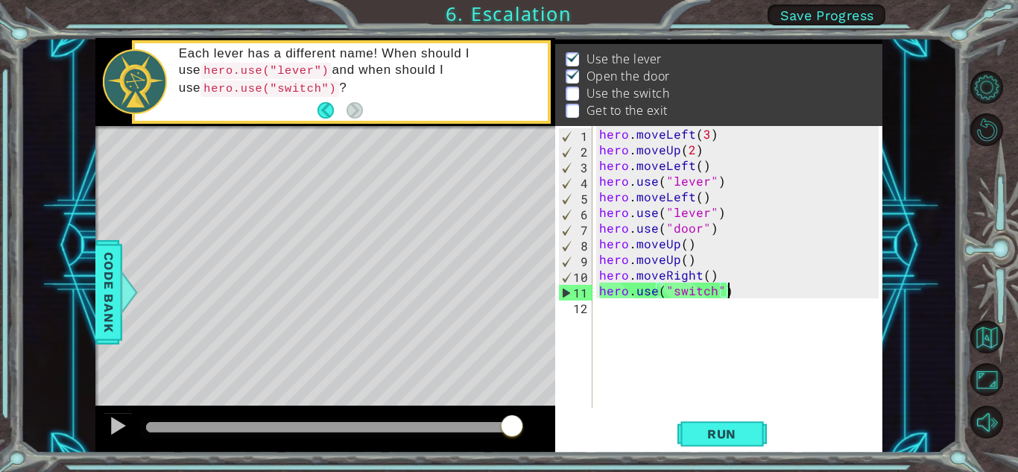
click at [713, 279] on div "hero . moveLeft ( 3 ) hero . moveUp ( 2 ) hero . moveLeft ( ) hero . use ( "lev…" at bounding box center [741, 282] width 290 height 313
type textarea "hero.use("switch")"
drag, startPoint x: 725, startPoint y: 291, endPoint x: 599, endPoint y: 289, distance: 126.7
click at [599, 289] on div "hero . moveLeft ( 3 ) hero . moveUp ( 2 ) hero . moveLeft ( ) hero . use ( "lev…" at bounding box center [741, 282] width 290 height 313
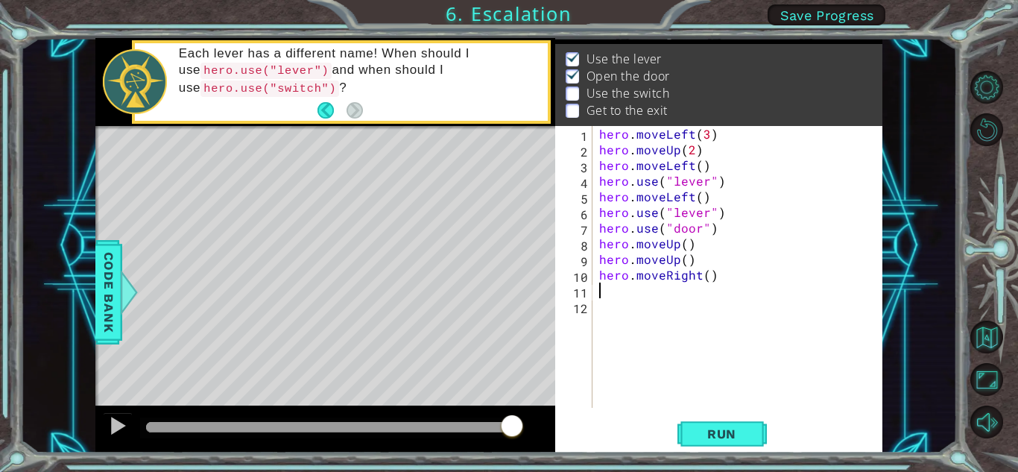
scroll to position [0, 0]
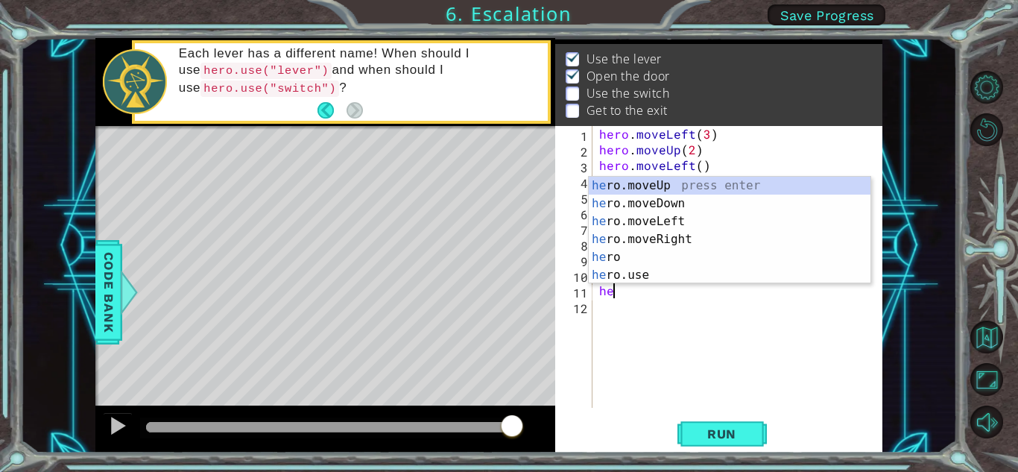
type textarea "h"
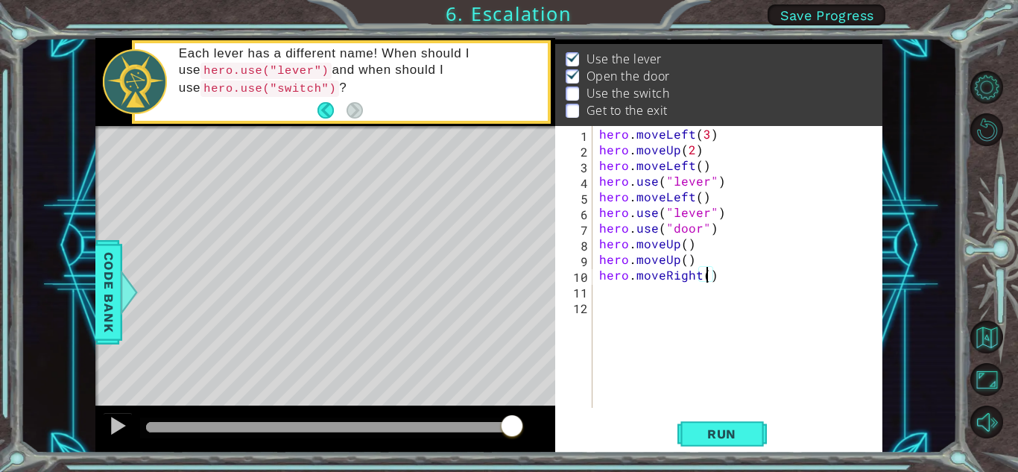
click at [705, 271] on div "hero . moveLeft ( 3 ) hero . moveUp ( 2 ) hero . moveLeft ( ) hero . use ( "lev…" at bounding box center [741, 282] width 290 height 313
type textarea "hero.moveRight(2)"
click at [596, 292] on div "hero.moveRight(2) 1 2 3 4 5 6 7 8 9 10 11 12 hero . moveLeft ( 3 ) hero . moveU…" at bounding box center [717, 267] width 324 height 282
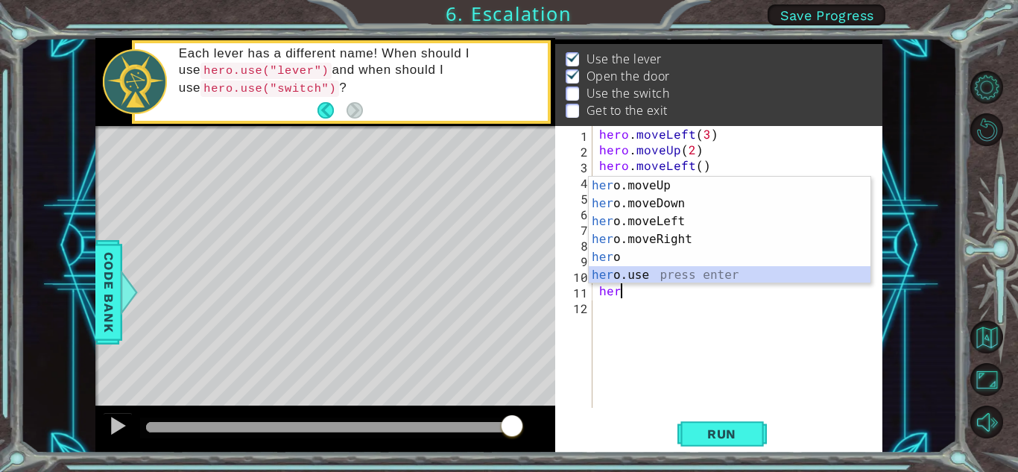
click at [650, 269] on div "her o.moveUp press enter her o.moveDown press enter her o.moveLeft press enter …" at bounding box center [730, 248] width 282 height 143
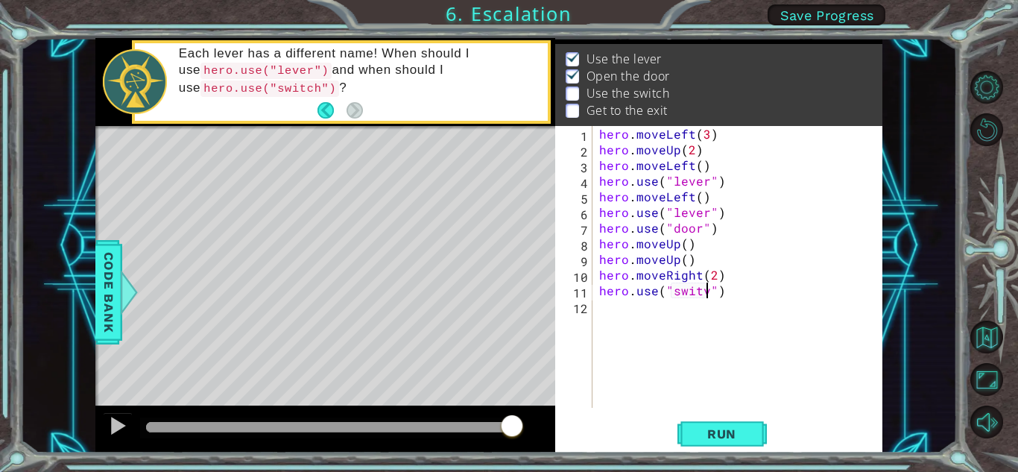
scroll to position [0, 7]
type textarea "hero.use("switch")"
click at [595, 310] on div "hero.use("switch") 1 2 3 4 5 6 7 8 9 10 11 12 hero . moveLeft ( 3 ) hero . move…" at bounding box center [717, 267] width 324 height 282
click at [731, 292] on div "hero . moveLeft ( 3 ) hero . moveUp ( 2 ) hero . moveLeft ( ) hero . use ( "lev…" at bounding box center [741, 282] width 290 height 313
click at [600, 309] on div "hero . moveLeft ( 3 ) hero . moveUp ( 2 ) hero . moveLeft ( ) hero . use ( "lev…" at bounding box center [741, 282] width 290 height 313
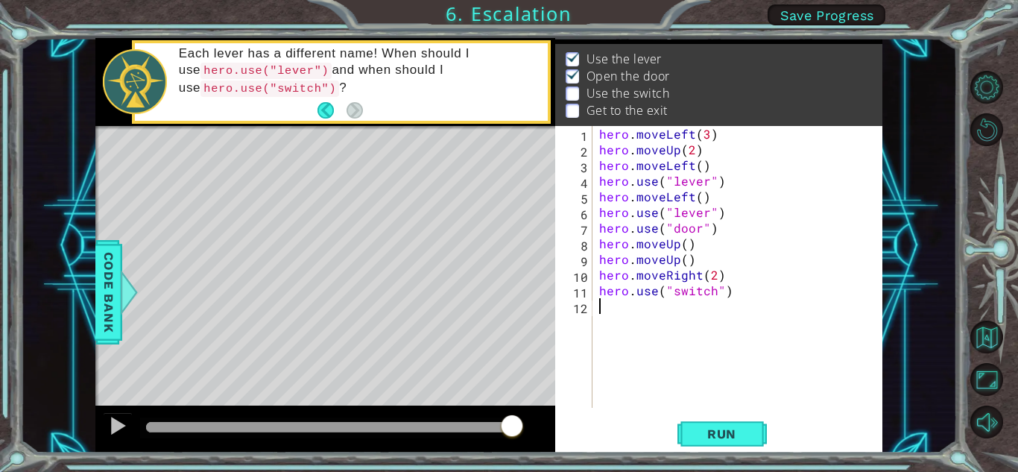
scroll to position [0, 0]
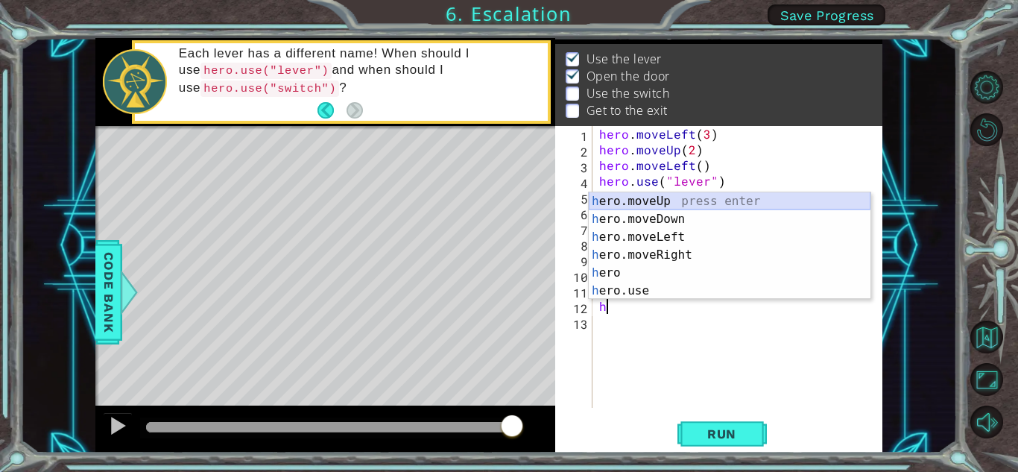
click at [686, 201] on div "h ero.moveUp press enter h ero.moveDown press enter h ero.moveLeft press enter …" at bounding box center [730, 263] width 282 height 143
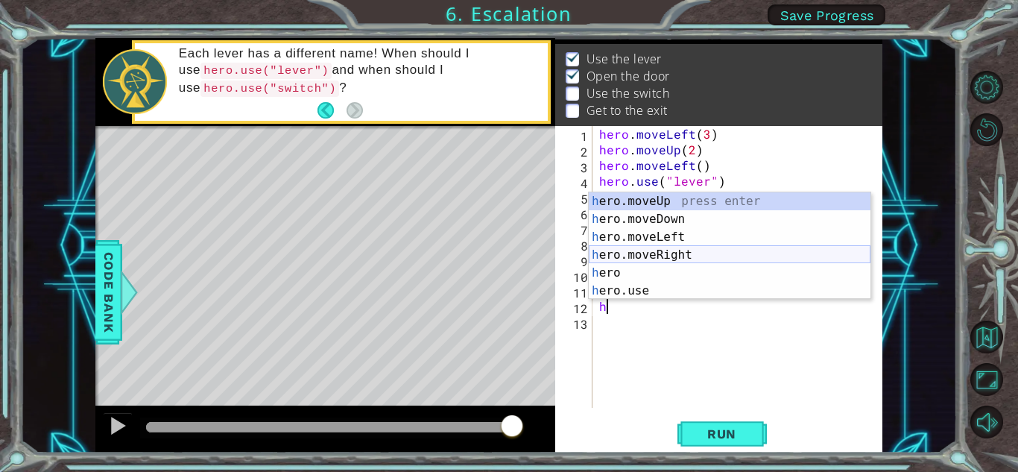
click at [697, 247] on div "h ero.moveUp press enter h ero.moveDown press enter h ero.moveLeft press enter …" at bounding box center [730, 263] width 282 height 143
type textarea "hero.moveRight(1)"
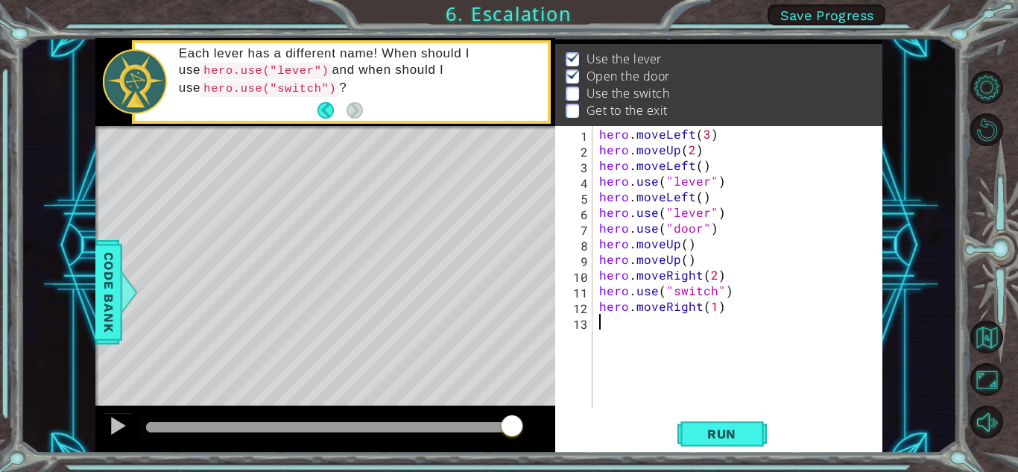
click at [605, 324] on div "hero . moveLeft ( 3 ) hero . moveUp ( 2 ) hero . moveLeft ( ) hero . use ( "lev…" at bounding box center [741, 282] width 290 height 313
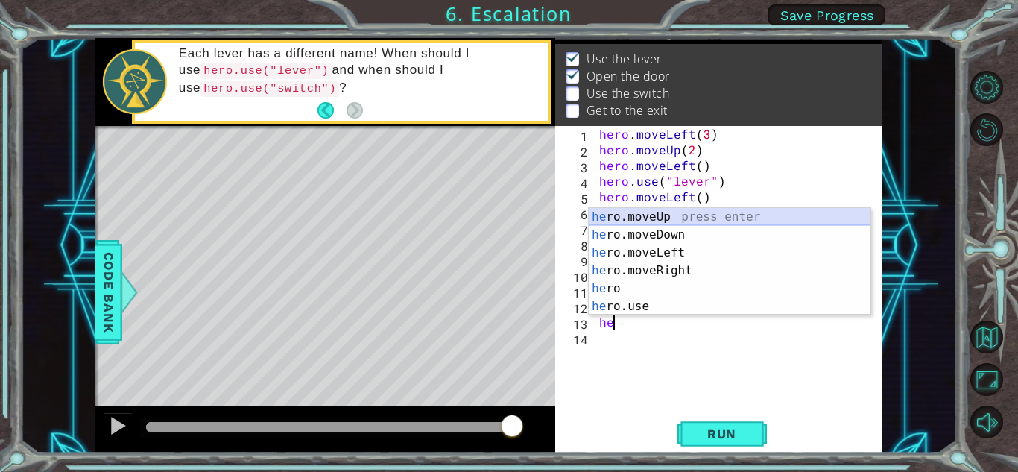
click at [681, 215] on div "he ro.moveUp press enter he ro.moveDown press enter he ro.moveLeft press enter …" at bounding box center [730, 279] width 282 height 143
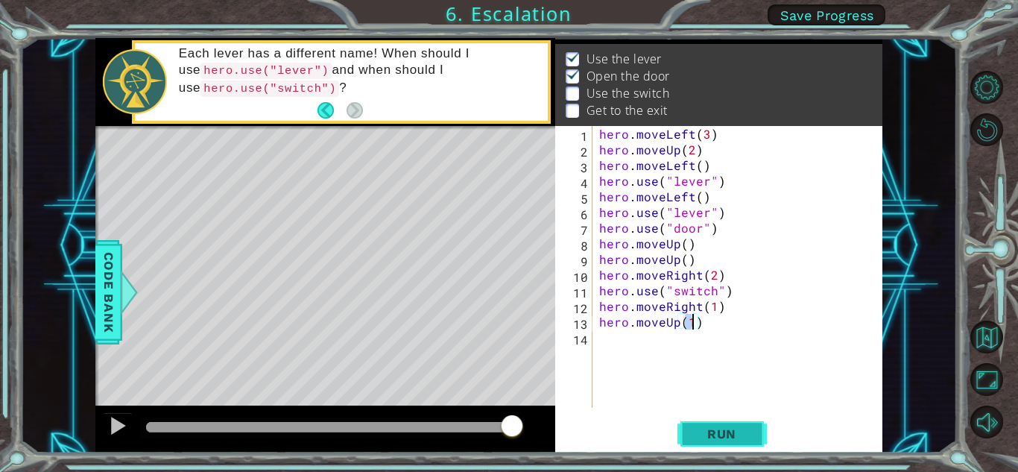
type textarea "hero.moveUp(1)"
click at [726, 429] on span "Run" at bounding box center [722, 433] width 59 height 15
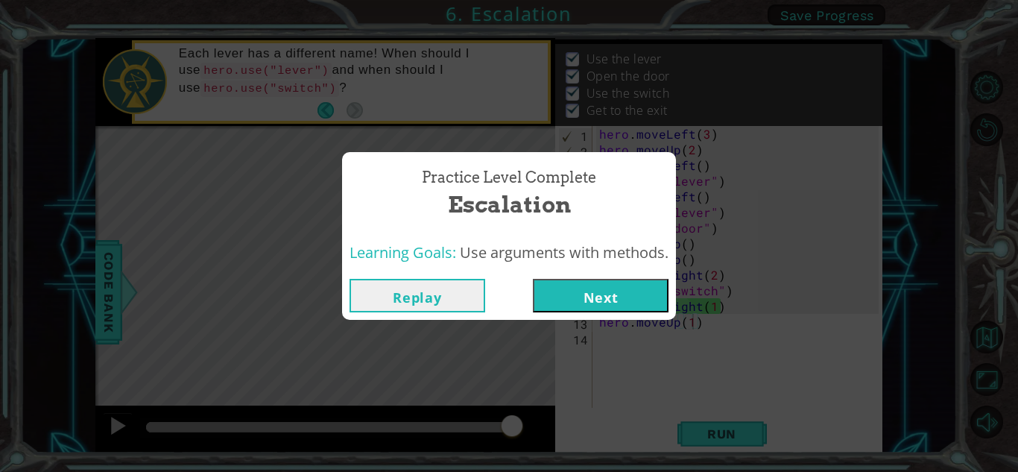
click at [644, 291] on button "Next" at bounding box center [601, 296] width 136 height 34
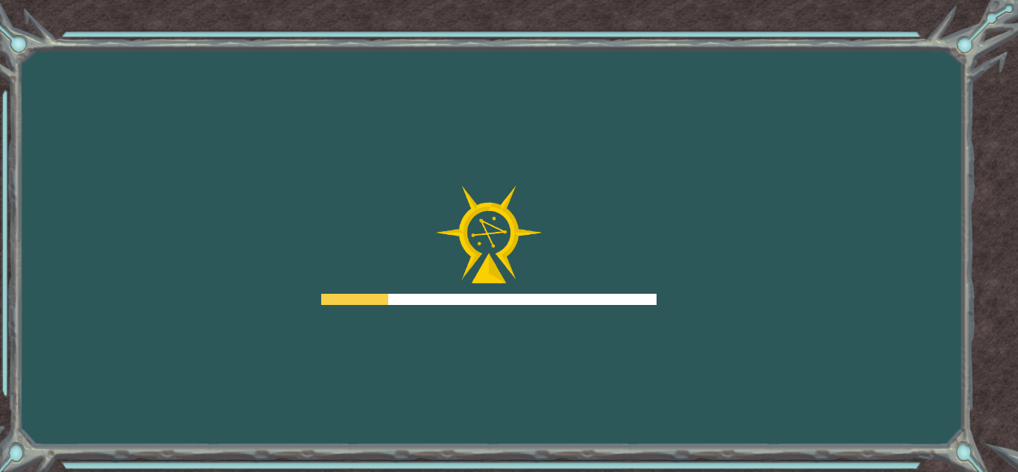
click at [646, 290] on div at bounding box center [488, 245] width 335 height 119
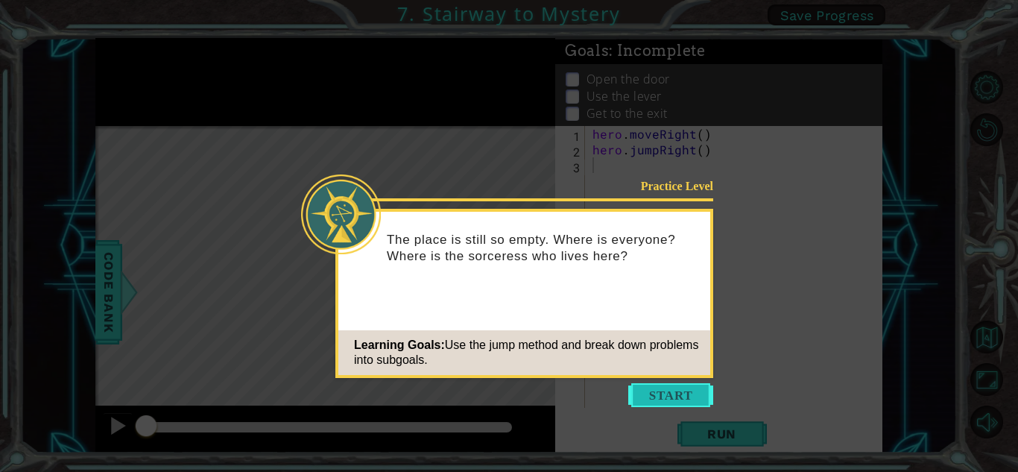
click at [688, 401] on button "Start" at bounding box center [670, 395] width 85 height 24
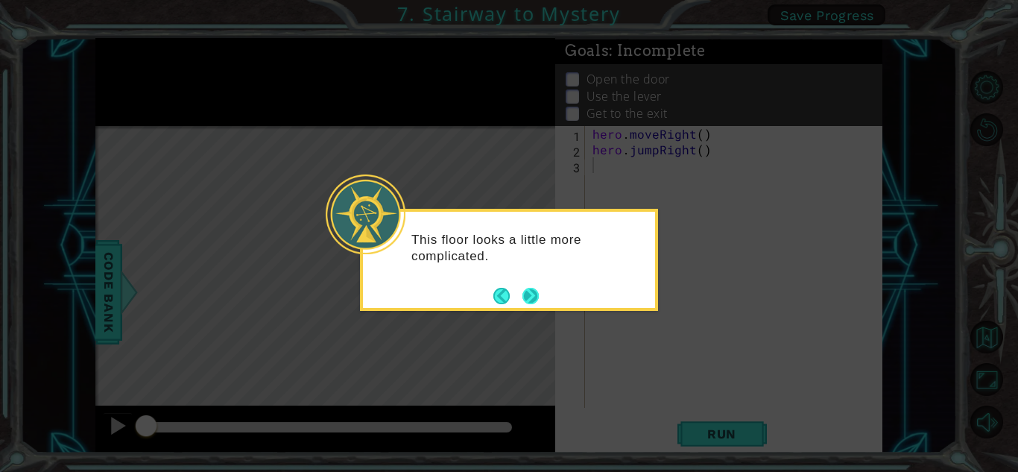
click at [526, 288] on button "Next" at bounding box center [531, 296] width 16 height 16
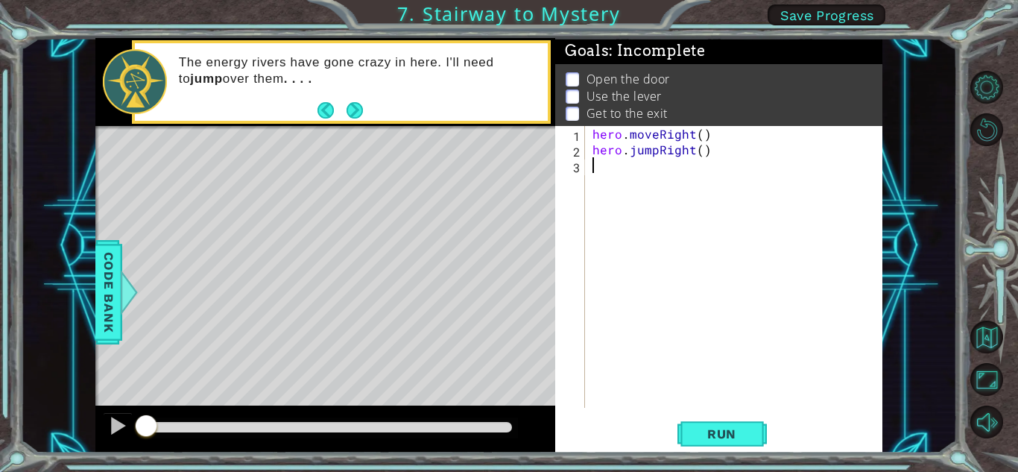
type textarea "h"
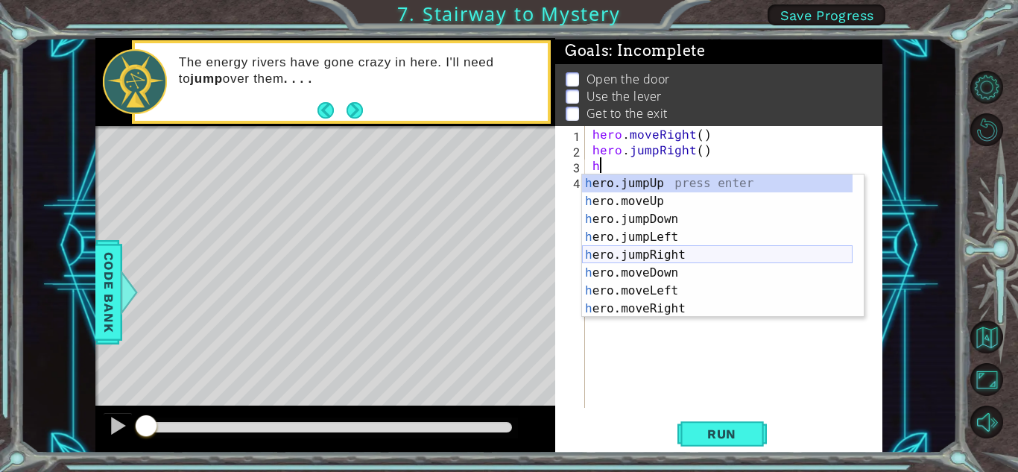
click at [663, 254] on div "h ero.jumpUp press enter h ero.moveUp press enter h ero.jumpDown press enter h …" at bounding box center [717, 263] width 271 height 179
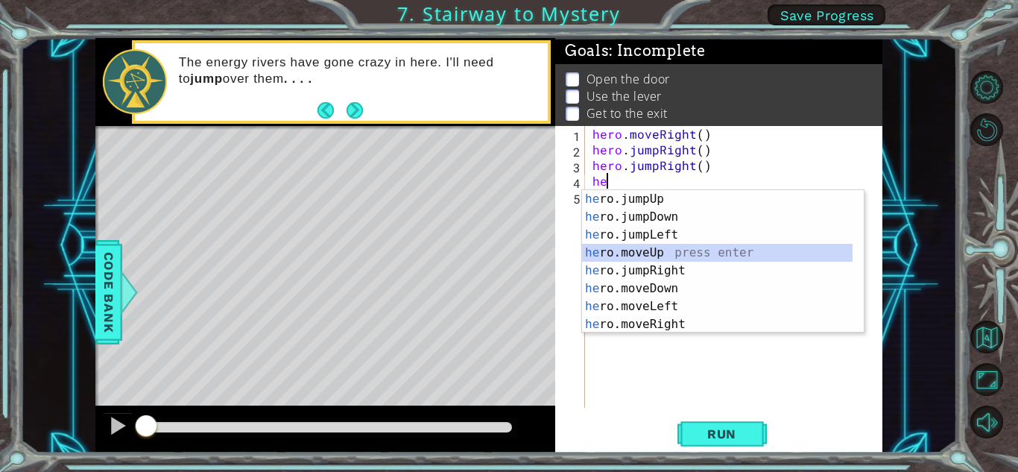
click at [617, 253] on div "he ro.jumpUp press enter he ro.jumpDown press enter he ro.jumpLeft press enter …" at bounding box center [717, 279] width 271 height 179
type textarea "hero.moveUp(1)"
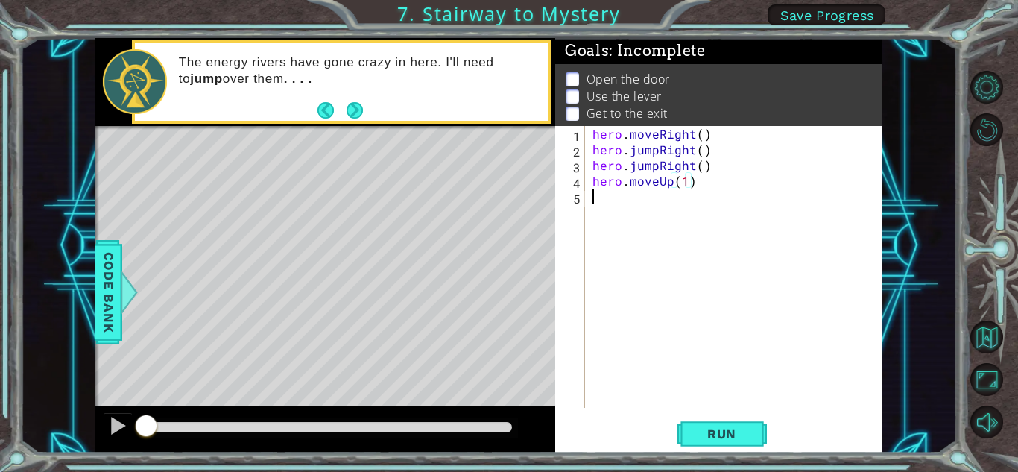
click at [591, 204] on div "hero . moveRight ( ) hero . jumpRight ( ) hero . jumpRight ( ) hero . moveUp ( …" at bounding box center [738, 282] width 297 height 313
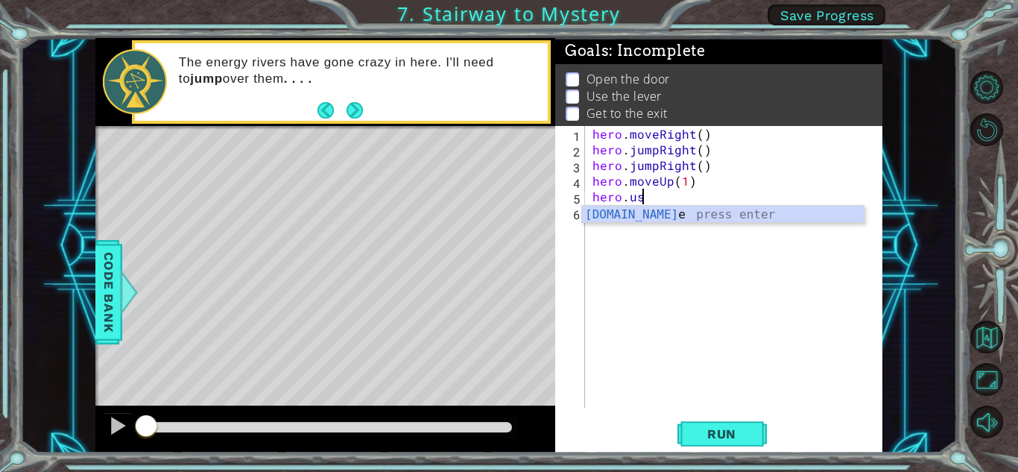
scroll to position [0, 2]
click at [625, 209] on div "[DOMAIN_NAME] e press enter" at bounding box center [723, 233] width 282 height 54
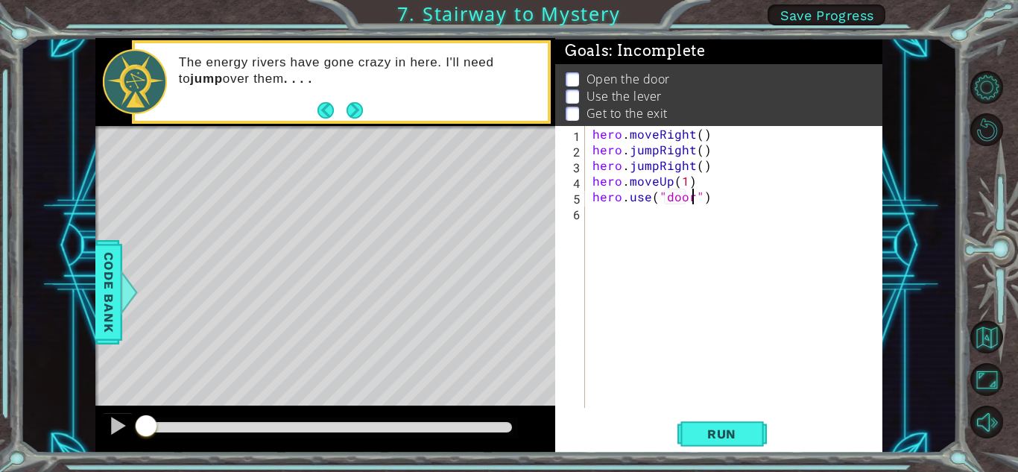
scroll to position [0, 6]
type textarea "hero.use("door")"
click at [588, 213] on div "hero.use("door") 1 2 3 4 5 6 hero . moveRight ( ) hero . jumpRight ( ) hero . j…" at bounding box center [717, 267] width 324 height 282
click at [596, 210] on div "hero . moveRight ( ) hero . jumpRight ( ) hero . jumpRight ( ) hero . moveUp ( …" at bounding box center [738, 282] width 297 height 313
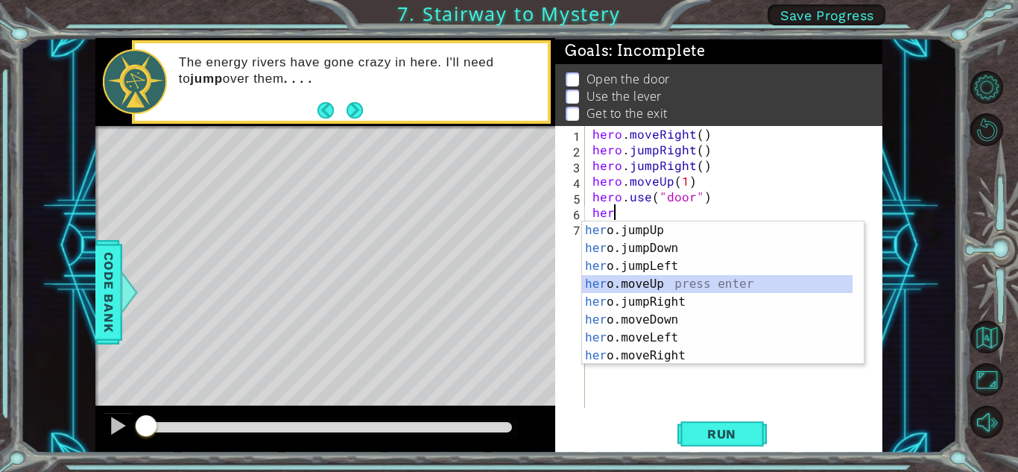
click at [666, 280] on div "her o.jumpUp press enter her o.jumpDown press enter her o.jumpLeft press enter …" at bounding box center [717, 310] width 271 height 179
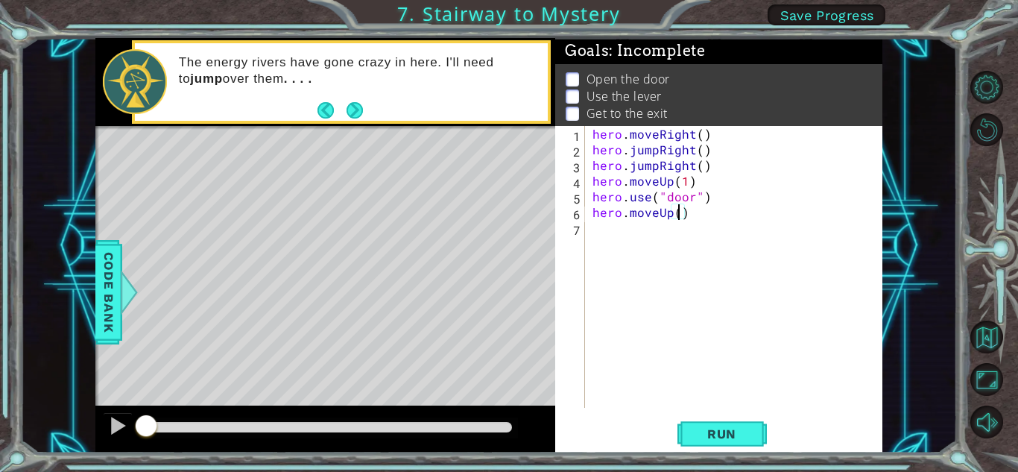
type textarea "hero.moveUp(2)"
click at [593, 232] on div "hero . moveRight ( ) hero . jumpRight ( ) hero . jumpRight ( ) hero . moveUp ( …" at bounding box center [738, 282] width 297 height 313
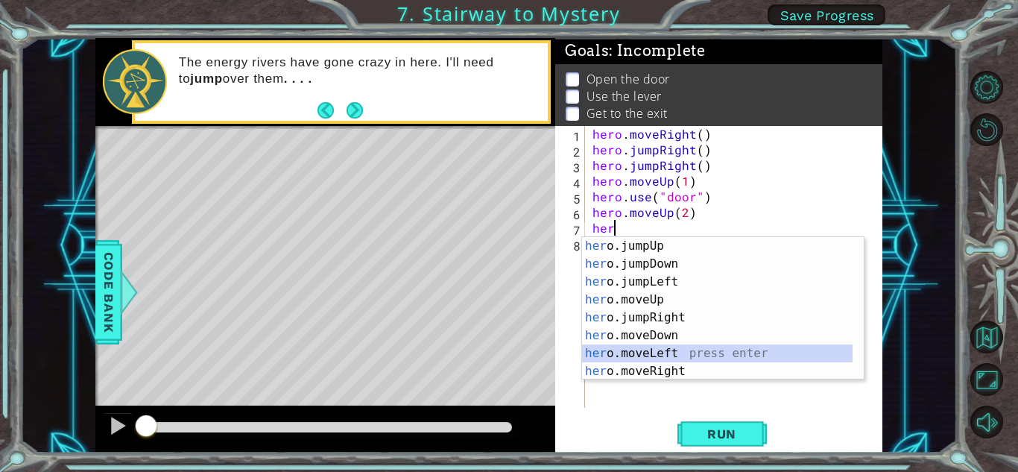
click at [637, 352] on div "her o.jumpUp press enter her o.jumpDown press enter her o.jumpLeft press enter …" at bounding box center [717, 326] width 271 height 179
type textarea "hero.moveLeft(1)"
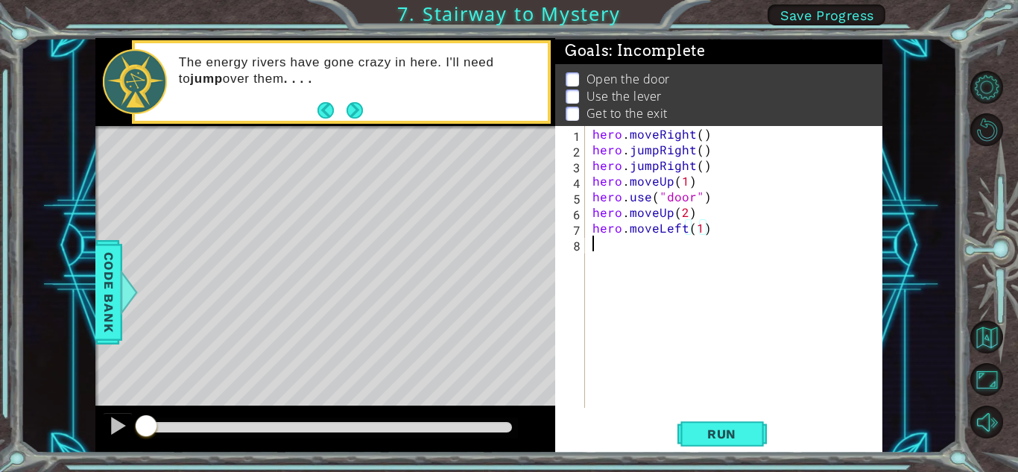
click at [595, 240] on div "hero . moveRight ( ) hero . jumpRight ( ) hero . jumpRight ( ) hero . moveUp ( …" at bounding box center [738, 282] width 297 height 313
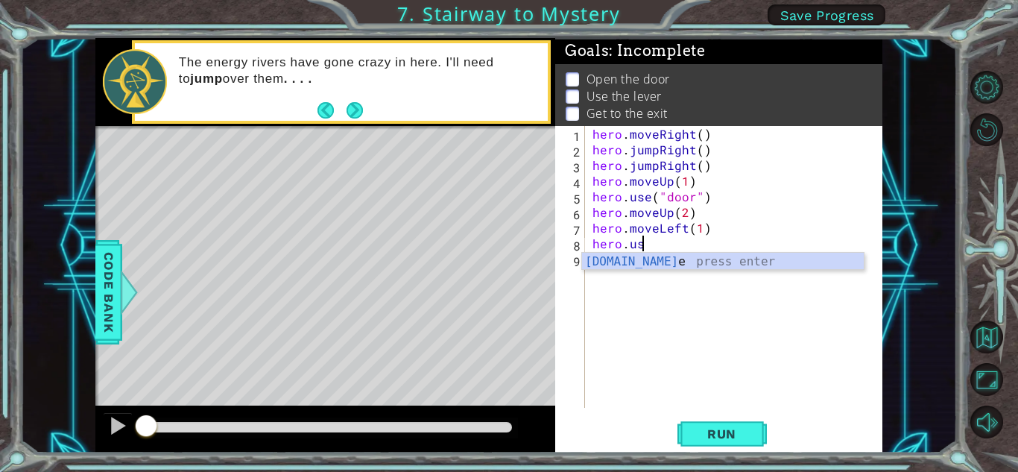
scroll to position [0, 2]
click at [658, 253] on div "hero.use press enter" at bounding box center [723, 280] width 282 height 54
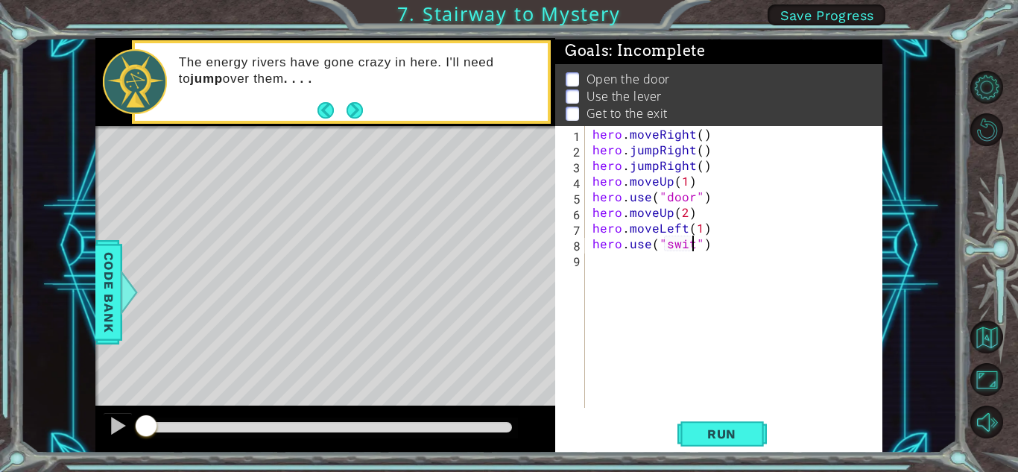
scroll to position [0, 7]
click at [731, 420] on button "Run" at bounding box center [722, 433] width 89 height 33
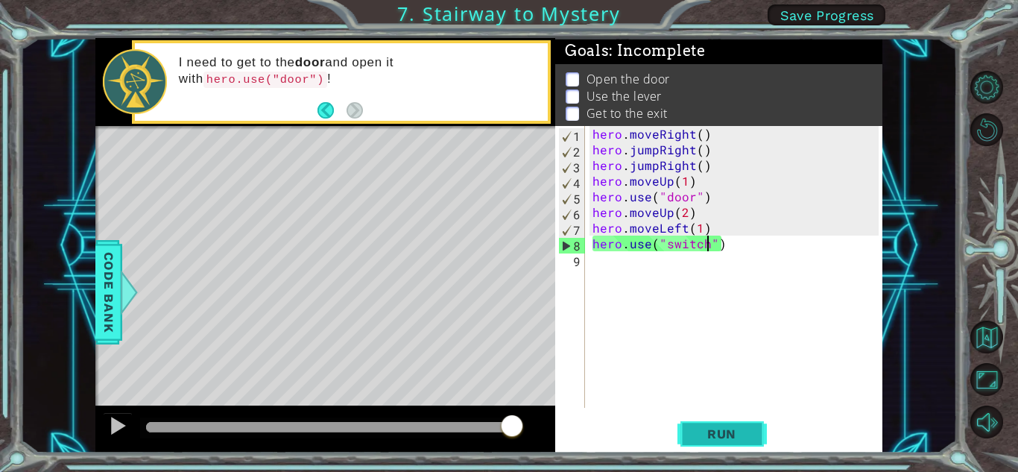
click at [713, 427] on span "Run" at bounding box center [722, 433] width 59 height 15
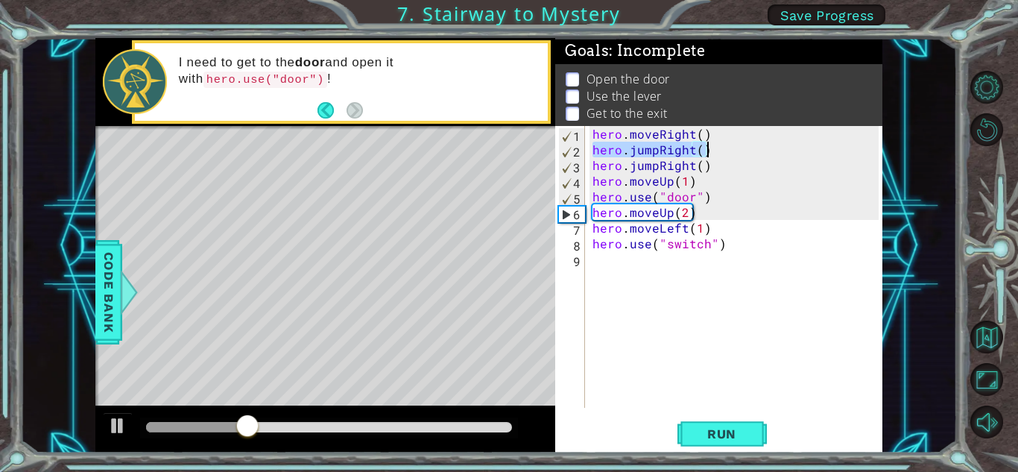
drag, startPoint x: 594, startPoint y: 152, endPoint x: 710, endPoint y: 151, distance: 116.3
click at [710, 151] on div "hero . moveRight ( ) hero . jumpRight ( ) hero . jumpRight ( ) hero . moveUp ( …" at bounding box center [738, 282] width 297 height 313
type textarea "hero.jumpRight()"
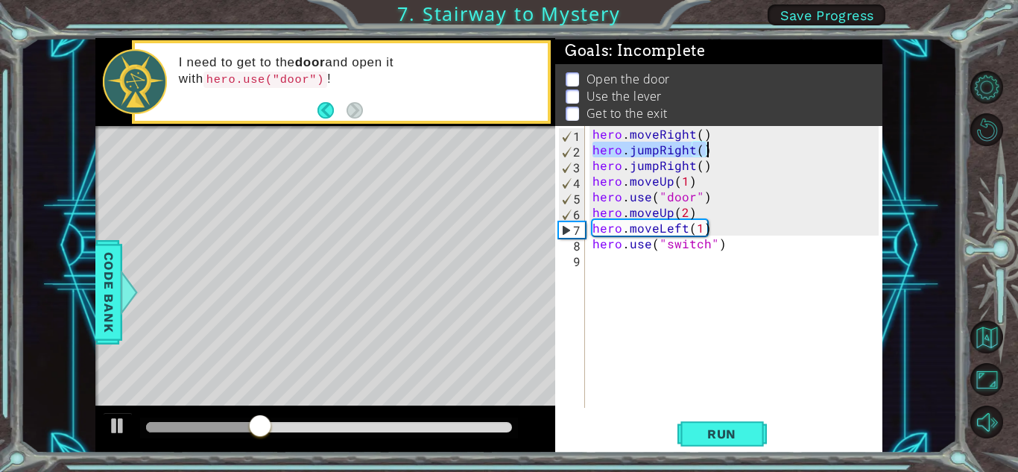
scroll to position [0, 0]
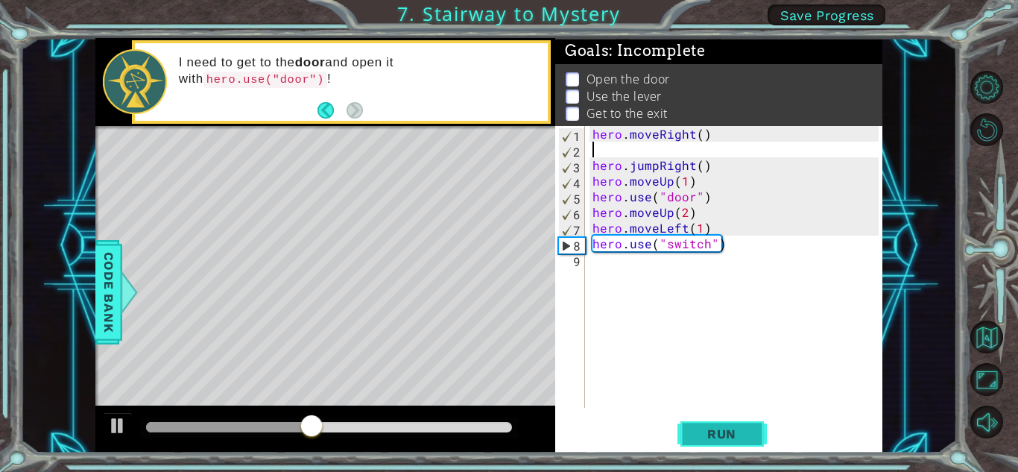
click at [757, 435] on button "Run" at bounding box center [722, 433] width 89 height 33
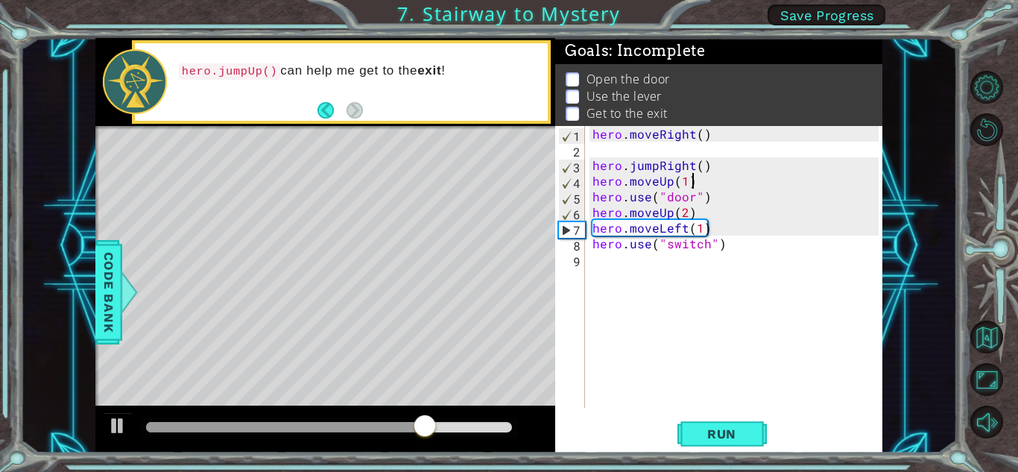
click at [690, 180] on div "hero . moveRight ( ) hero . jumpRight ( ) hero . moveUp ( 1 ) hero . use ( "doo…" at bounding box center [738, 282] width 297 height 313
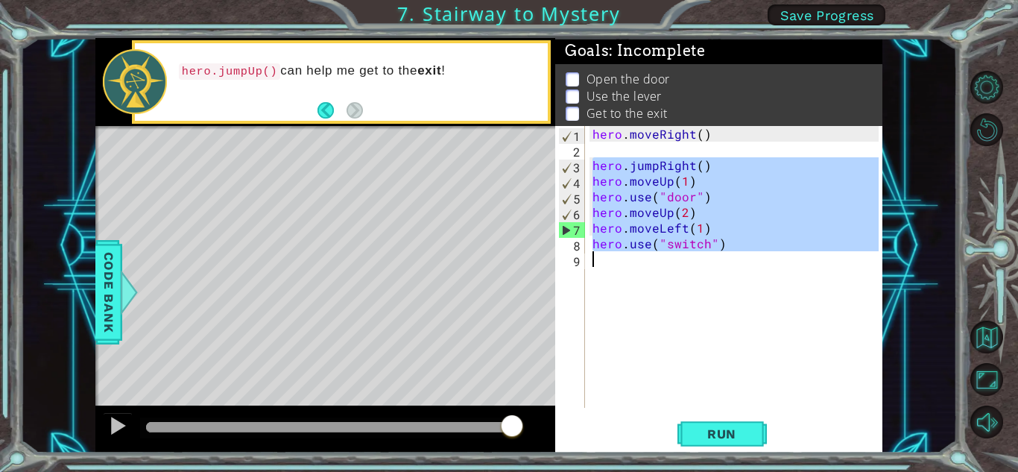
drag, startPoint x: 595, startPoint y: 168, endPoint x: 733, endPoint y: 279, distance: 176.6
click at [733, 279] on div "hero . moveRight ( ) hero . jumpRight ( ) hero . moveUp ( 1 ) hero . use ( "doo…" at bounding box center [738, 282] width 297 height 313
type textarea "hero.use("switch")"
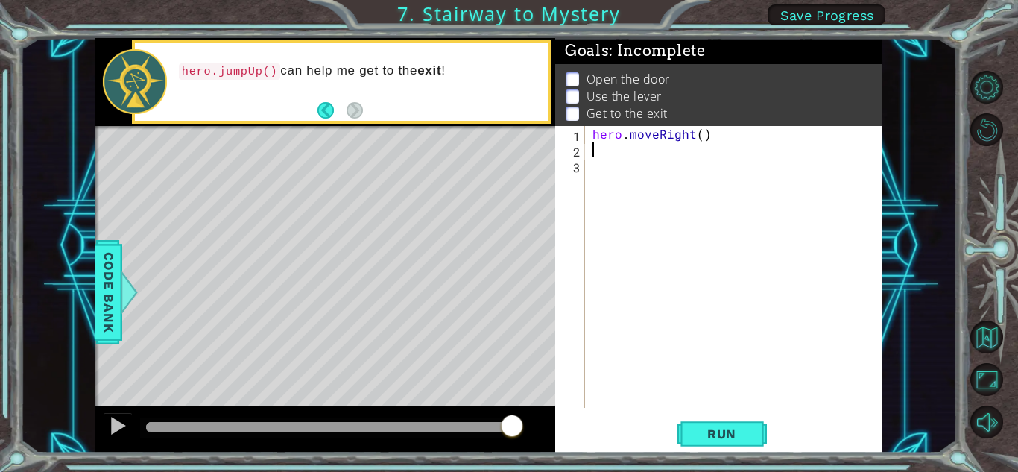
click at [594, 144] on div "hero . moveRight ( )" at bounding box center [738, 282] width 297 height 313
type textarea "h"
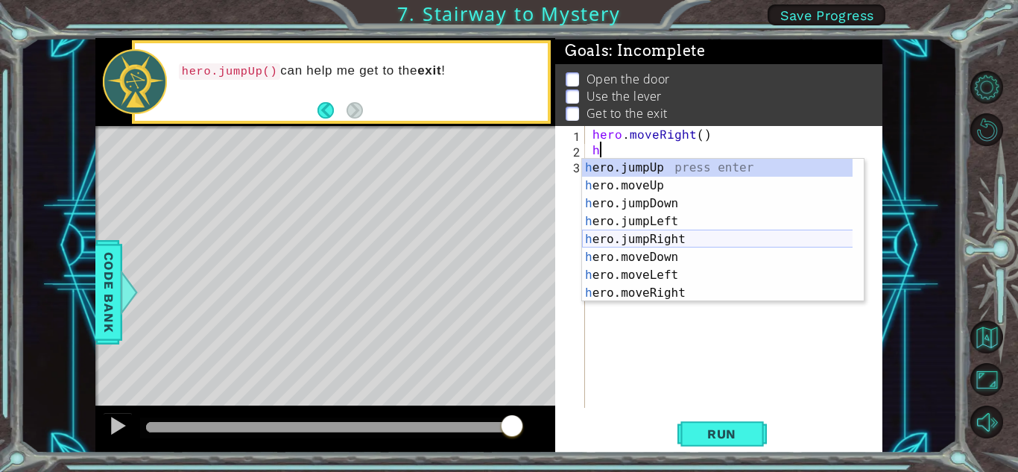
click at [668, 238] on div "h ero.jumpUp press enter h ero.moveUp press enter h ero.jumpDown press enter h …" at bounding box center [723, 248] width 282 height 179
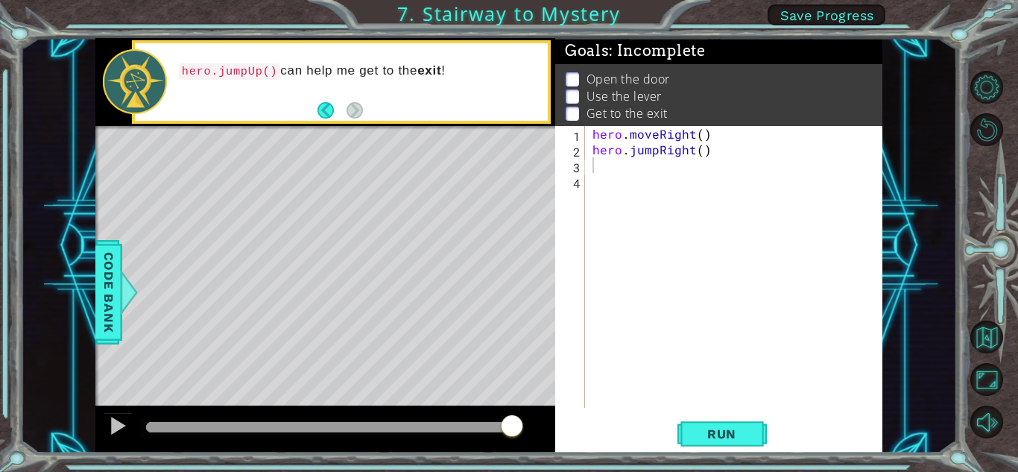
click at [711, 411] on div "1 2 3 4 hero . moveRight ( ) hero . jumpRight ( ) ההההההההההההההההההההההההההההה…" at bounding box center [718, 289] width 327 height 326
click at [711, 429] on span "Run" at bounding box center [722, 433] width 59 height 15
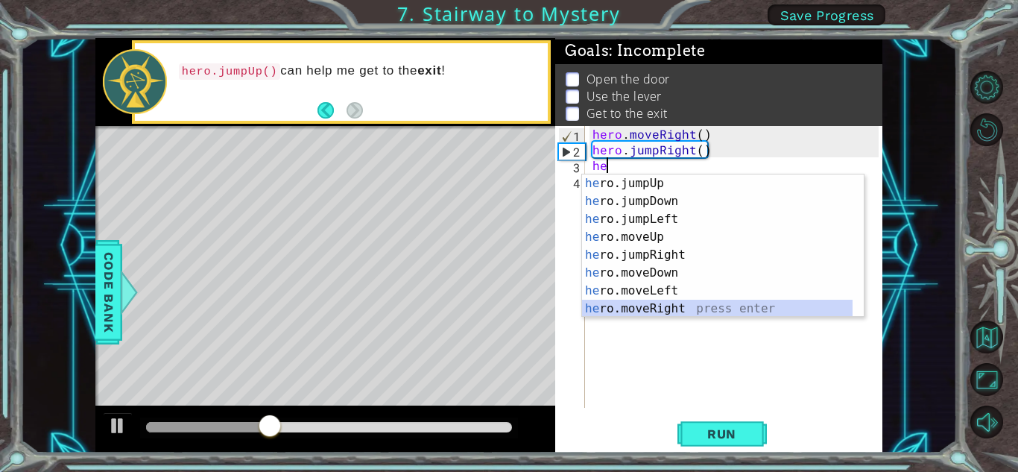
click at [675, 306] on div "he ro.jumpUp press enter he ro.jumpDown press enter he ro.jumpLeft press enter …" at bounding box center [717, 263] width 271 height 179
type textarea "hero.moveRight(1)"
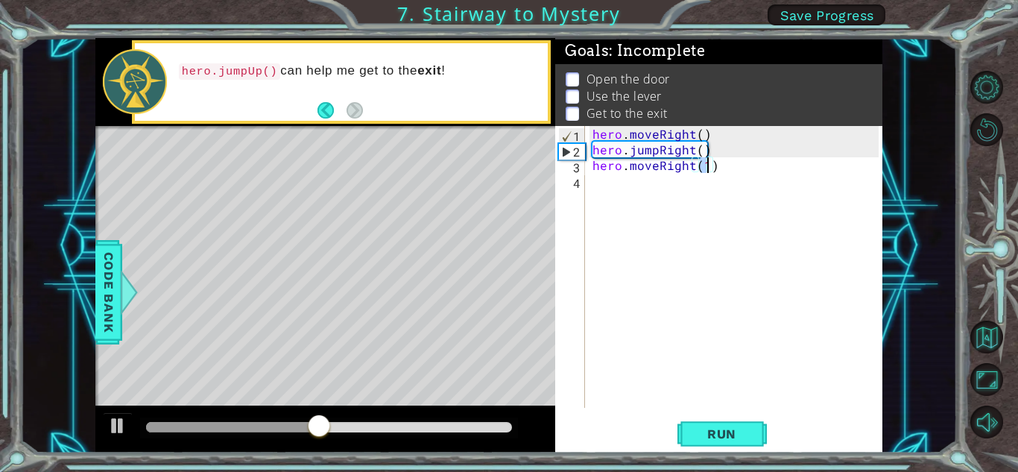
click at [590, 183] on div "hero . moveRight ( ) hero . jumpRight ( ) hero . moveRight ( 1 )" at bounding box center [738, 282] width 297 height 313
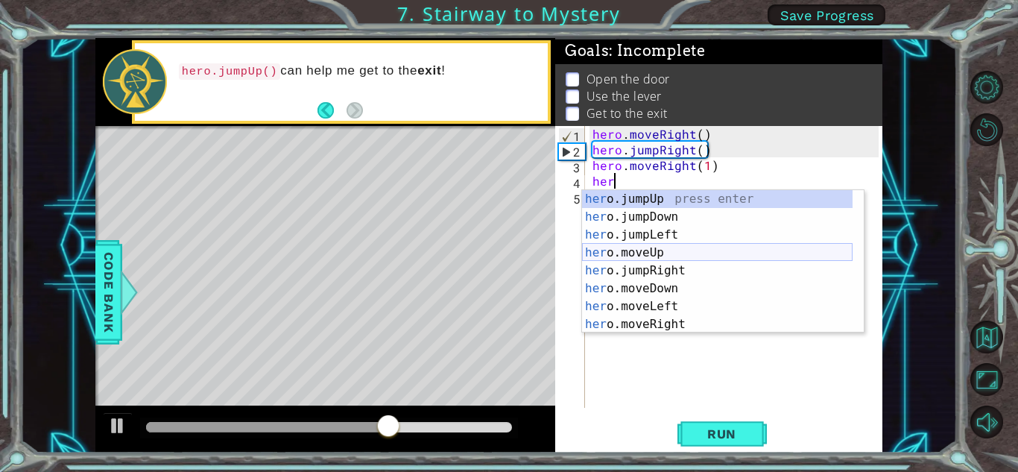
click at [672, 250] on div "her o.jumpUp press enter her o.jumpDown press enter her o.jumpLeft press enter …" at bounding box center [717, 279] width 271 height 179
type textarea "hero.moveUp(1)"
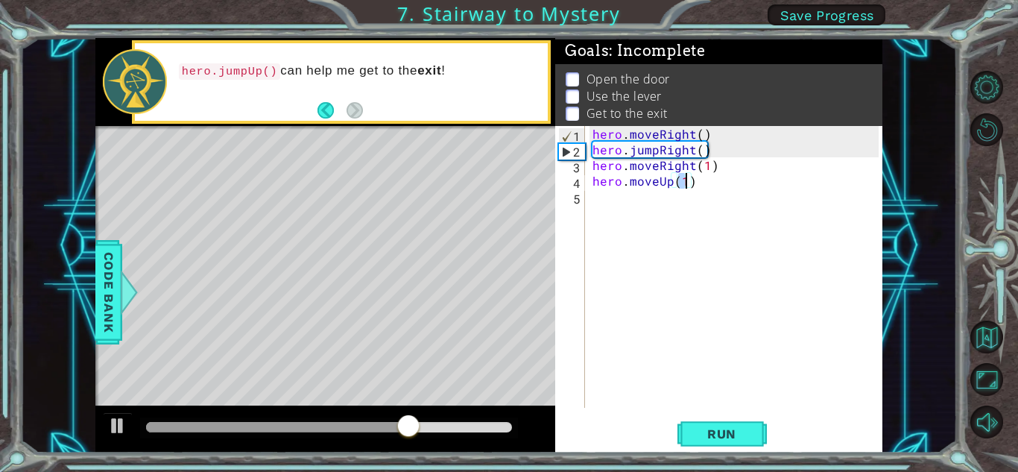
click at [595, 196] on div "hero . moveRight ( ) hero . jumpRight ( ) hero . moveRight ( 1 ) hero . moveUp …" at bounding box center [738, 282] width 297 height 313
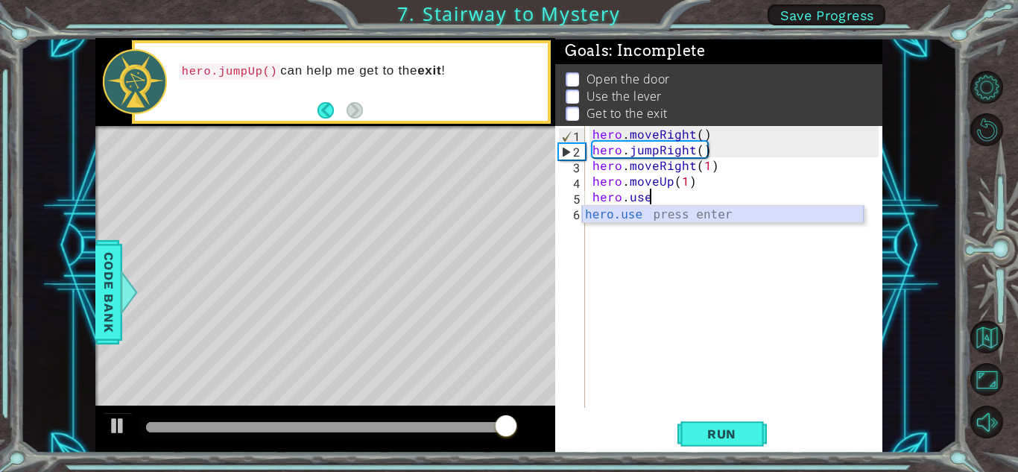
click at [675, 209] on div "hero.use press enter" at bounding box center [723, 233] width 282 height 54
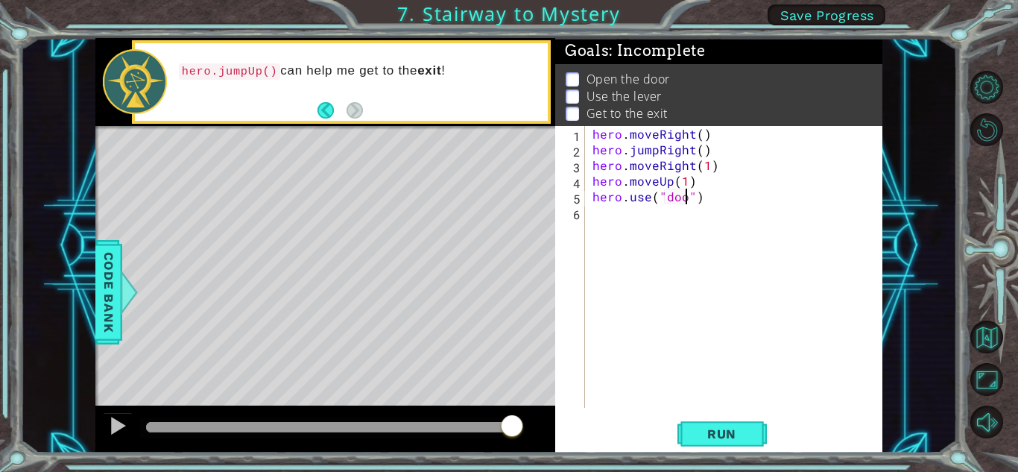
type textarea "hero.use("door")"
click at [590, 214] on div "hero . moveRight ( ) hero . jumpRight ( ) hero . moveRight ( 1 ) hero . moveUp …" at bounding box center [734, 267] width 289 height 282
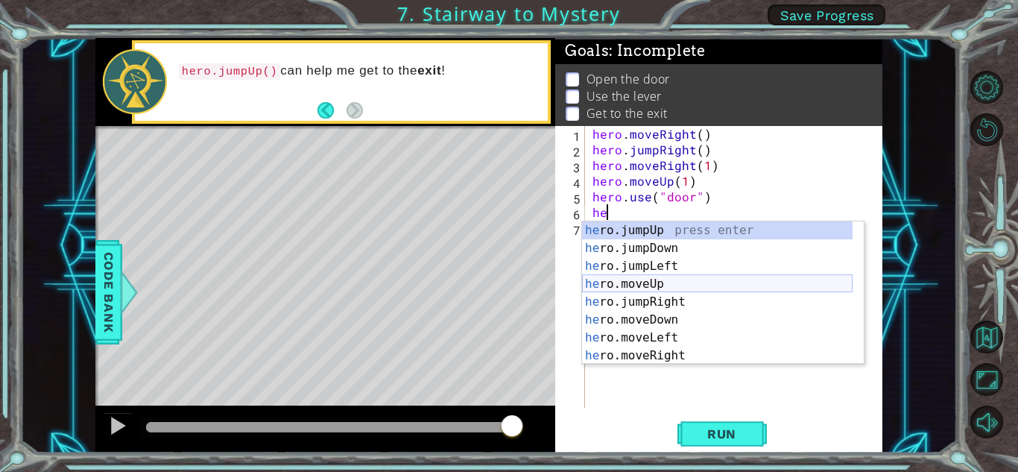
click at [647, 289] on div "he ro.jumpUp press enter he ro.jumpDown press enter he ro.jumpLeft press enter …" at bounding box center [717, 310] width 271 height 179
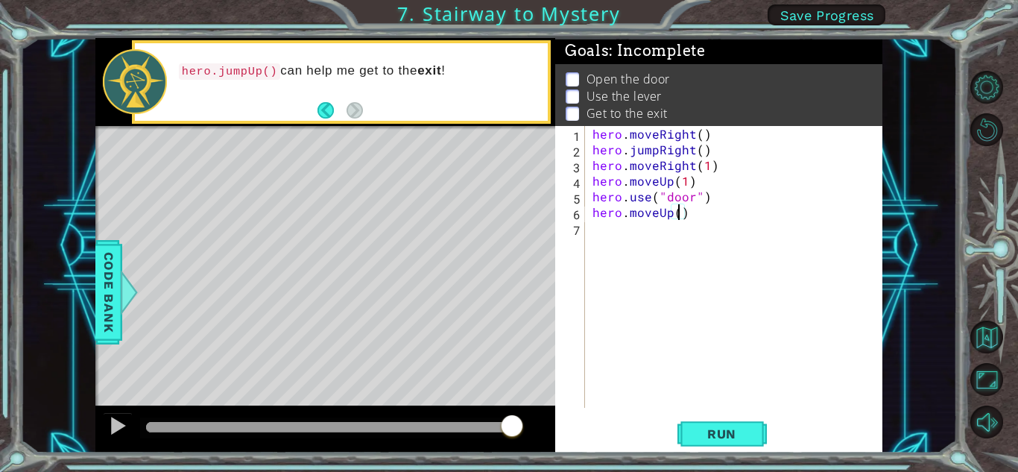
type textarea "hero.moveUp(2)"
click at [593, 227] on div "hero . moveRight ( ) hero . jumpRight ( ) hero . moveRight ( 1 ) hero . moveUp …" at bounding box center [738, 282] width 297 height 313
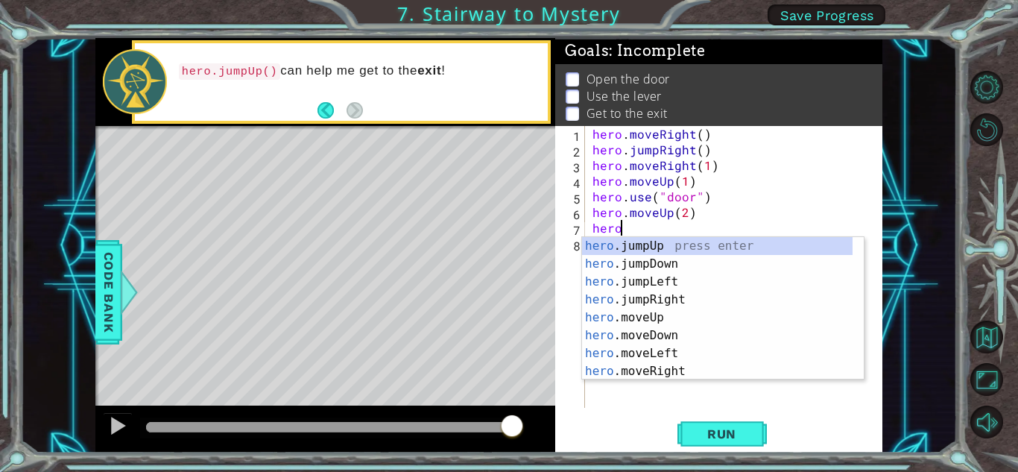
scroll to position [0, 1]
click at [677, 348] on div "hero .jumpUp press enter hero .jumpDown press enter hero .jumpLeft press enter …" at bounding box center [717, 326] width 271 height 179
type textarea "hero.moveLeft(1)"
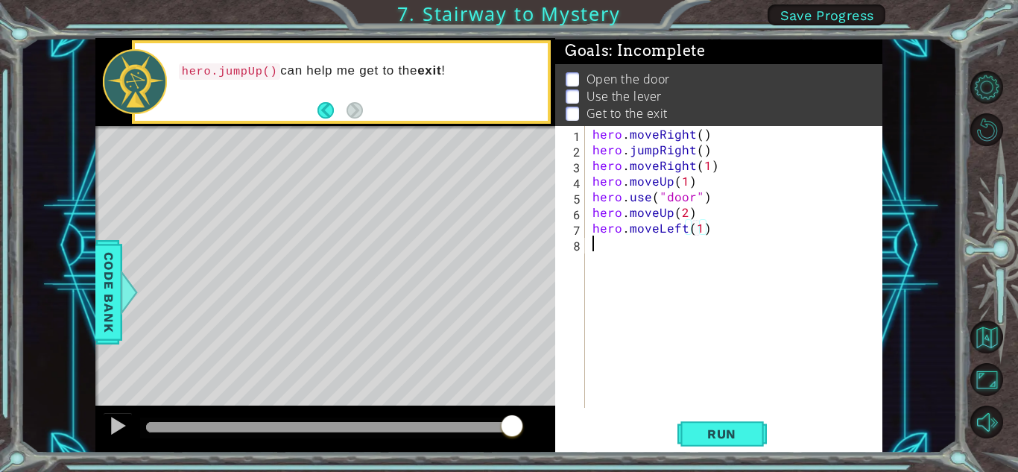
click at [607, 253] on div "hero . moveRight ( ) hero . jumpRight ( ) hero . moveRight ( 1 ) hero . moveUp …" at bounding box center [738, 282] width 297 height 313
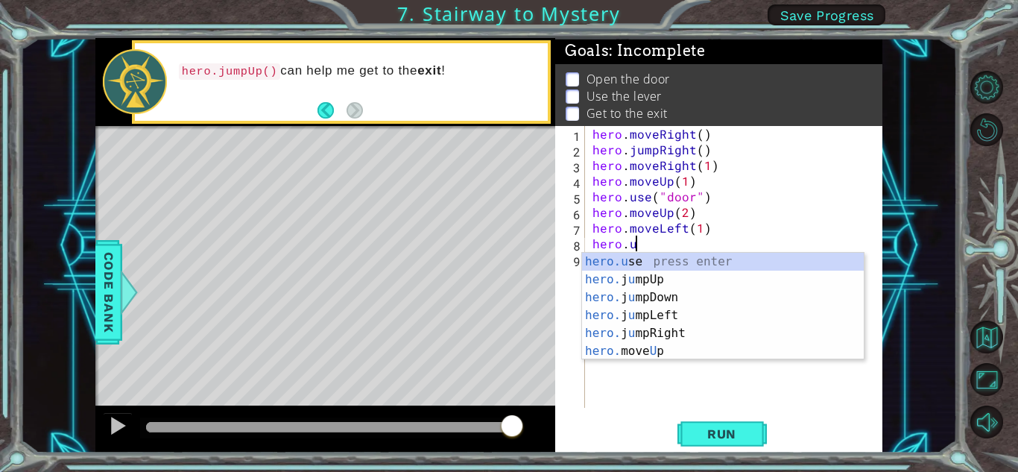
scroll to position [0, 2]
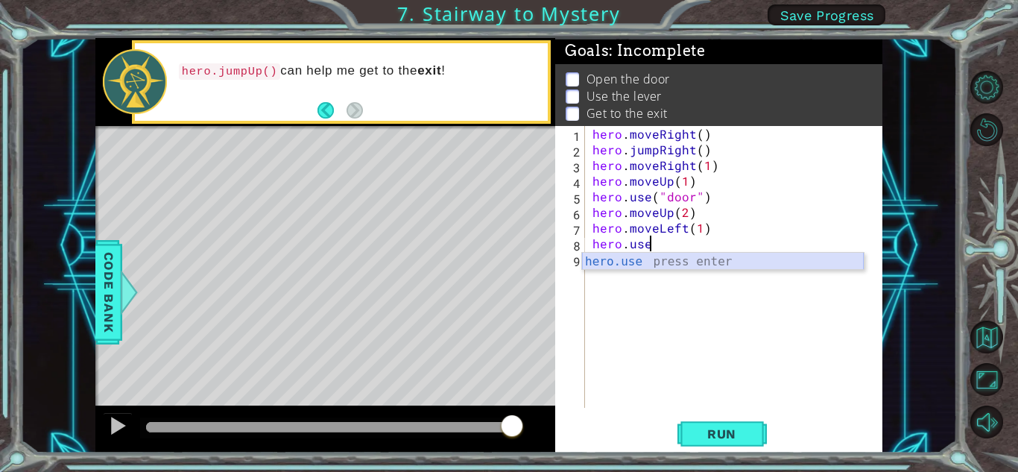
click at [632, 259] on div "hero.use press enter" at bounding box center [723, 280] width 282 height 54
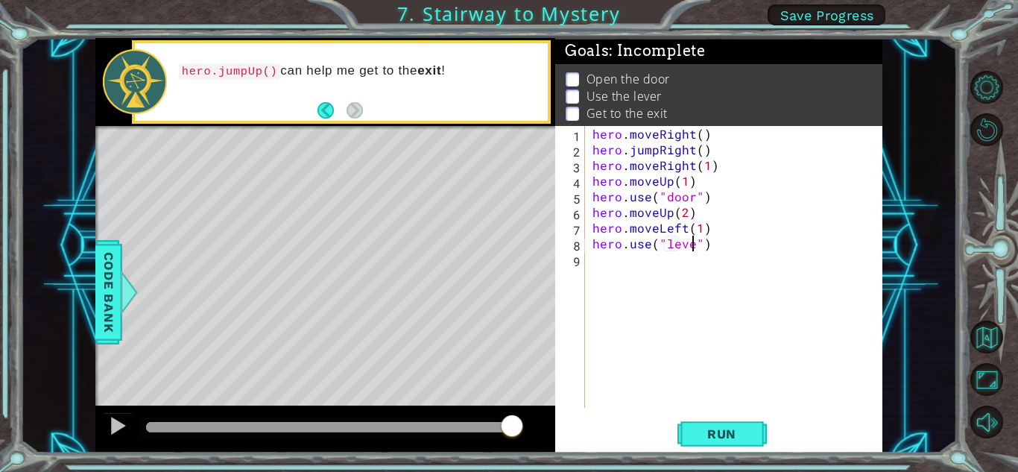
type textarea "hero.use("lever")"
click at [594, 262] on div "hero . moveRight ( ) hero . jumpRight ( ) hero . moveRight ( 1 ) hero . moveUp …" at bounding box center [738, 282] width 297 height 313
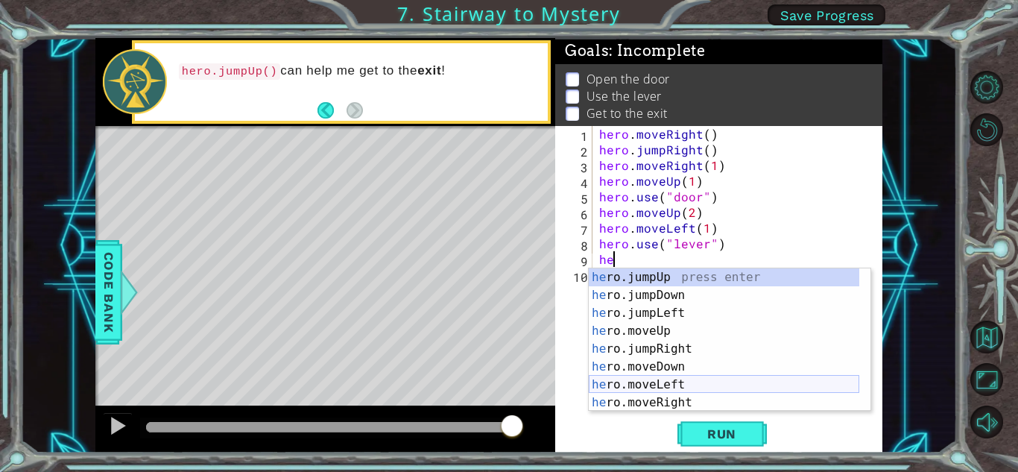
click at [677, 386] on div "he ro.jumpUp press enter he ro.jumpDown press enter he ro.jumpLeft press enter …" at bounding box center [724, 357] width 271 height 179
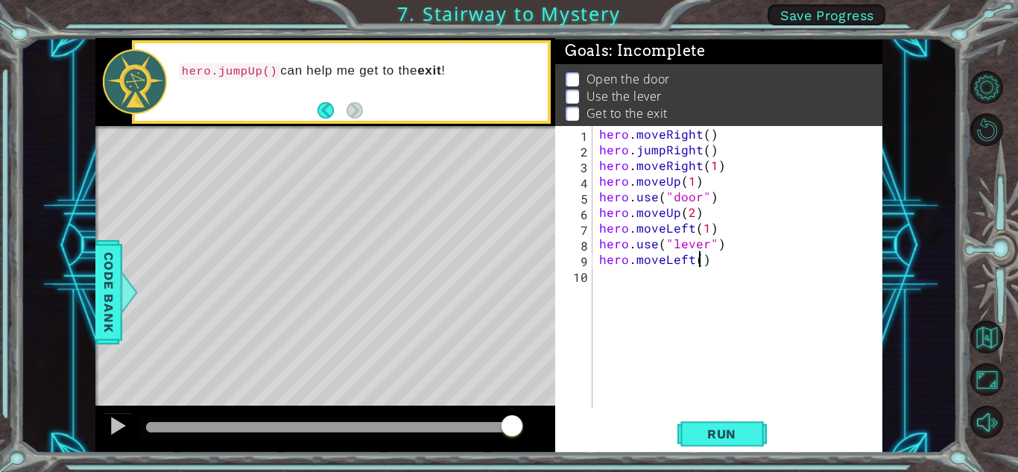
type textarea "hero.moveLeft(2)"
click at [603, 276] on div "hero . moveRight ( ) hero . jumpRight ( ) hero . moveRight ( 1 ) hero . moveUp …" at bounding box center [741, 282] width 290 height 313
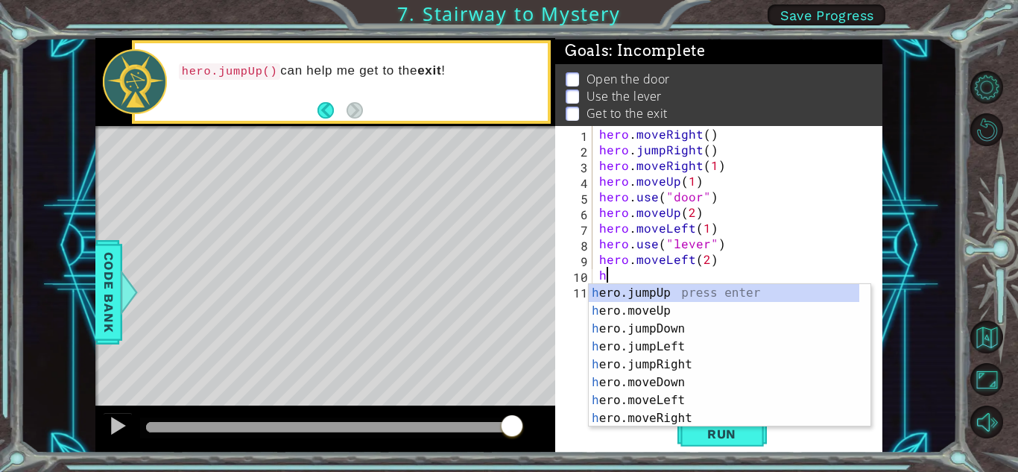
type textarea "he"
click at [616, 285] on div "he ro.jumpUp press enter he ro.jumpDown press enter he ro.jumpLeft press enter …" at bounding box center [724, 373] width 271 height 179
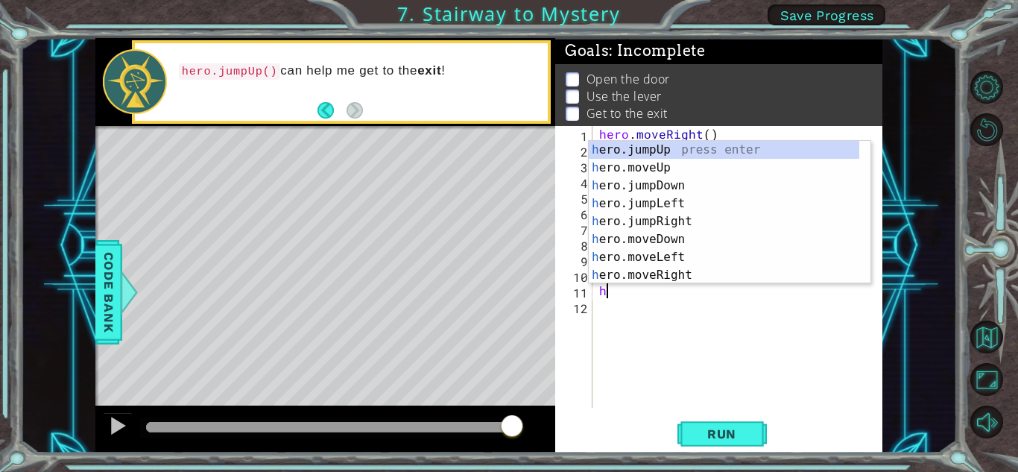
type textarea "hr"
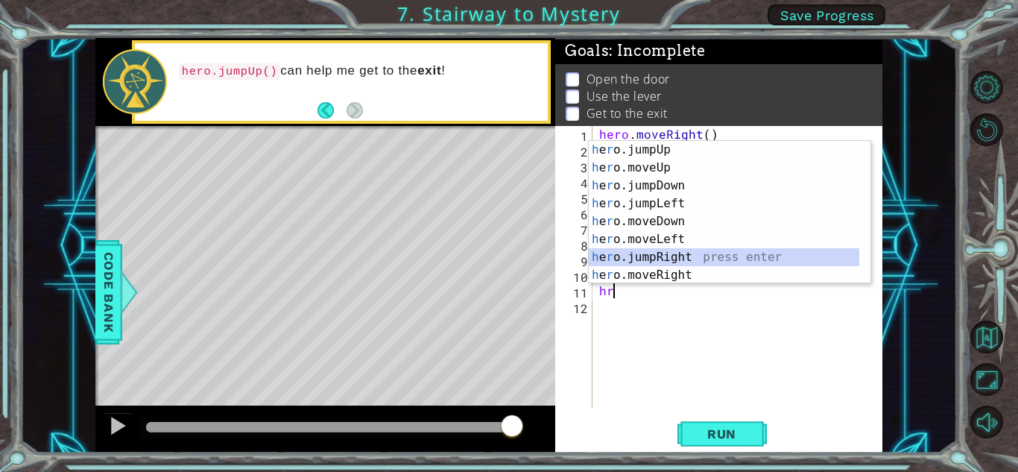
click at [663, 251] on div "h e r o.jumpUp press enter h e r o.moveUp press enter h e r o.jumpDown press en…" at bounding box center [724, 230] width 271 height 179
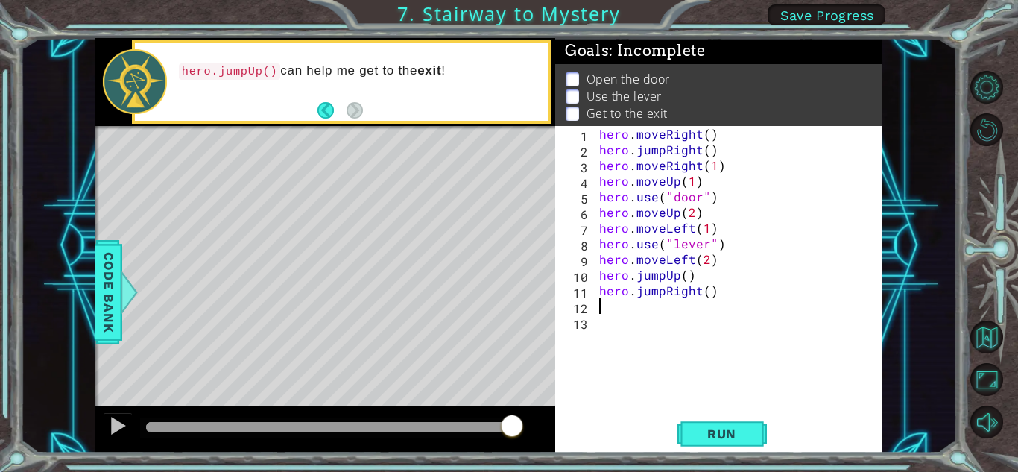
click at [702, 294] on div "hero . moveRight ( ) hero . jumpRight ( ) hero . moveRight ( 1 ) hero . moveUp …" at bounding box center [741, 282] width 290 height 313
click at [702, 292] on div "hero . moveRight ( ) hero . jumpRight ( ) hero . moveRight ( 1 ) hero . moveUp …" at bounding box center [741, 282] width 290 height 313
click at [709, 292] on div "hero . moveRight ( ) hero . jumpRight ( ) hero . moveRight ( 1 ) hero . moveUp …" at bounding box center [741, 282] width 290 height 313
type textarea "hero.jumpRight(2)"
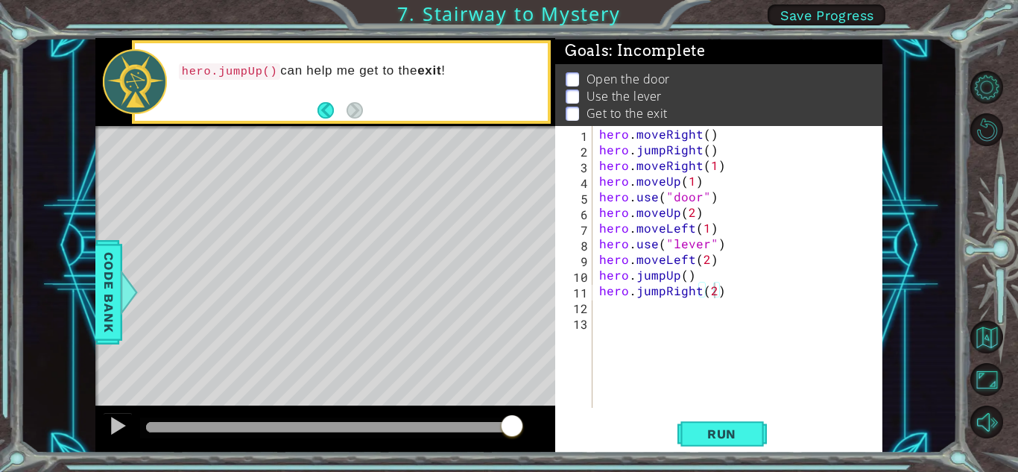
drag, startPoint x: 733, startPoint y: 425, endPoint x: 703, endPoint y: 414, distance: 31.8
click at [734, 425] on button "Run" at bounding box center [722, 433] width 89 height 33
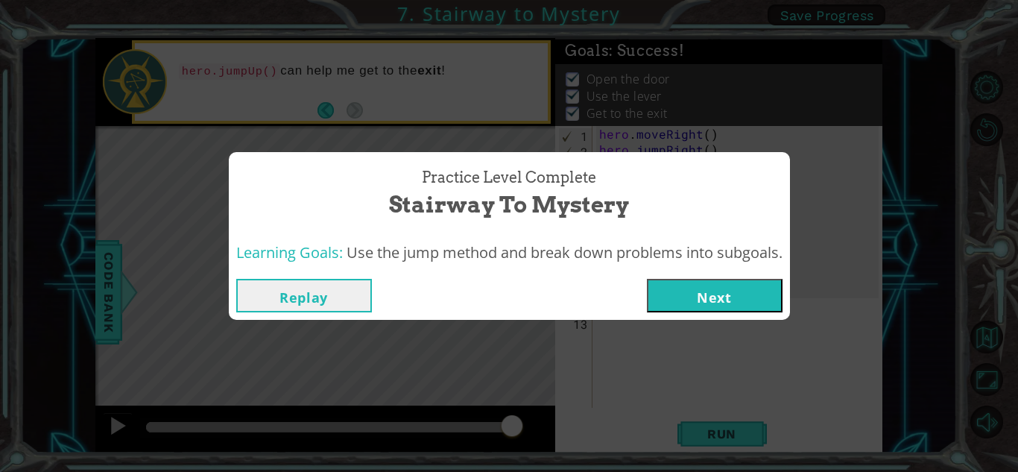
click at [724, 295] on button "Next" at bounding box center [715, 296] width 136 height 34
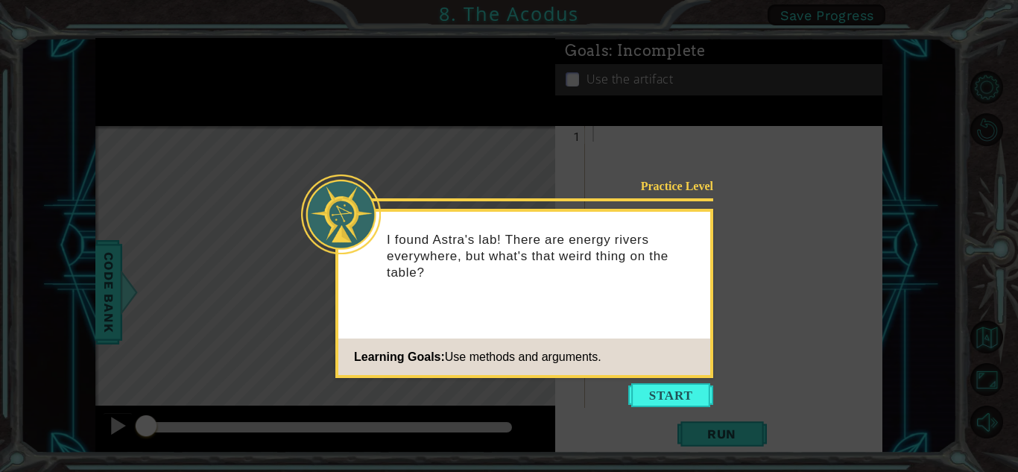
click at [685, 382] on icon at bounding box center [509, 236] width 1018 height 472
click at [684, 392] on button "Start" at bounding box center [670, 395] width 85 height 24
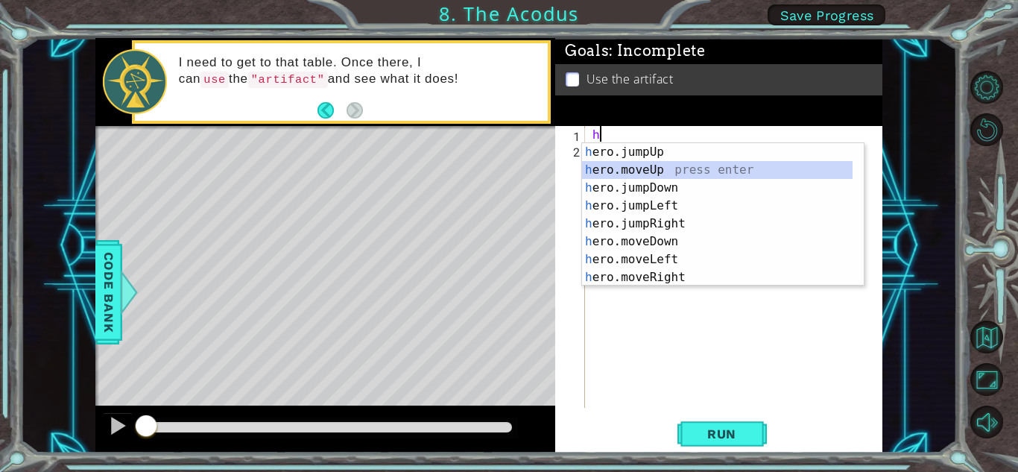
click at [628, 165] on div "h ero.jumpUp press enter h ero.moveUp press enter h ero.jumpDown press enter h …" at bounding box center [717, 232] width 271 height 179
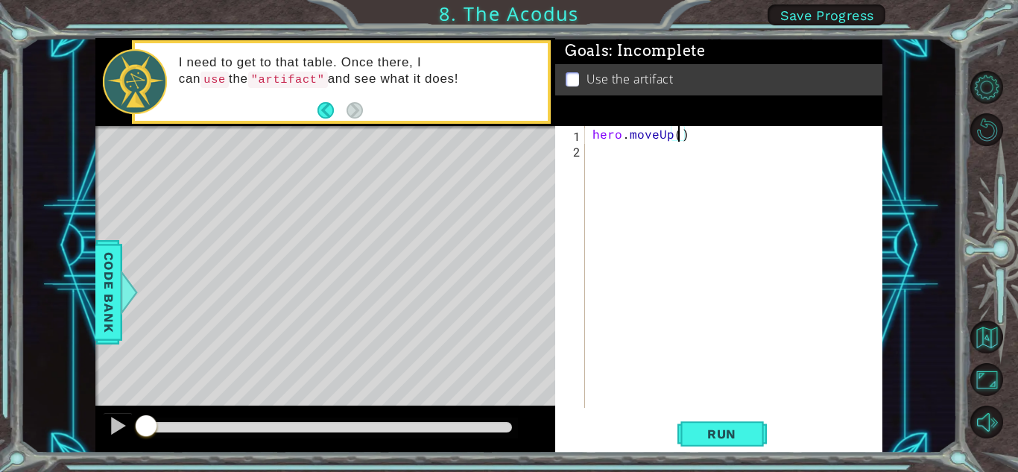
type textarea "hero.moveUp(2)"
click at [593, 148] on div "hero . moveUp ( 2 )" at bounding box center [738, 282] width 297 height 313
type textarea "h"
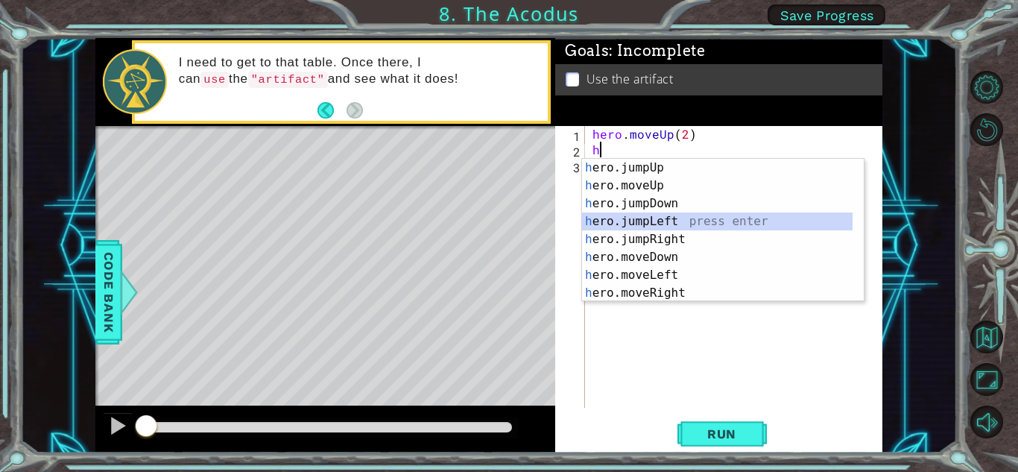
click at [717, 214] on div "h ero.jumpUp press enter h ero.moveUp press enter h ero.jumpDown press enter h …" at bounding box center [717, 248] width 271 height 179
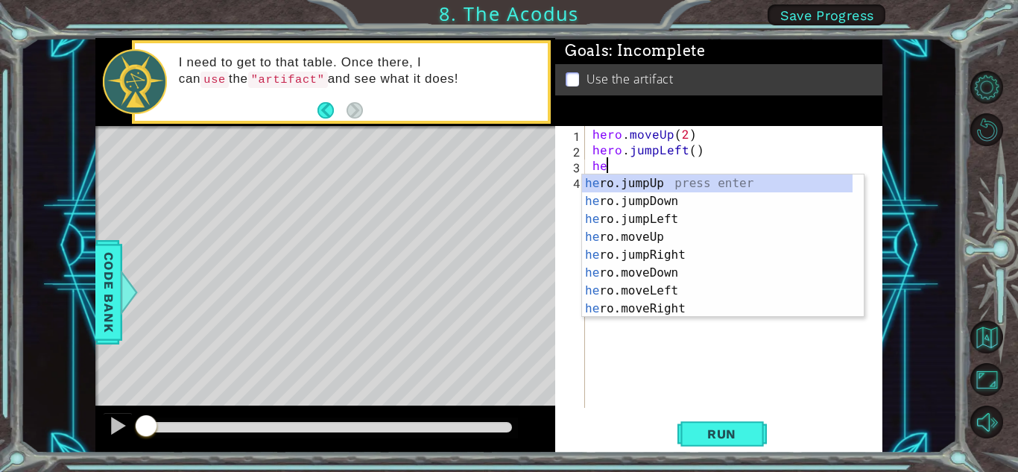
type textarea "her"
click at [642, 202] on div "her o.jumpUp press enter her o.jumpDown press enter her o.jumpLeft press enter …" at bounding box center [717, 263] width 271 height 179
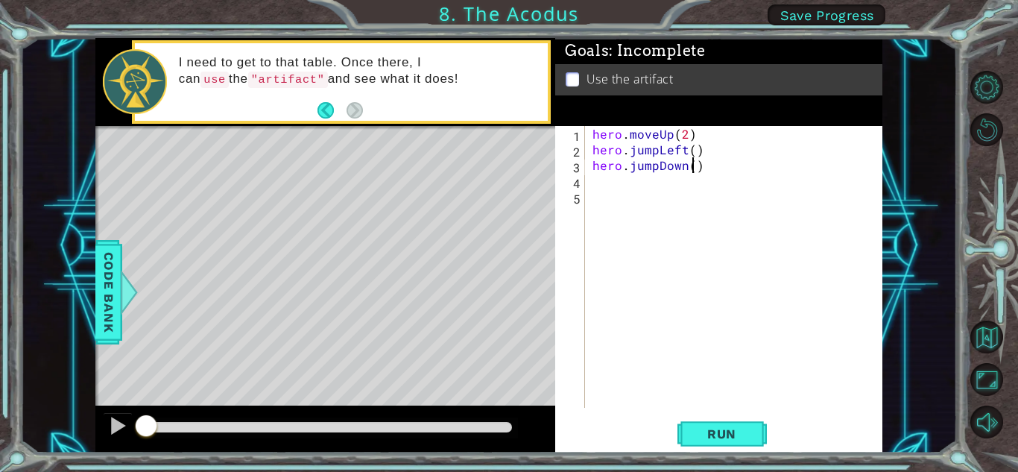
click at [691, 166] on div "hero . moveUp ( 2 ) hero . jumpLeft ( ) hero . jumpDown ( )" at bounding box center [738, 282] width 297 height 313
type textarea "hero.jumpDown(2)"
click at [588, 180] on div "hero.jumpDown(2) 1 2 3 4 5 hero . moveUp ( 2 ) hero . jumpLeft ( ) hero . jumpD…" at bounding box center [717, 267] width 324 height 282
click at [592, 178] on div "hero . moveUp ( 2 ) hero . jumpLeft ( ) hero . jumpDown ( 2 )" at bounding box center [738, 282] width 297 height 313
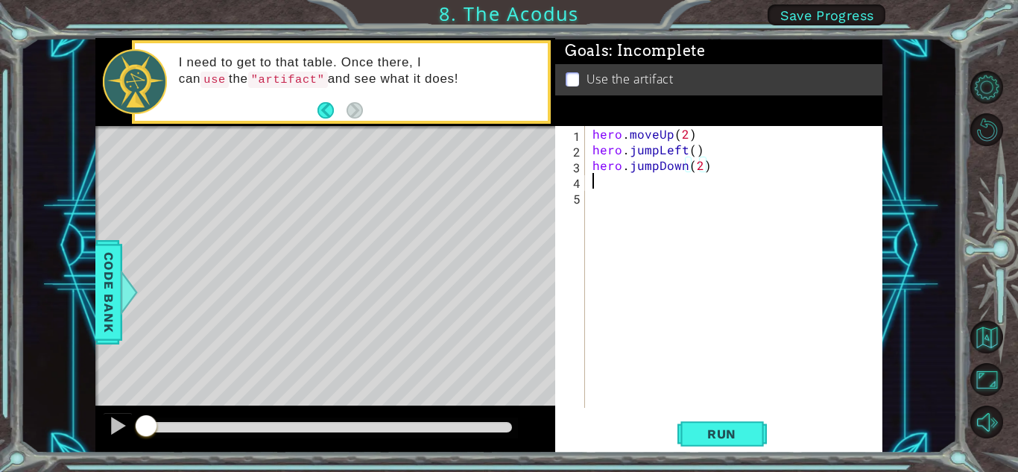
scroll to position [0, 0]
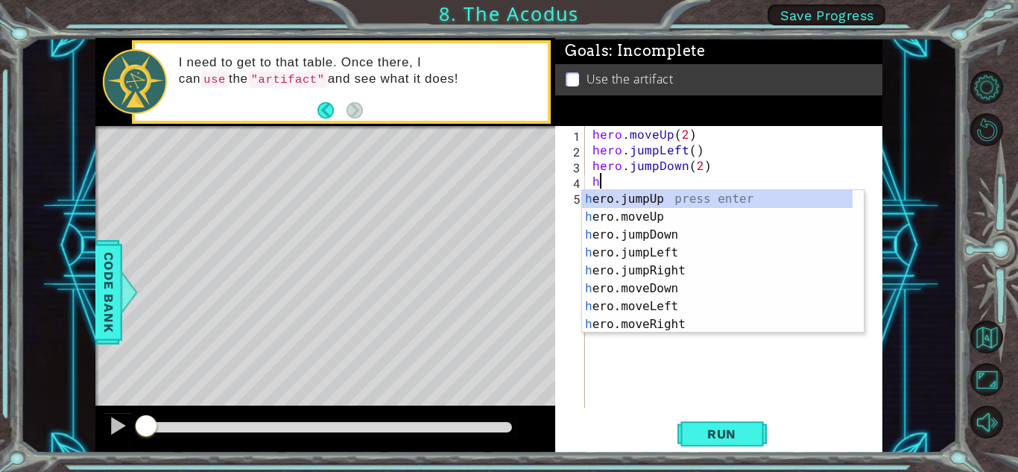
type textarea "he"
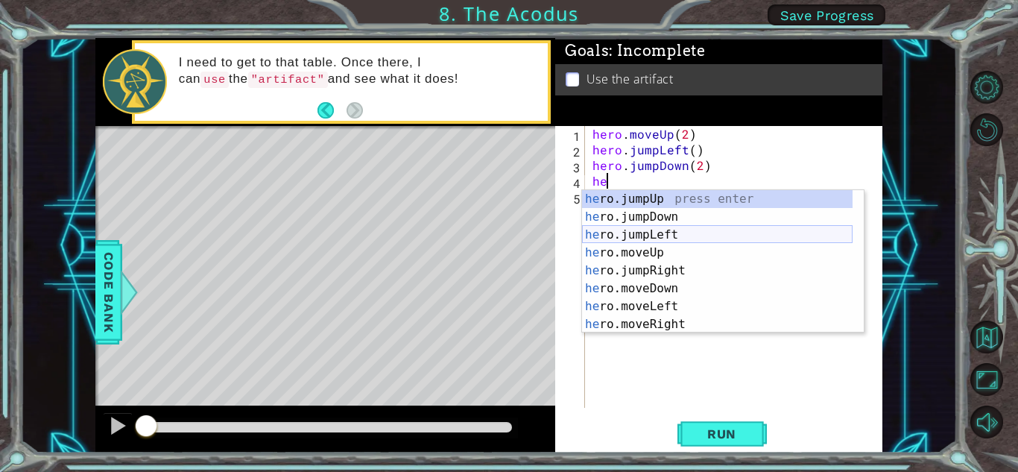
click at [686, 233] on div "he ro.jumpUp press enter he ro.jumpDown press enter he ro.jumpLeft press enter …" at bounding box center [717, 279] width 271 height 179
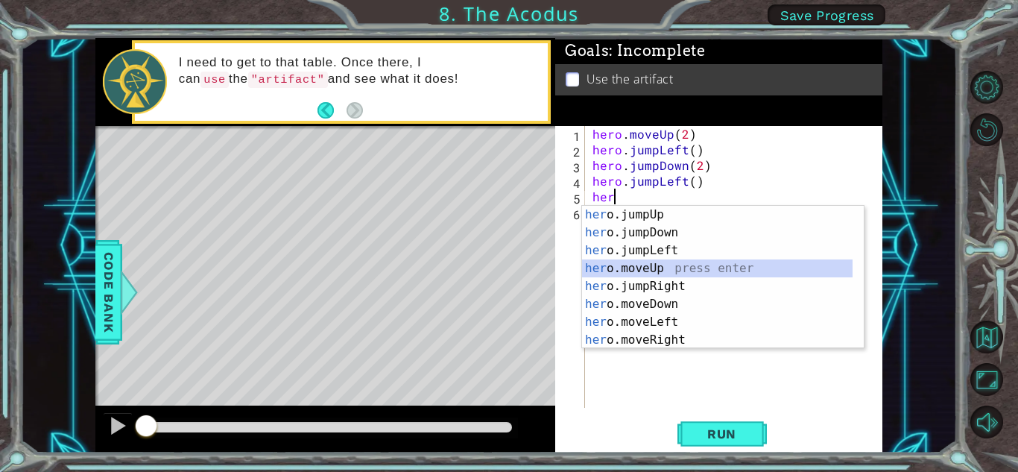
drag, startPoint x: 697, startPoint y: 268, endPoint x: 686, endPoint y: 209, distance: 59.9
click at [697, 266] on div "her o.jumpUp press enter her o.jumpDown press enter her o.jumpLeft press enter …" at bounding box center [717, 295] width 271 height 179
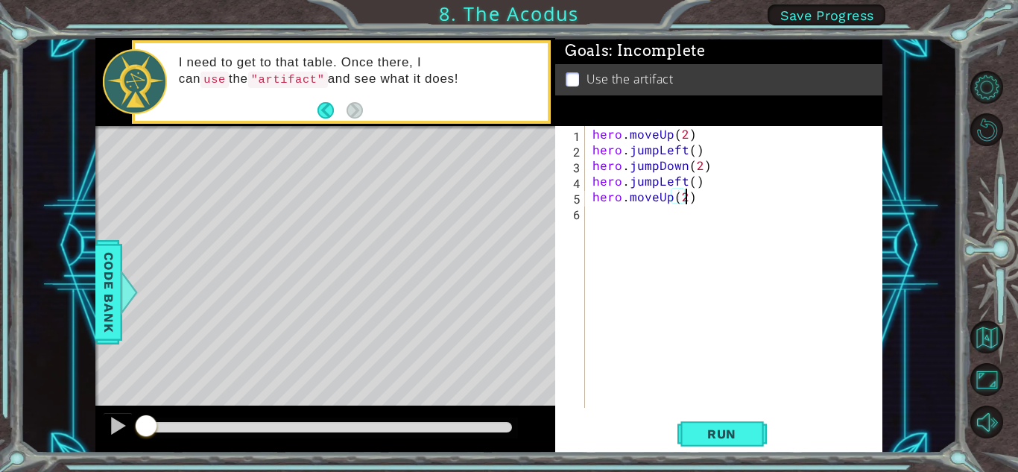
scroll to position [0, 5]
type textarea "hero.moveUp(2)"
click at [585, 216] on div "hero.moveUp(2) 1 2 3 4 5 6 hero . moveUp ( 2 ) hero . jumpLeft ( ) hero . jumpD…" at bounding box center [717, 267] width 324 height 282
click at [594, 218] on div "hero . moveUp ( 2 ) hero . jumpLeft ( ) hero . jumpDown ( 2 ) hero . jumpLeft (…" at bounding box center [738, 282] width 297 height 313
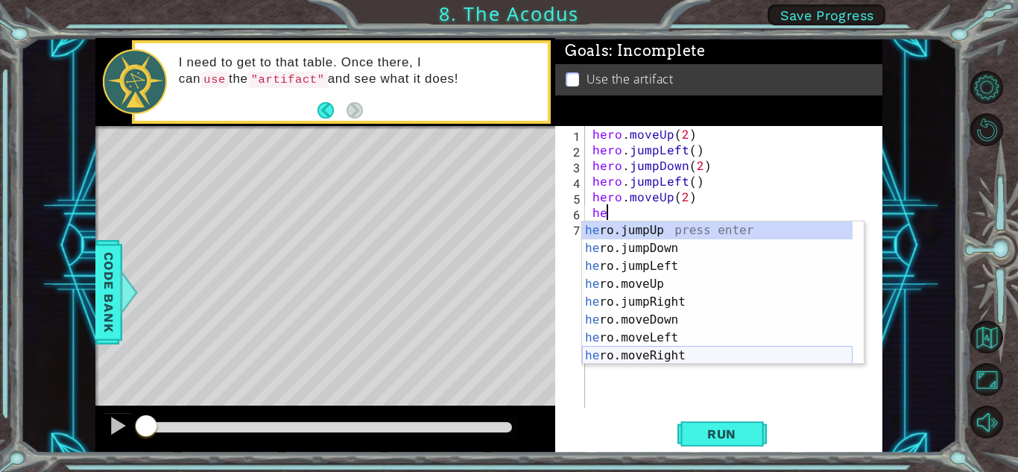
click at [669, 351] on div "he ro.jumpUp press enter he ro.jumpDown press enter he ro.jumpLeft press enter …" at bounding box center [717, 310] width 271 height 179
type textarea "hero.moveRight(1)"
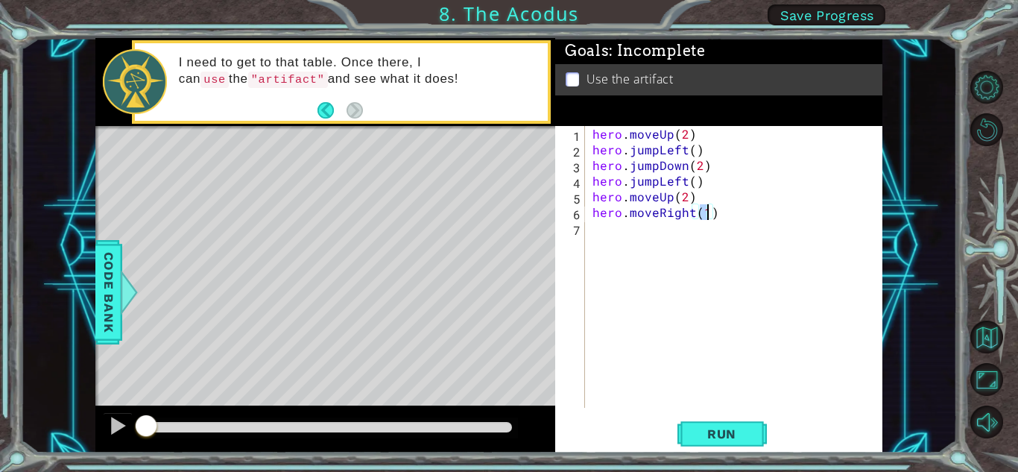
click at [596, 227] on div "hero . moveUp ( 2 ) hero . jumpLeft ( ) hero . jumpDown ( 2 ) hero . jumpLeft (…" at bounding box center [738, 282] width 297 height 313
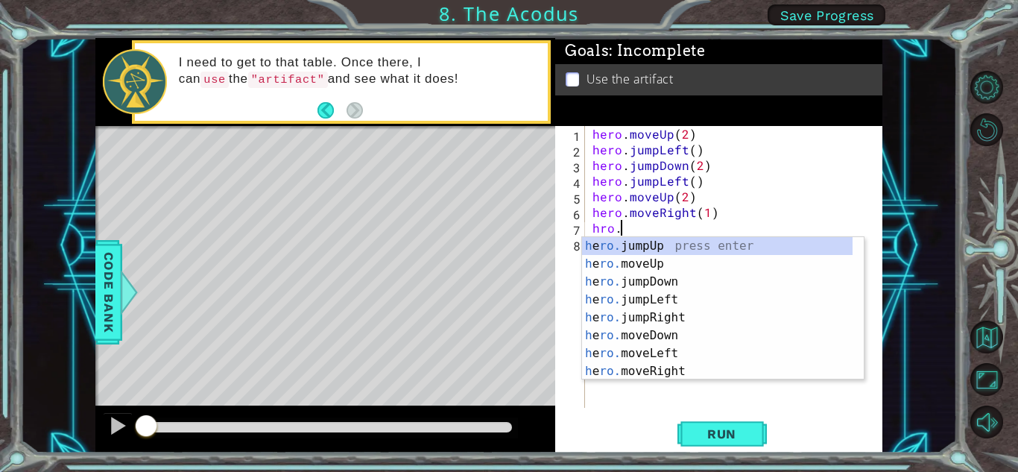
scroll to position [0, 1]
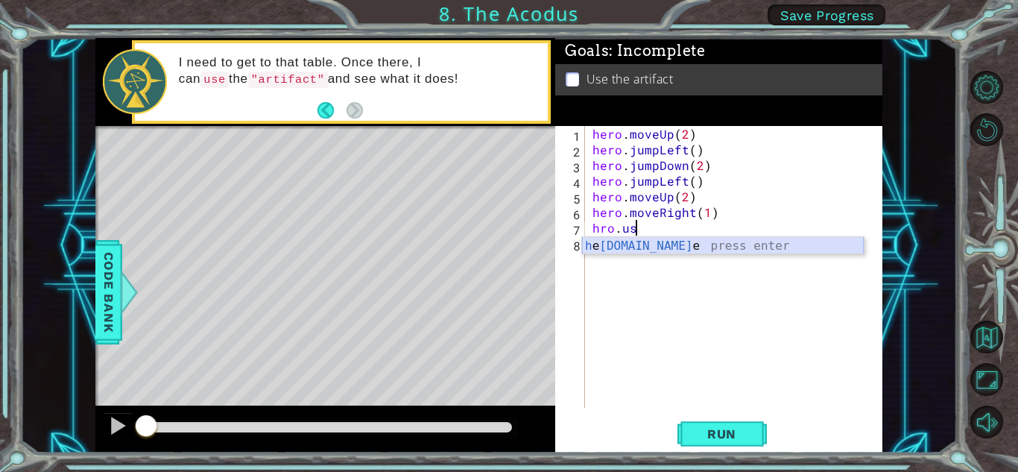
click at [645, 242] on div "h e [DOMAIN_NAME] e press enter" at bounding box center [723, 264] width 282 height 54
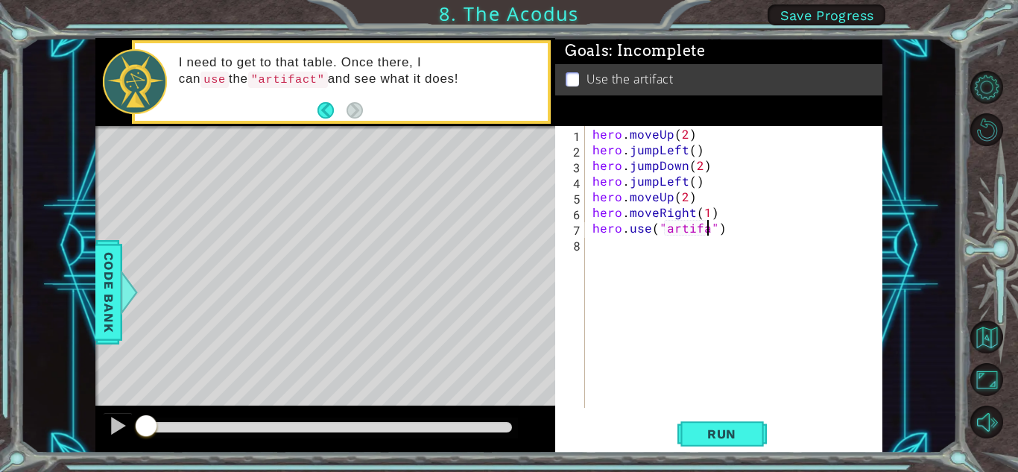
scroll to position [0, 7]
click at [739, 426] on span "Run" at bounding box center [722, 433] width 59 height 15
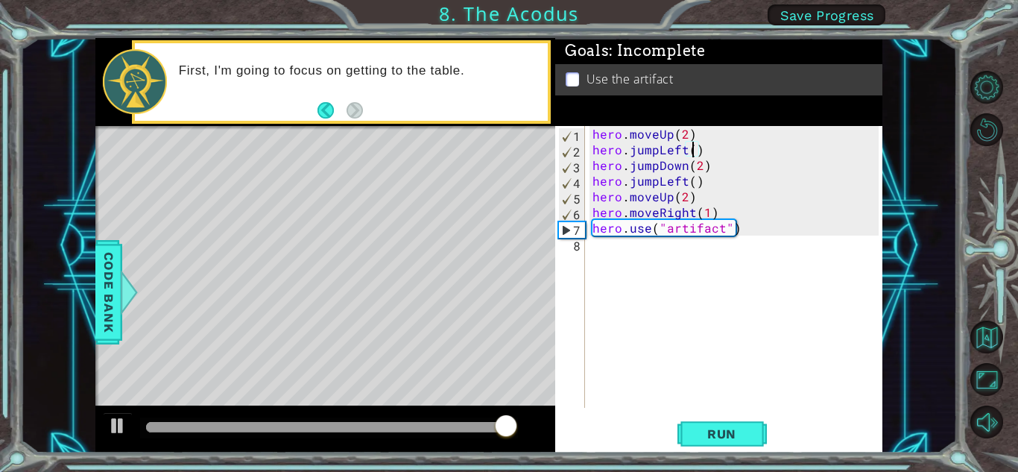
click at [691, 150] on div "hero . moveUp ( 2 ) hero . jumpLeft ( ) hero . jumpDown ( 2 ) hero . jumpLeft (…" at bounding box center [738, 282] width 297 height 313
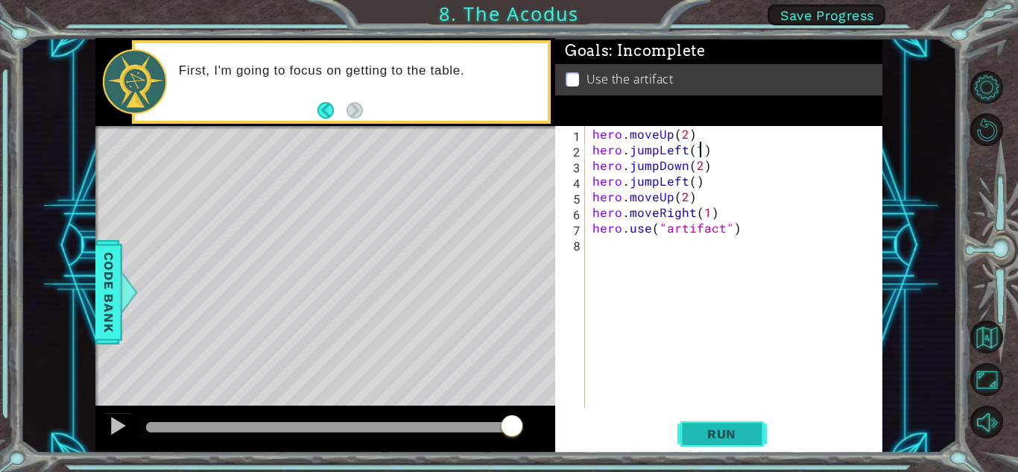
click at [743, 430] on span "Run" at bounding box center [722, 433] width 59 height 15
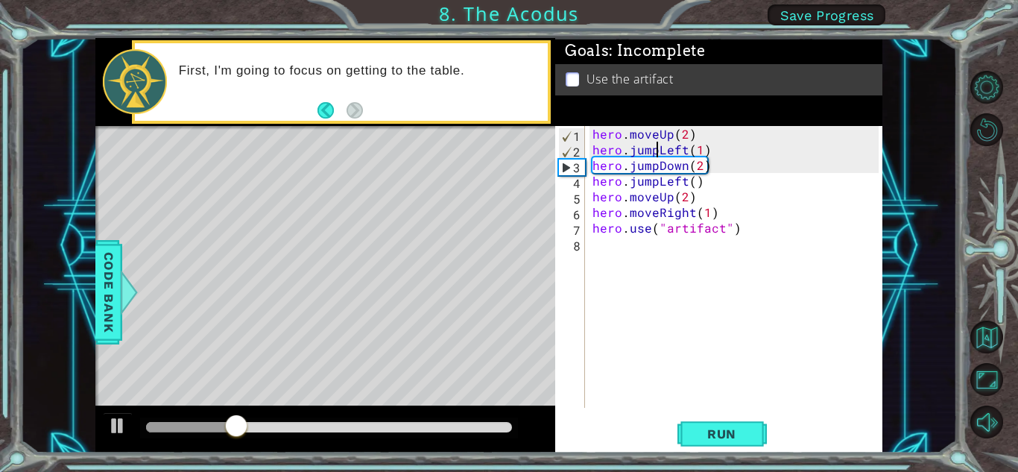
click at [656, 153] on div "hero . moveUp ( 2 ) hero . jumpLeft ( 1 ) hero . jumpDown ( 2 ) hero . jumpLeft…" at bounding box center [738, 282] width 297 height 313
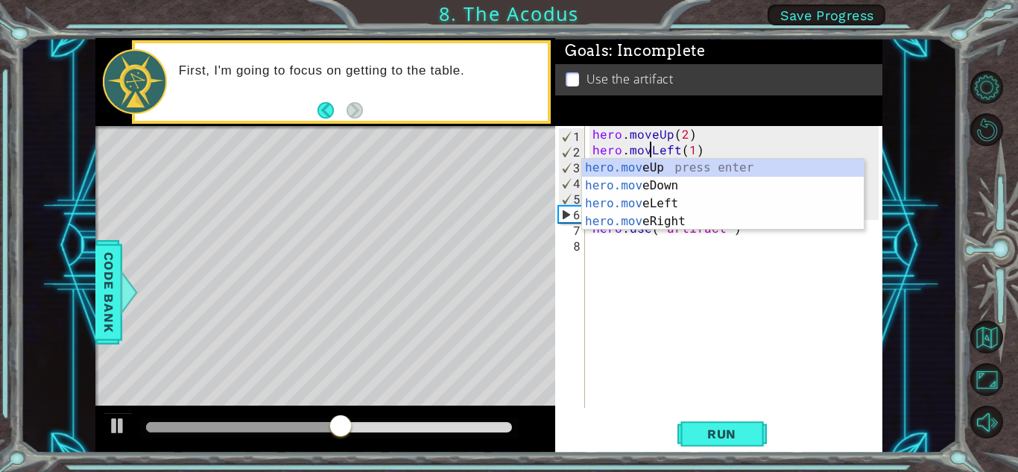
scroll to position [0, 4]
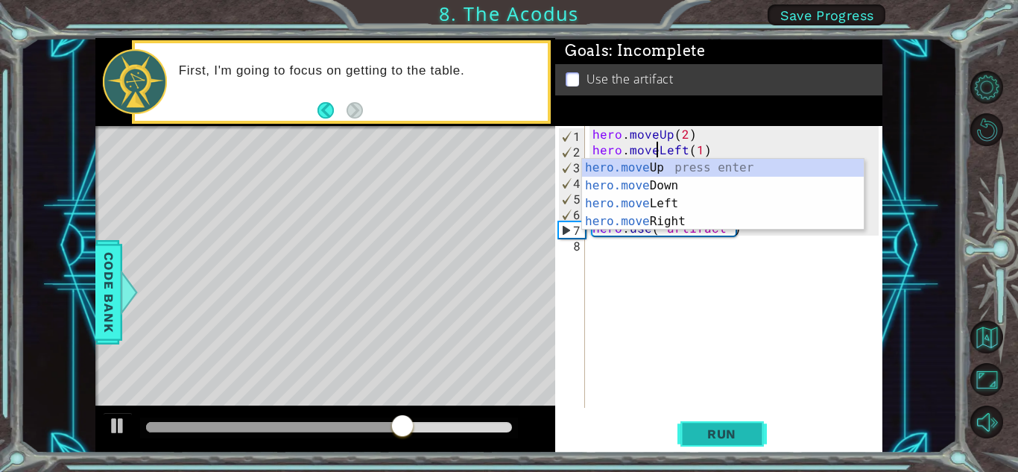
click at [715, 426] on span "Run" at bounding box center [722, 433] width 59 height 15
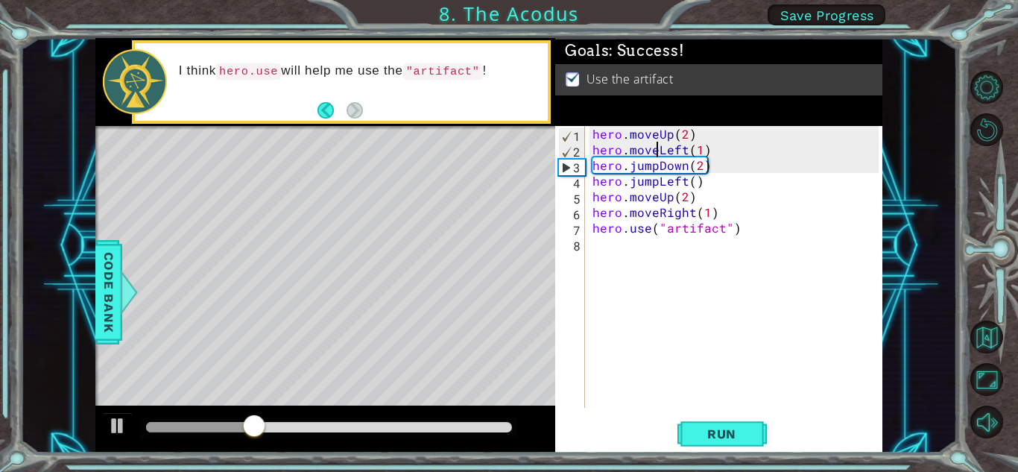
click at [733, 229] on div "hero . moveUp ( 2 ) hero . moveLeft ( 1 ) hero . jumpDown ( 2 ) hero . jumpLeft…" at bounding box center [738, 282] width 297 height 313
type textarea "hero.use("artifact")"
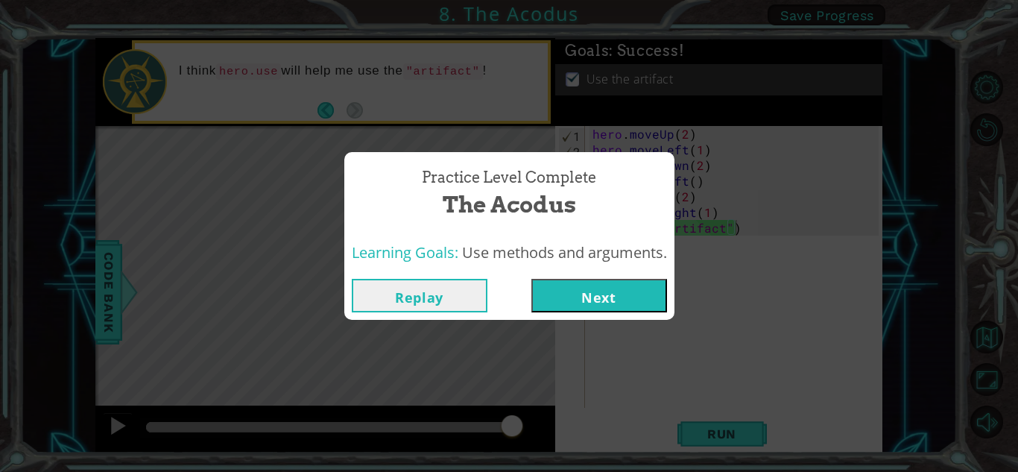
click at [631, 303] on button "Next" at bounding box center [599, 296] width 136 height 34
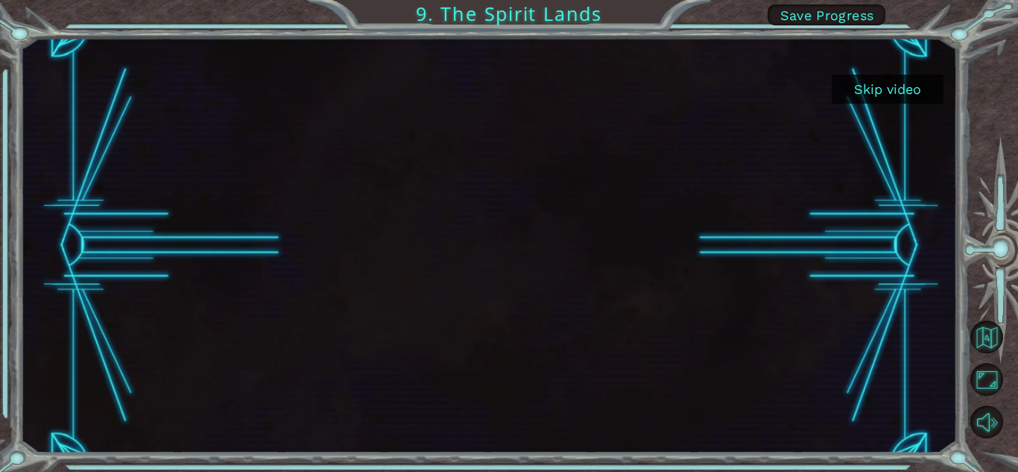
click at [889, 83] on button "Skip video" at bounding box center [888, 89] width 112 height 29
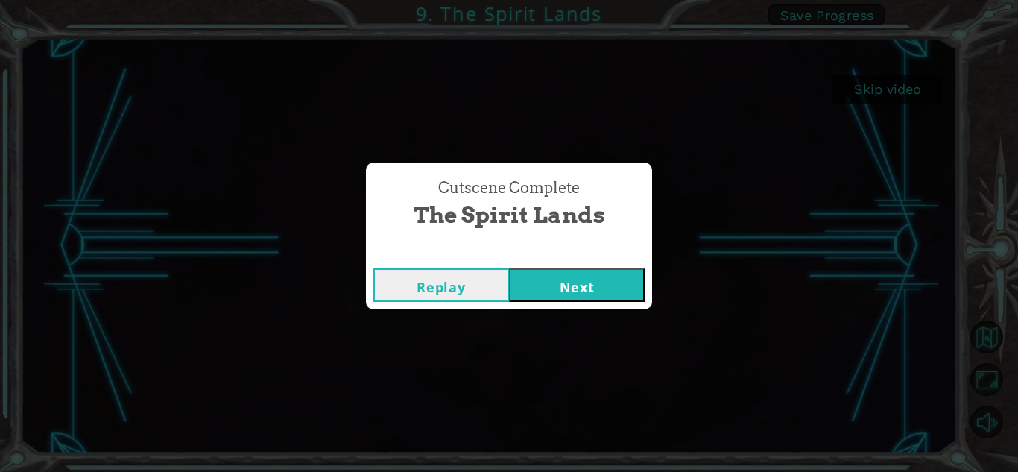
click at [583, 282] on button "Next" at bounding box center [577, 285] width 136 height 34
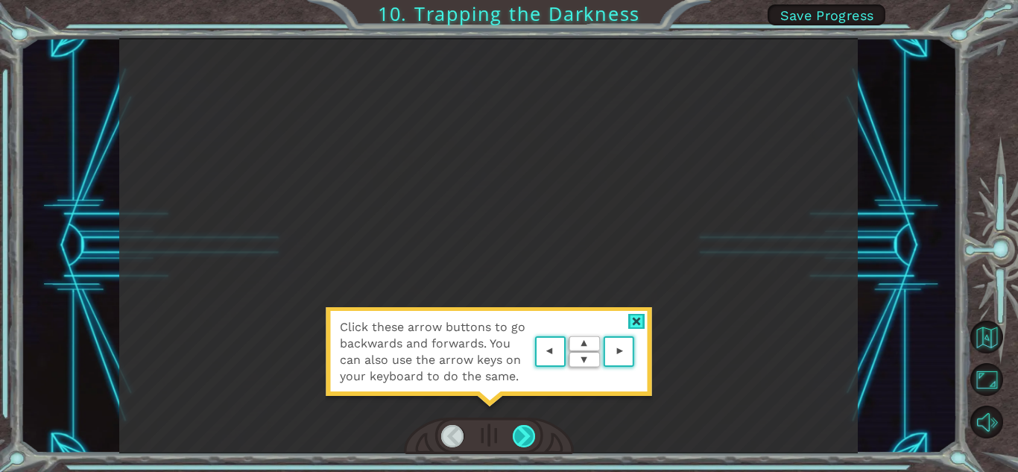
click at [517, 445] on div at bounding box center [524, 436] width 23 height 22
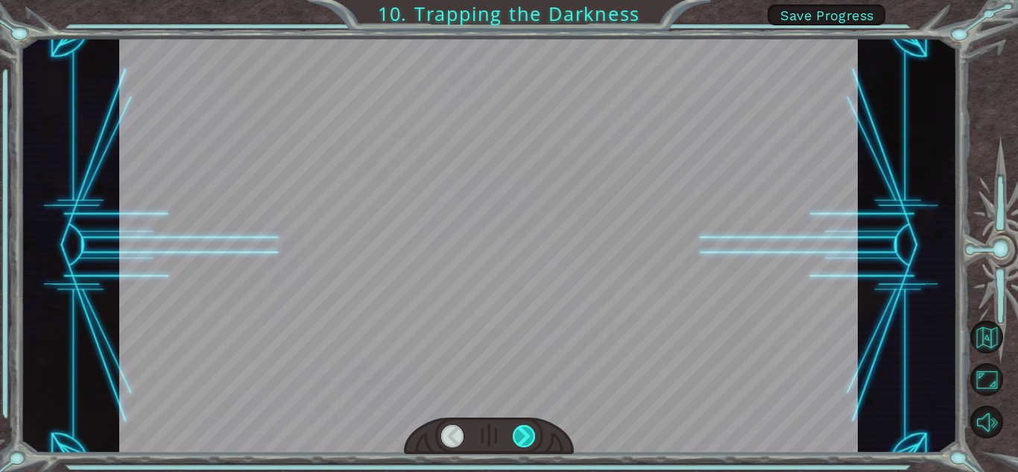
click at [520, 444] on div at bounding box center [524, 436] width 23 height 22
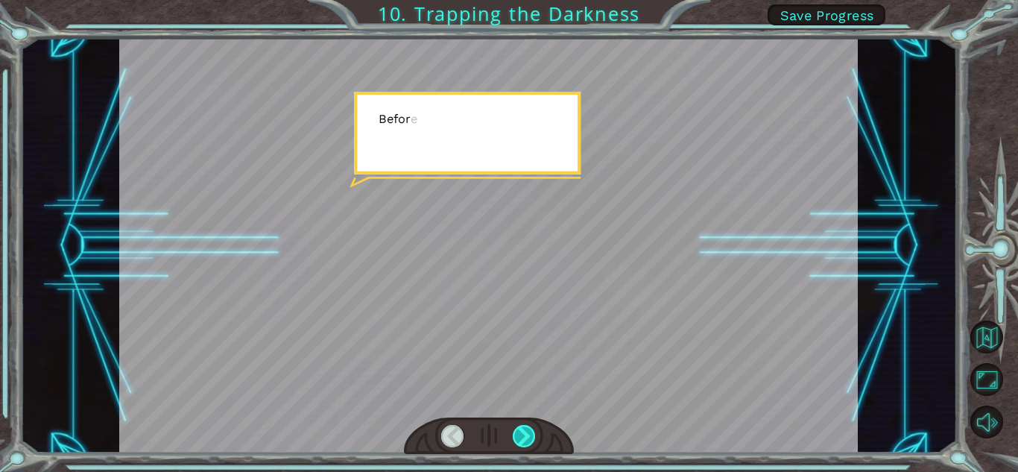
click at [525, 442] on div at bounding box center [524, 436] width 23 height 22
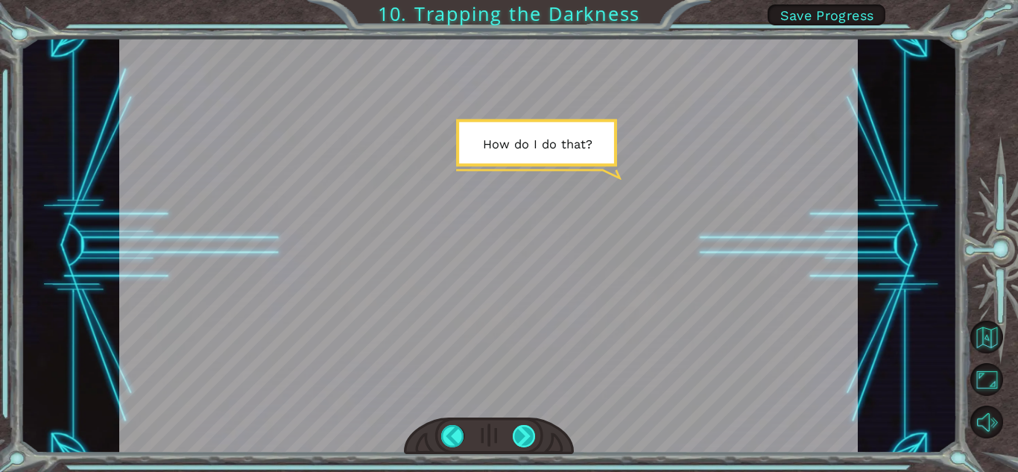
click at [523, 443] on div at bounding box center [524, 436] width 23 height 22
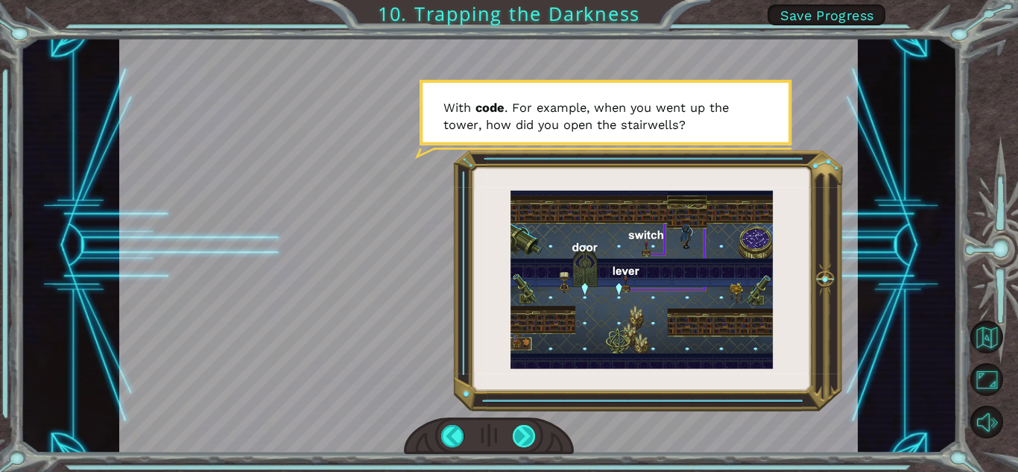
click at [531, 433] on div at bounding box center [524, 436] width 23 height 22
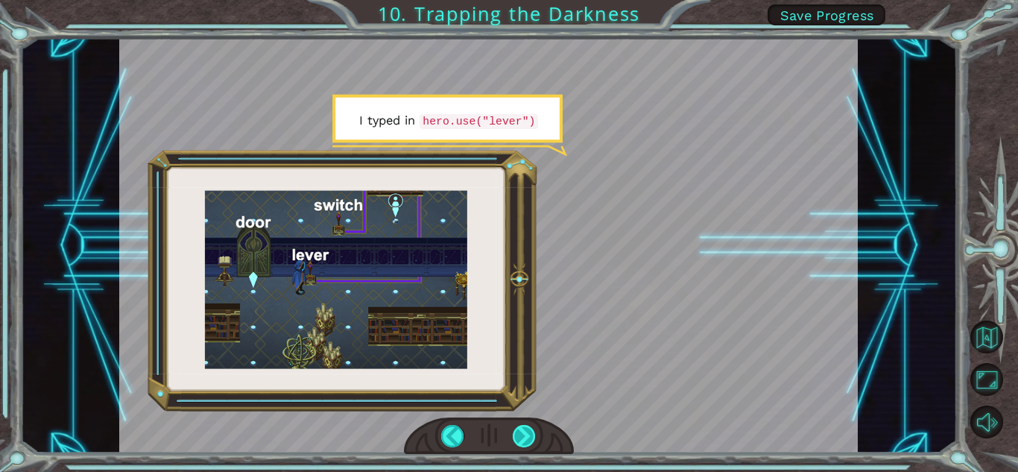
click at [523, 435] on div at bounding box center [524, 436] width 23 height 22
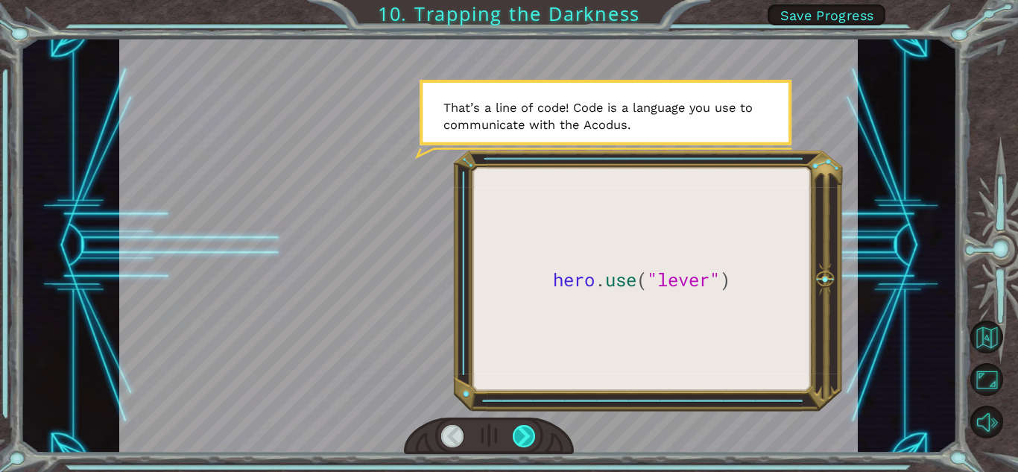
click at [527, 440] on div at bounding box center [524, 436] width 23 height 22
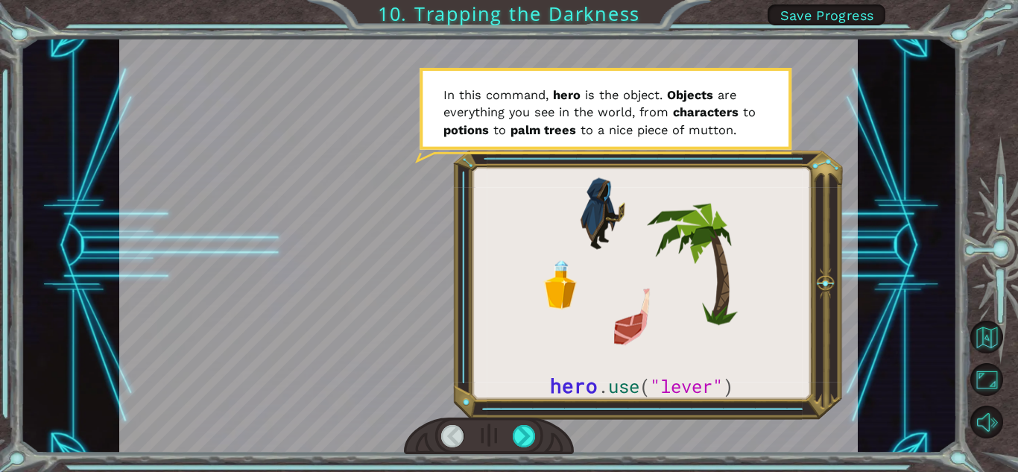
click at [526, 423] on div at bounding box center [489, 435] width 170 height 37
click at [526, 428] on div at bounding box center [524, 436] width 23 height 22
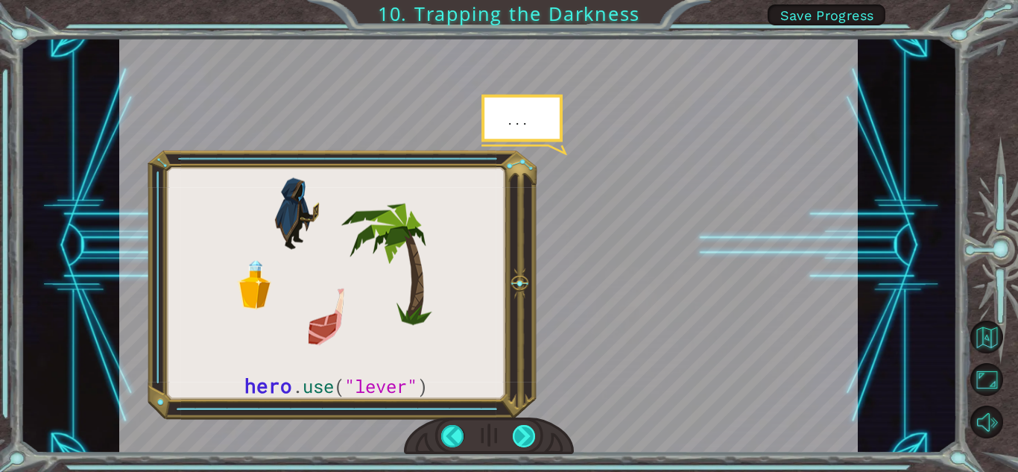
click at [513, 435] on div at bounding box center [524, 436] width 23 height 22
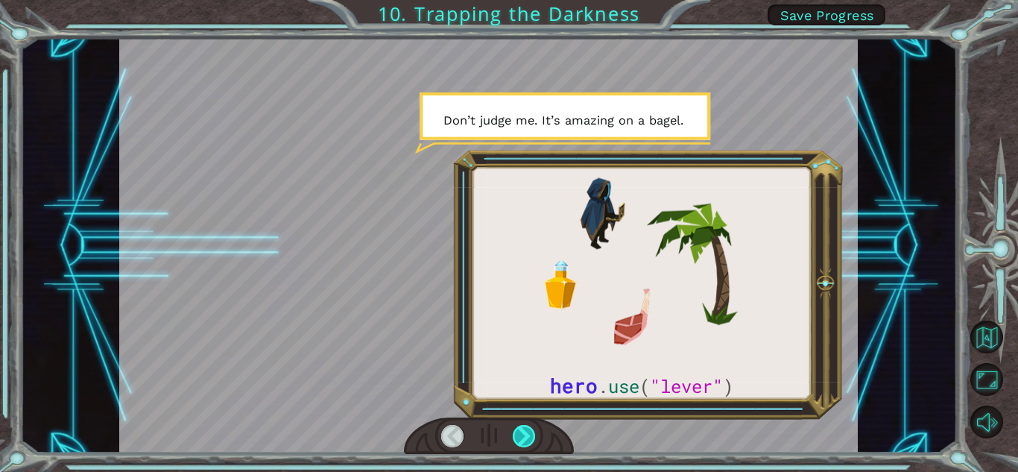
click at [516, 432] on div at bounding box center [524, 436] width 23 height 22
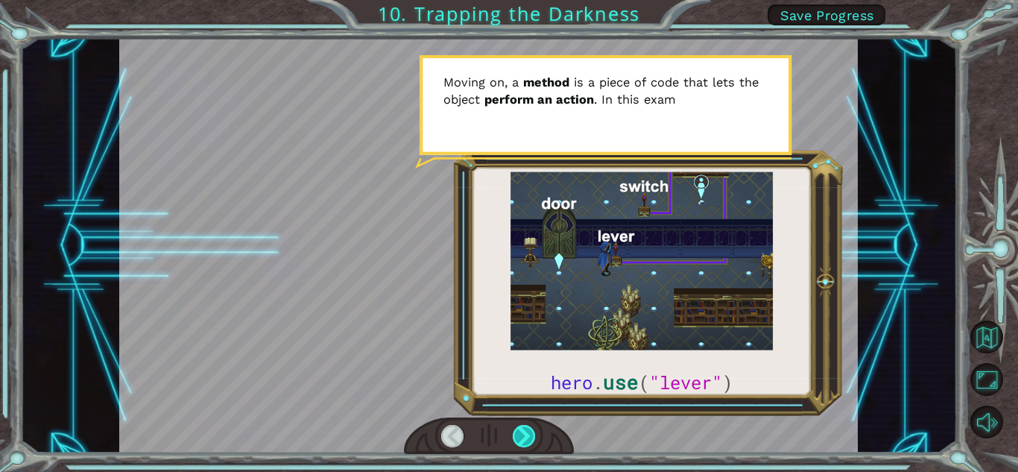
click at [526, 425] on div at bounding box center [524, 436] width 23 height 22
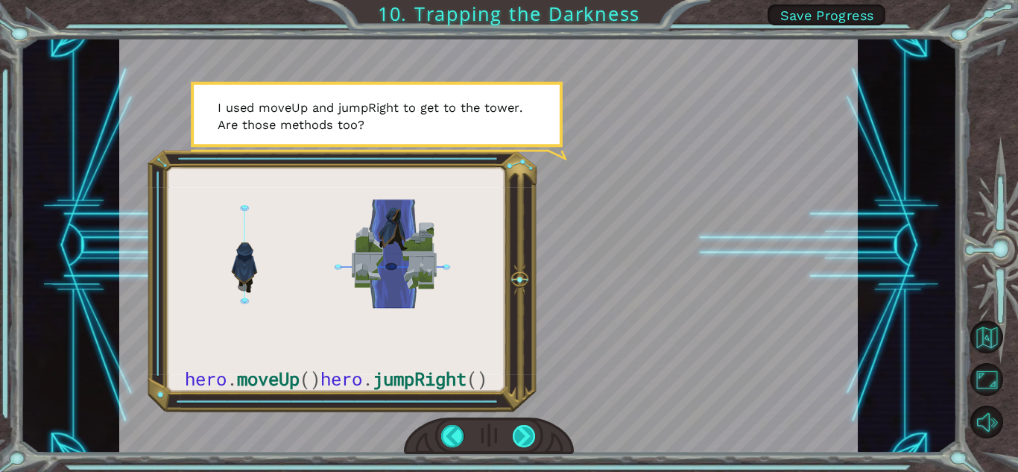
click at [531, 429] on div at bounding box center [524, 436] width 23 height 22
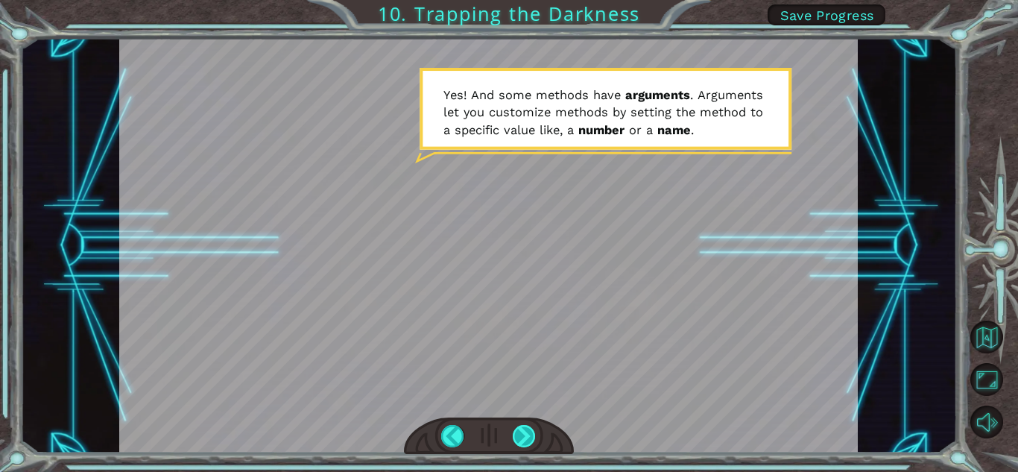
click at [529, 437] on div at bounding box center [524, 436] width 23 height 22
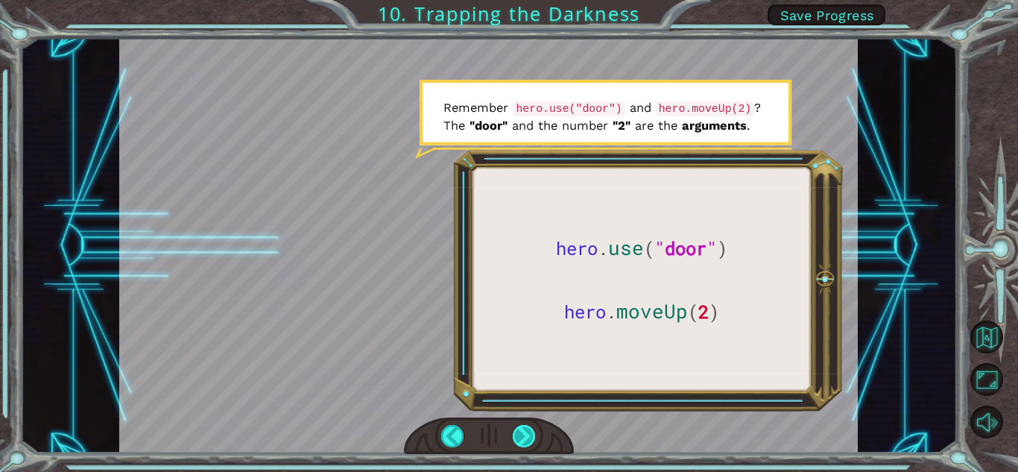
drag, startPoint x: 535, startPoint y: 434, endPoint x: 517, endPoint y: 430, distance: 19.0
click at [533, 433] on div at bounding box center [524, 436] width 23 height 22
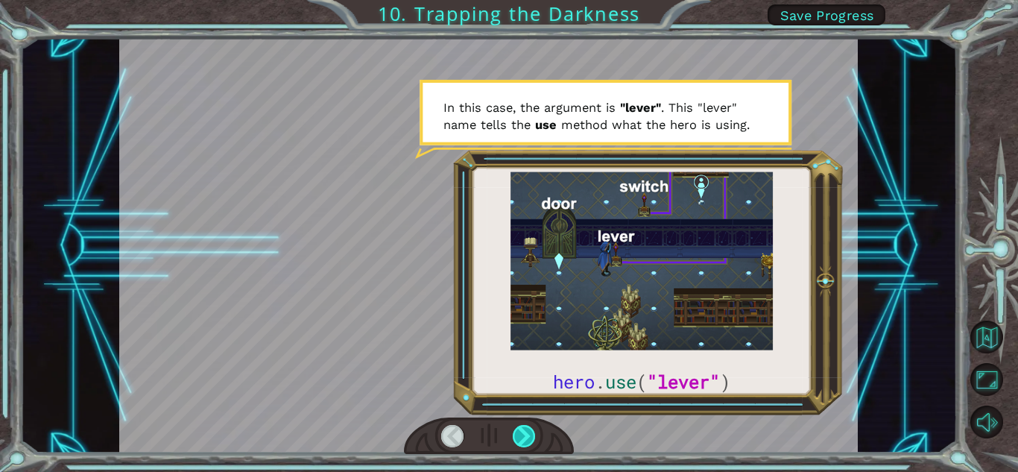
click at [517, 429] on div at bounding box center [524, 436] width 23 height 22
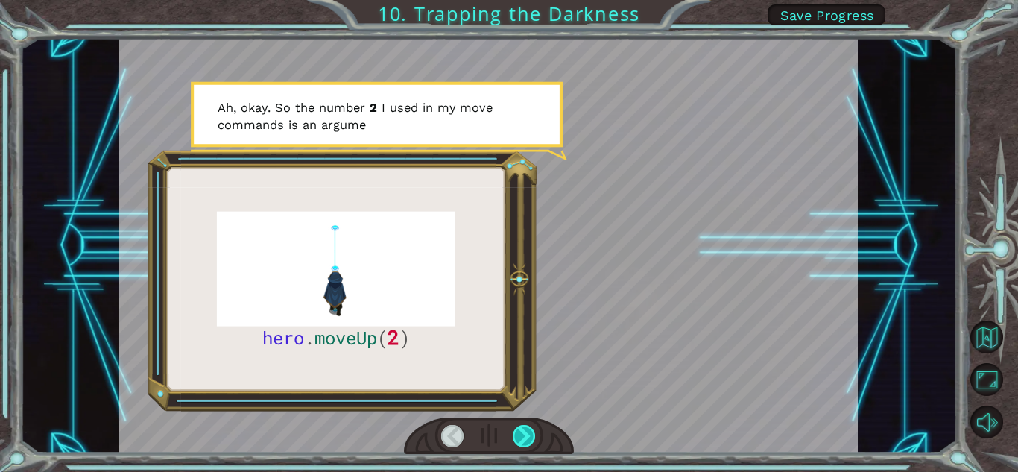
click at [521, 435] on div at bounding box center [524, 436] width 23 height 22
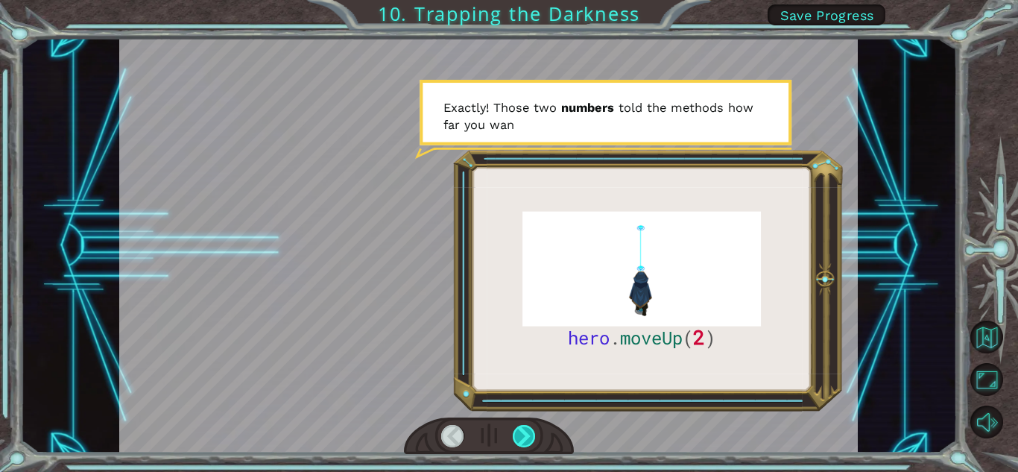
click at [517, 426] on div at bounding box center [524, 436] width 23 height 22
